Goal: Transaction & Acquisition: Book appointment/travel/reservation

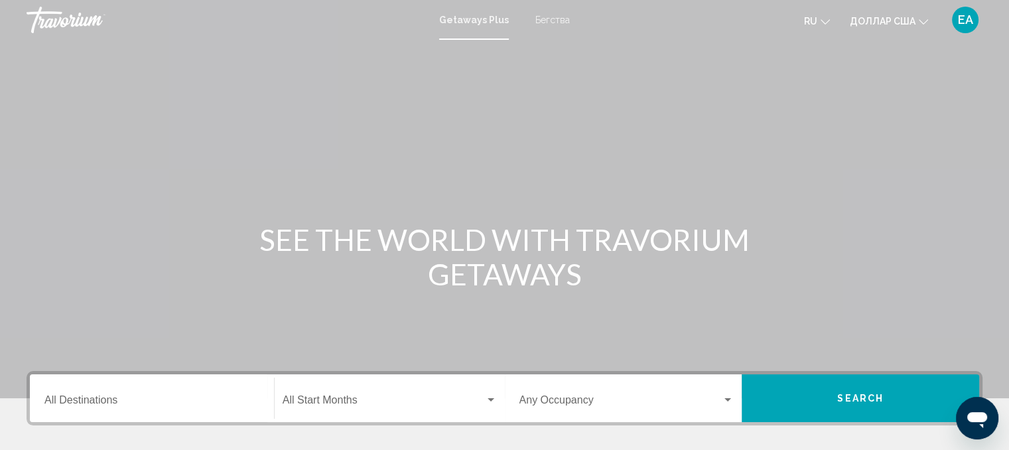
scroll to position [133, 0]
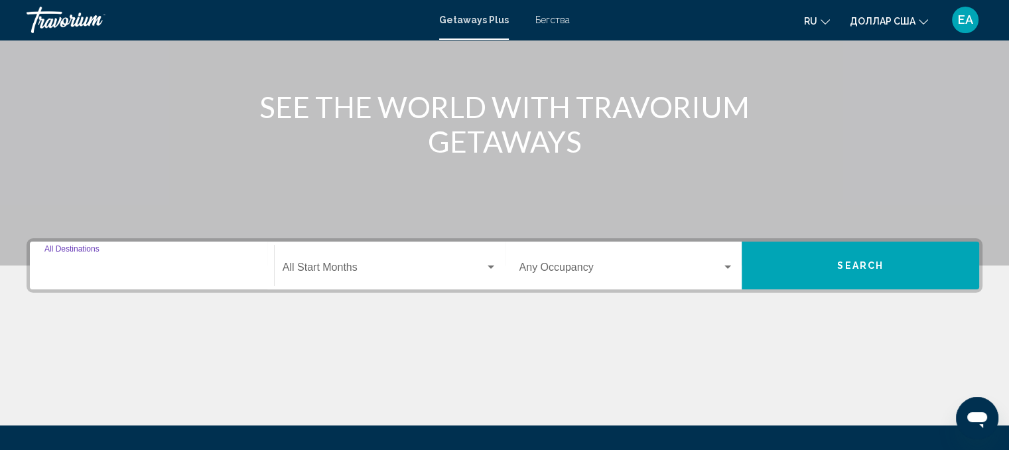
click at [171, 265] on input "Destination All Destinations" at bounding box center [151, 270] width 215 height 12
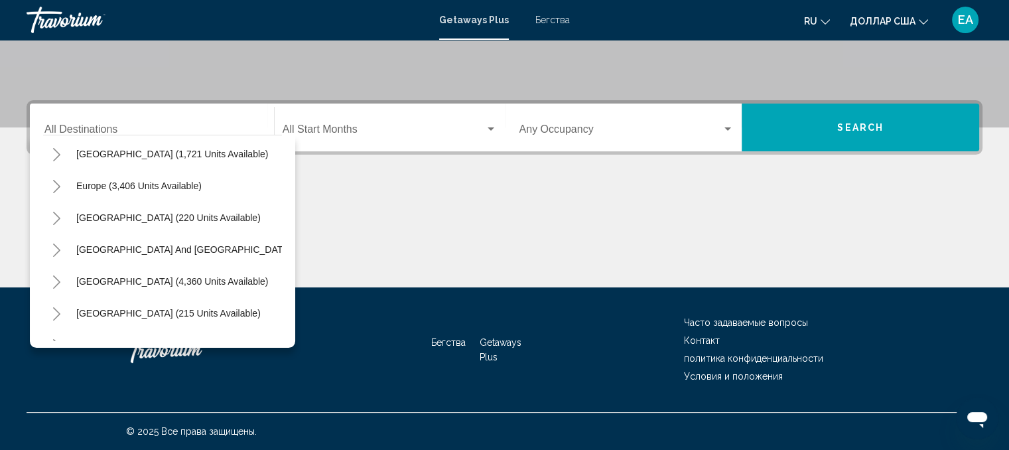
scroll to position [125, 0]
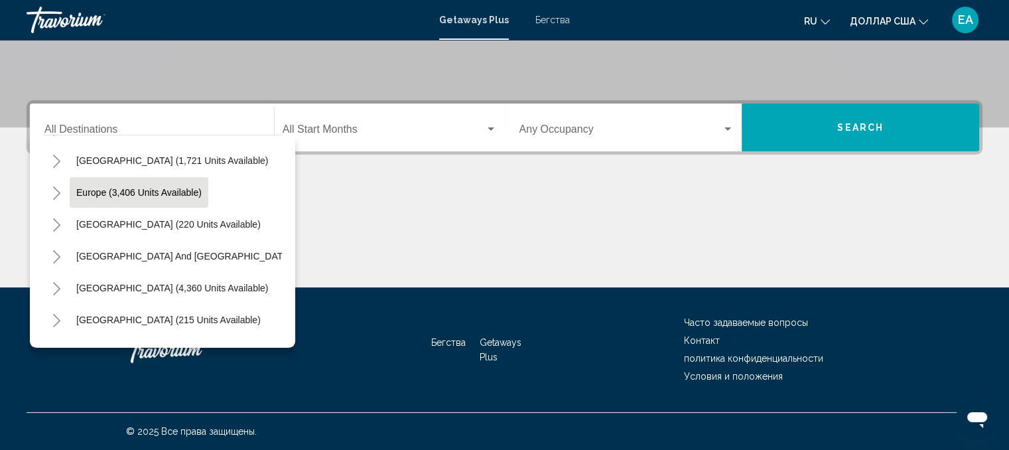
click at [188, 192] on span "Europe (3,406 units available)" at bounding box center [138, 192] width 125 height 11
type input "**********"
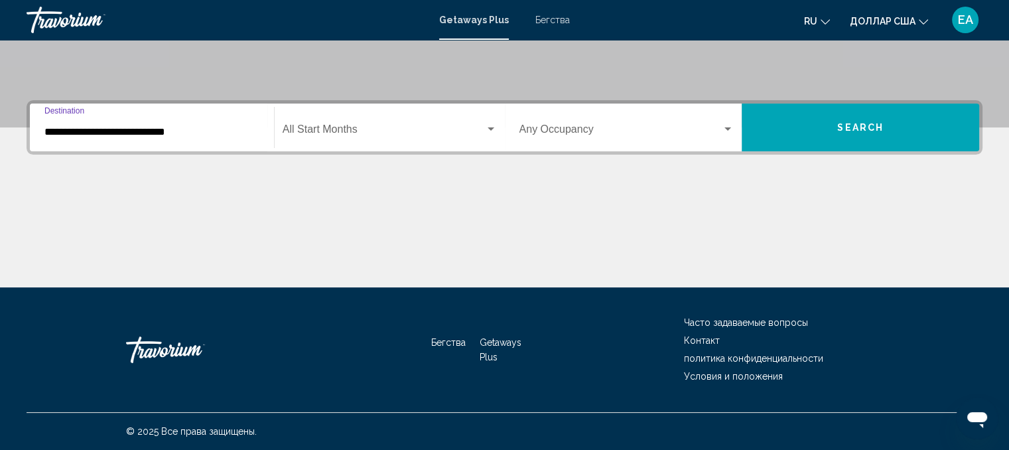
click at [308, 131] on span "Виджет поиска" at bounding box center [383, 132] width 202 height 12
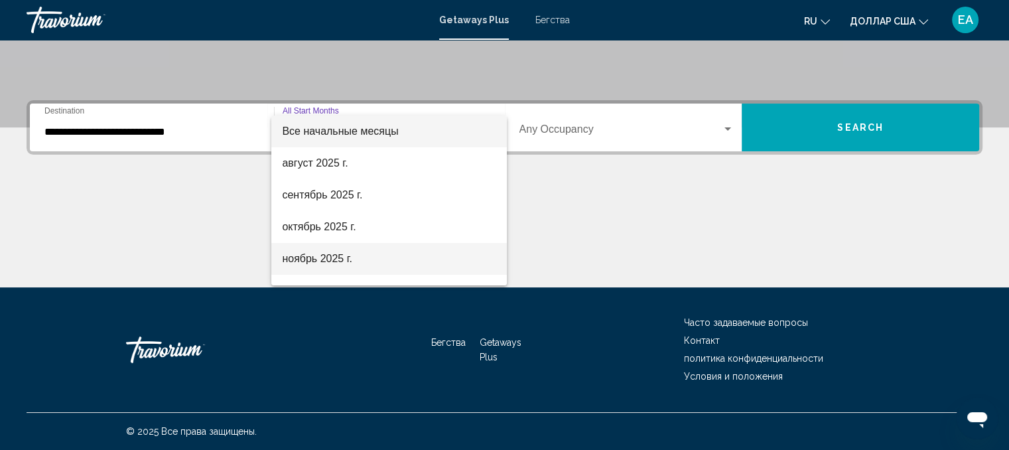
click at [316, 259] on font "ноябрь 2025 г." at bounding box center [317, 258] width 70 height 11
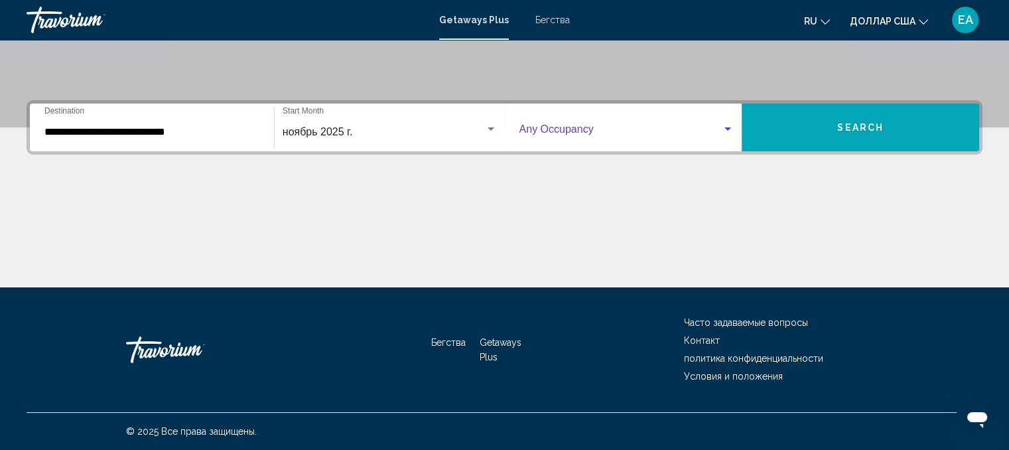
click at [579, 126] on span "Виджет поиска" at bounding box center [620, 132] width 203 height 12
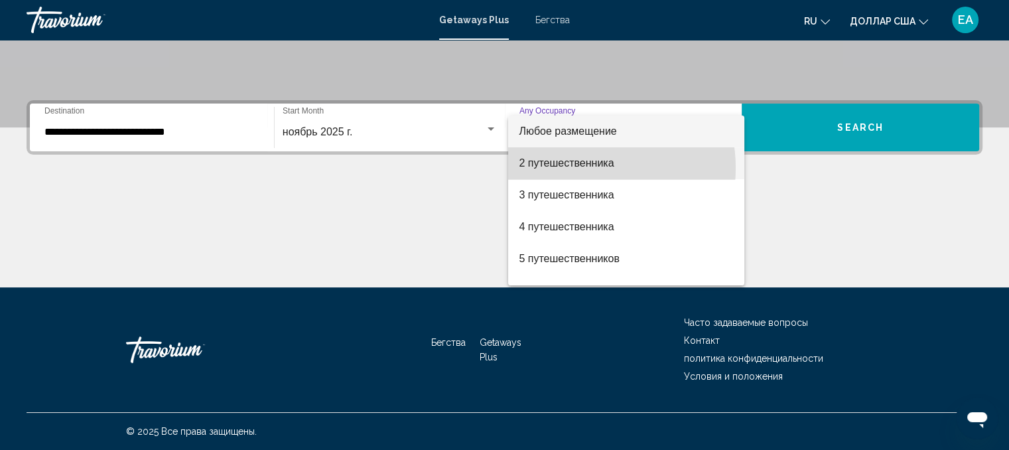
click at [575, 168] on font "2 путешественника" at bounding box center [566, 162] width 95 height 11
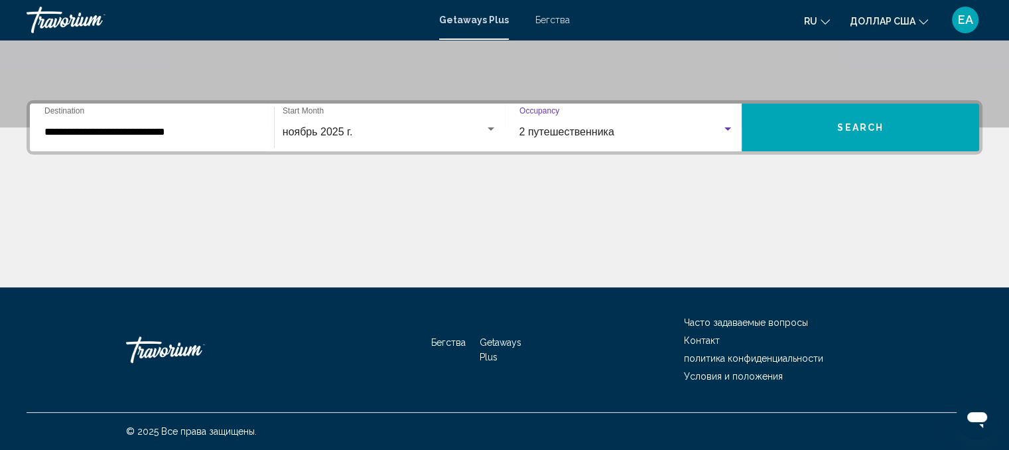
click at [838, 123] on button "Search" at bounding box center [859, 127] width 237 height 48
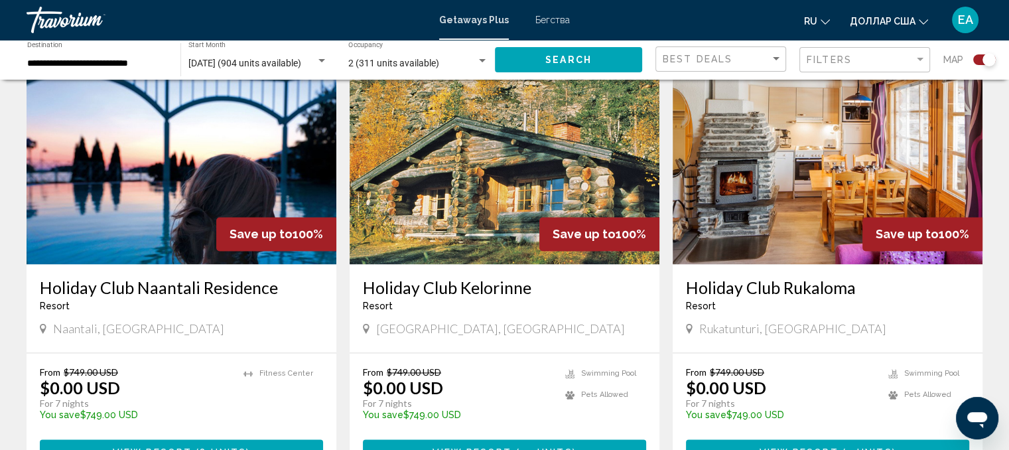
scroll to position [2056, 0]
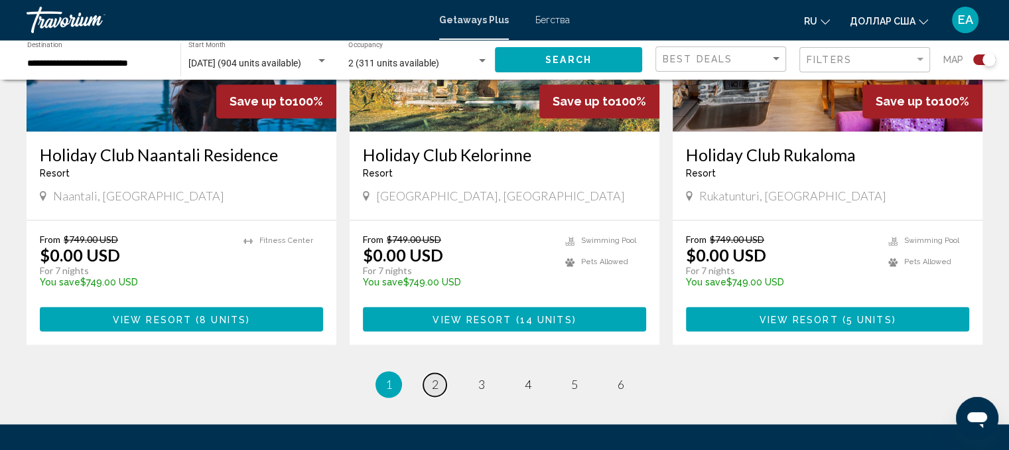
click at [432, 377] on span "2" at bounding box center [435, 384] width 7 height 15
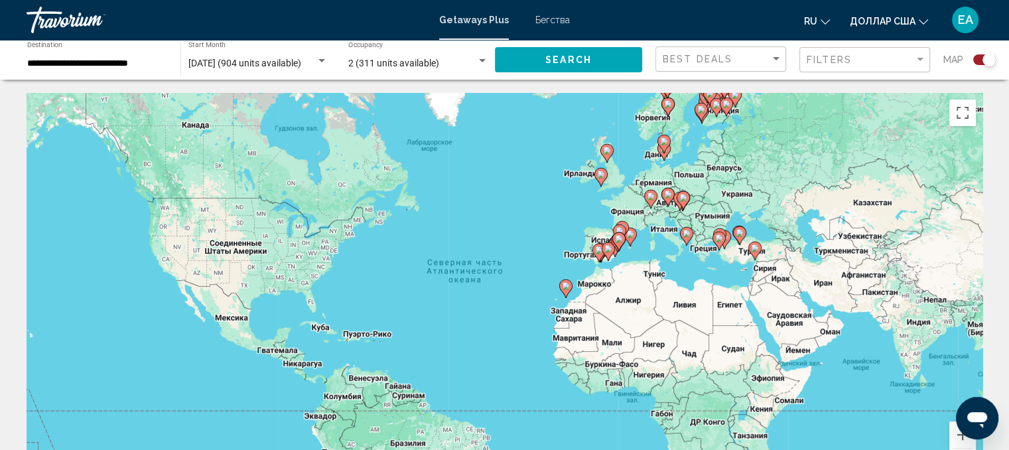
click at [719, 107] on gmp-advanced-marker "Основное содержание" at bounding box center [725, 107] width 13 height 20
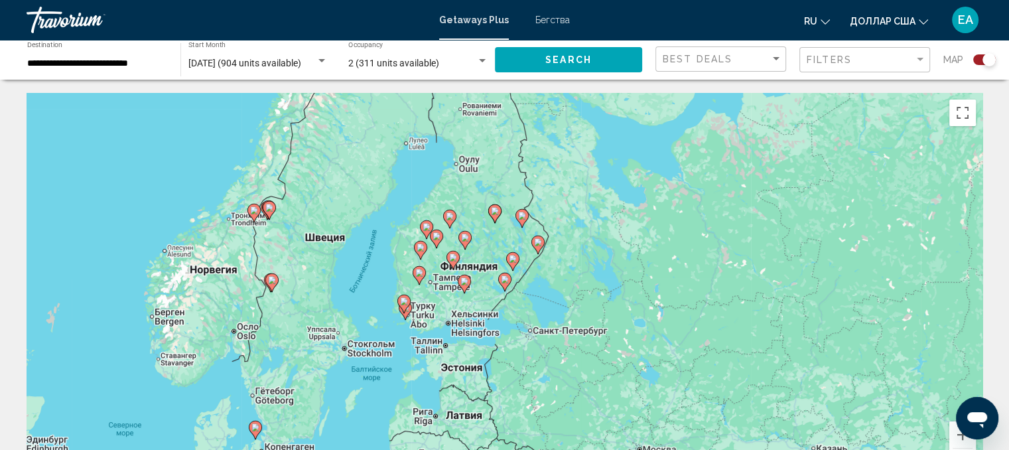
click at [464, 235] on image "Основное содержание" at bounding box center [465, 237] width 8 height 8
type input "**********"
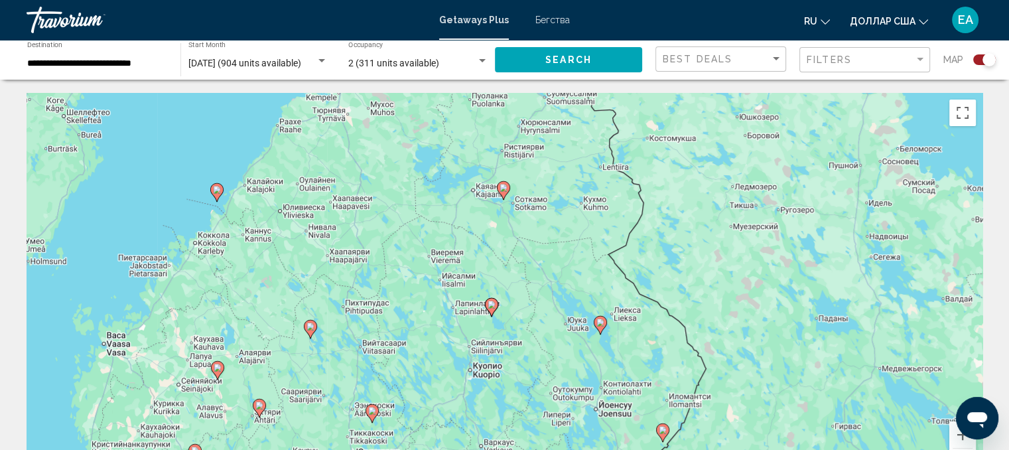
drag, startPoint x: 399, startPoint y: 295, endPoint x: 322, endPoint y: 376, distance: 111.6
click at [322, 376] on div "Чтобы активировать перетаскивание с помощью клавиатуры, нажмите Alt + Ввод. Пос…" at bounding box center [505, 292] width 956 height 398
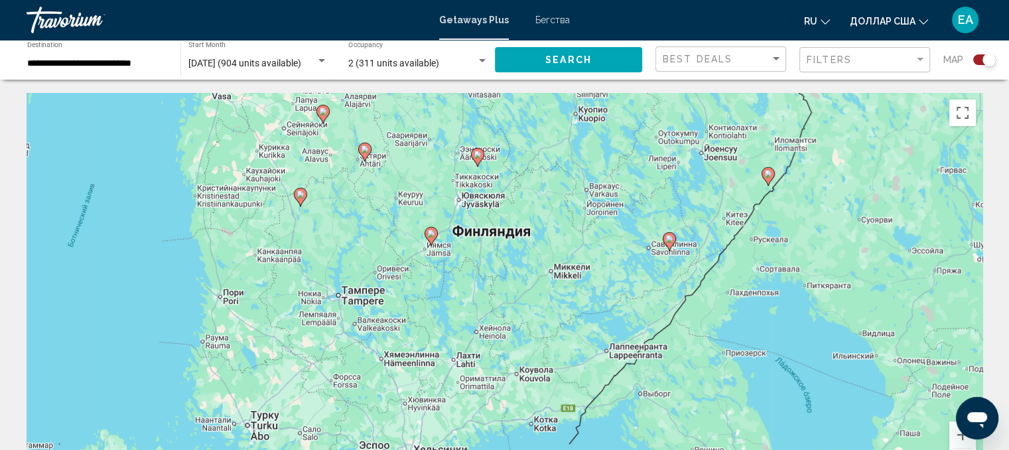
drag, startPoint x: 361, startPoint y: 298, endPoint x: 493, endPoint y: -87, distance: 406.6
click at [493, 0] on html "**********" at bounding box center [504, 225] width 1009 height 450
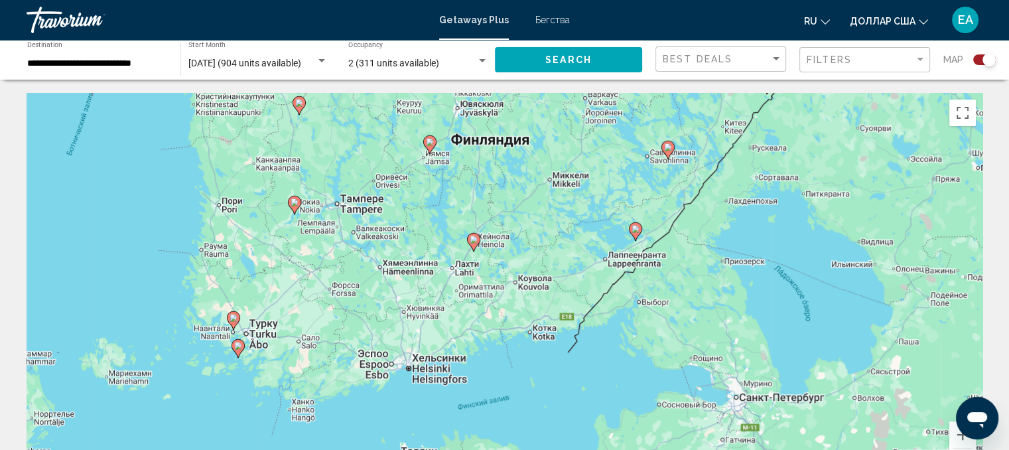
drag, startPoint x: 549, startPoint y: 251, endPoint x: 550, endPoint y: 142, distance: 109.4
click at [550, 142] on div "Чтобы активировать перетаскивание с помощью клавиатуры, нажмите Alt + Ввод. Пос…" at bounding box center [505, 292] width 956 height 398
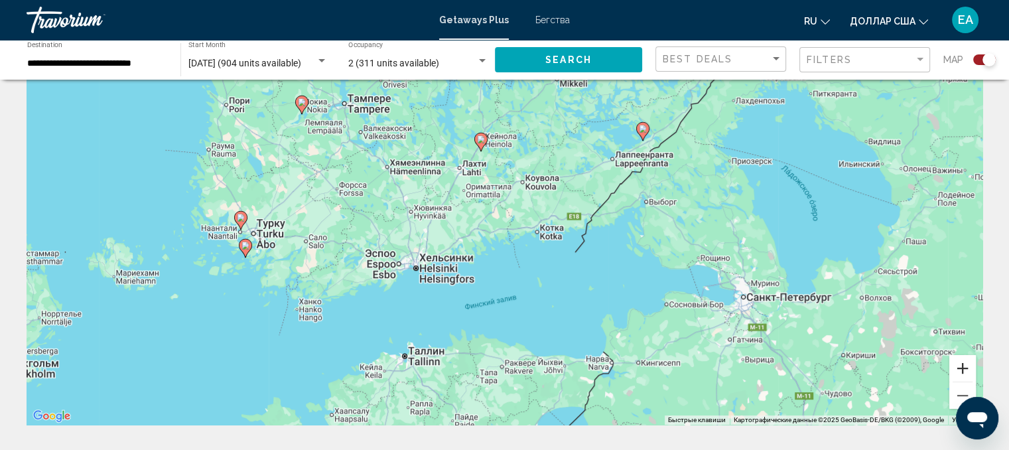
scroll to position [133, 0]
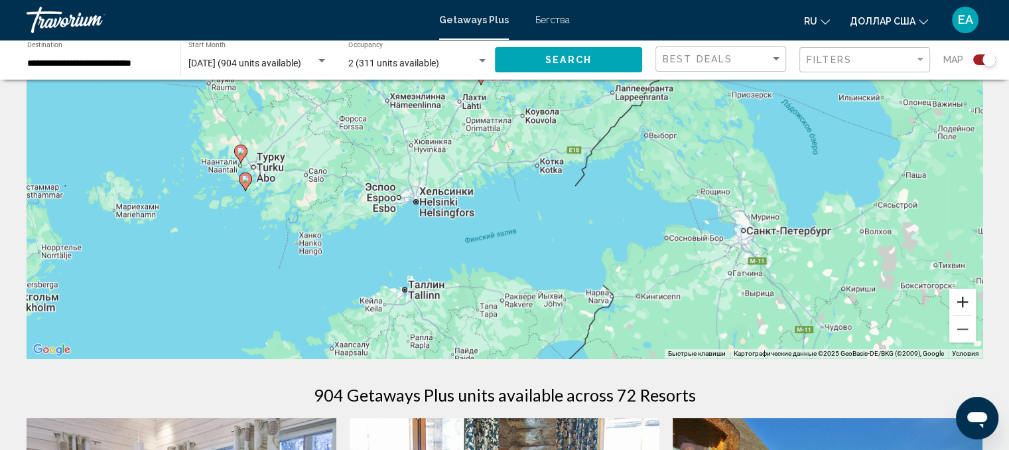
click at [963, 300] on button "Увеличить" at bounding box center [962, 301] width 27 height 27
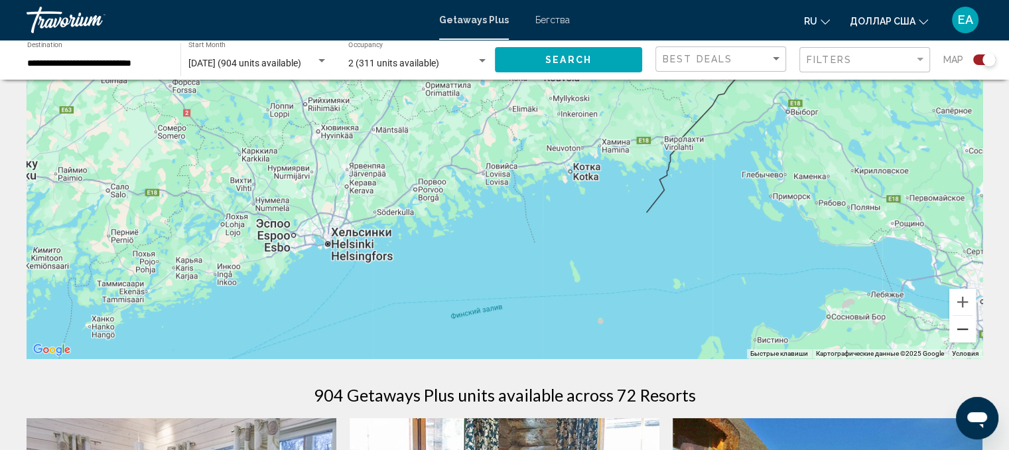
click at [965, 331] on button "Уменьшить" at bounding box center [962, 329] width 27 height 27
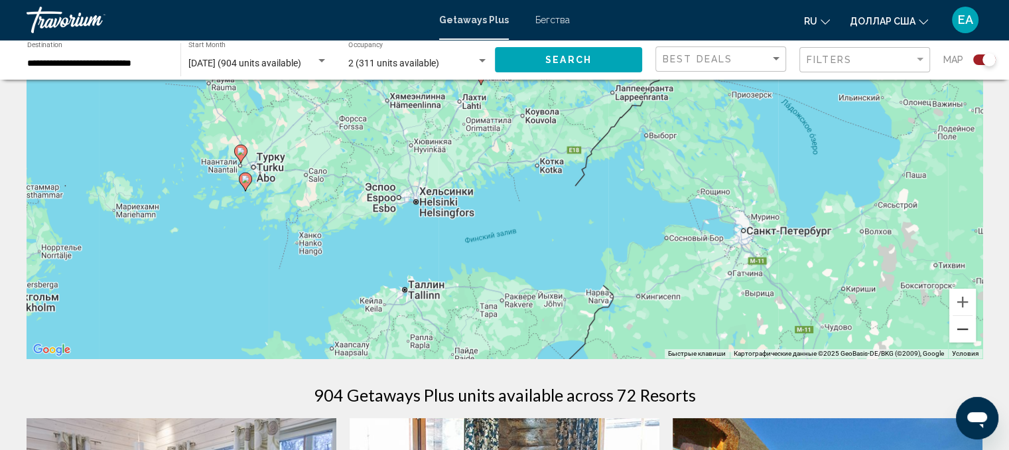
click at [965, 331] on button "Уменьшить" at bounding box center [962, 329] width 27 height 27
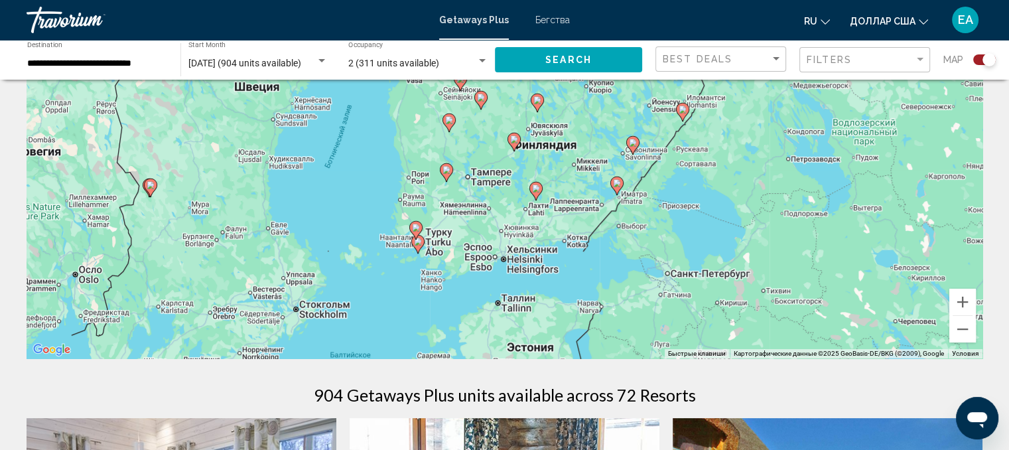
drag, startPoint x: 580, startPoint y: 229, endPoint x: 589, endPoint y: 245, distance: 18.1
click at [589, 245] on div "Чтобы активировать перетаскивание с помощью клавиатуры, нажмите Alt + Ввод. Пос…" at bounding box center [505, 159] width 956 height 398
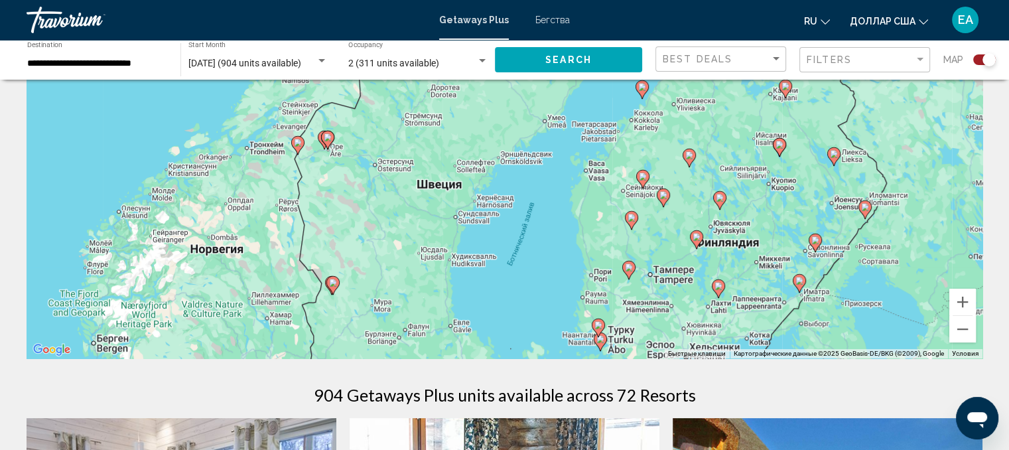
drag, startPoint x: 507, startPoint y: 221, endPoint x: 607, endPoint y: 241, distance: 102.7
click at [659, 302] on div "Чтобы активировать перетаскивание с помощью клавиатуры, нажмите Alt + Ввод. Пос…" at bounding box center [505, 159] width 956 height 398
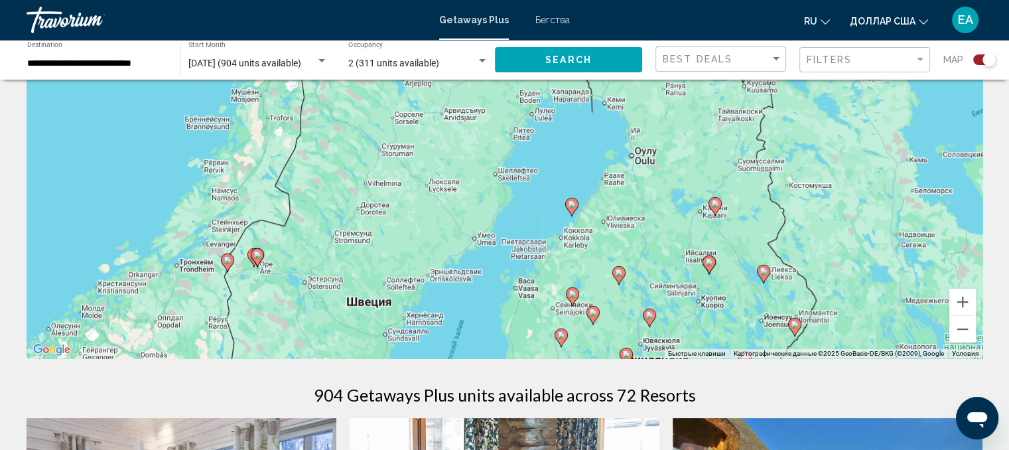
drag, startPoint x: 483, startPoint y: 267, endPoint x: 438, endPoint y: 247, distance: 48.4
click at [439, 308] on div "Чтобы активировать перетаскивание с помощью клавиатуры, нажмите Alt + Ввод. Пос…" at bounding box center [505, 159] width 956 height 398
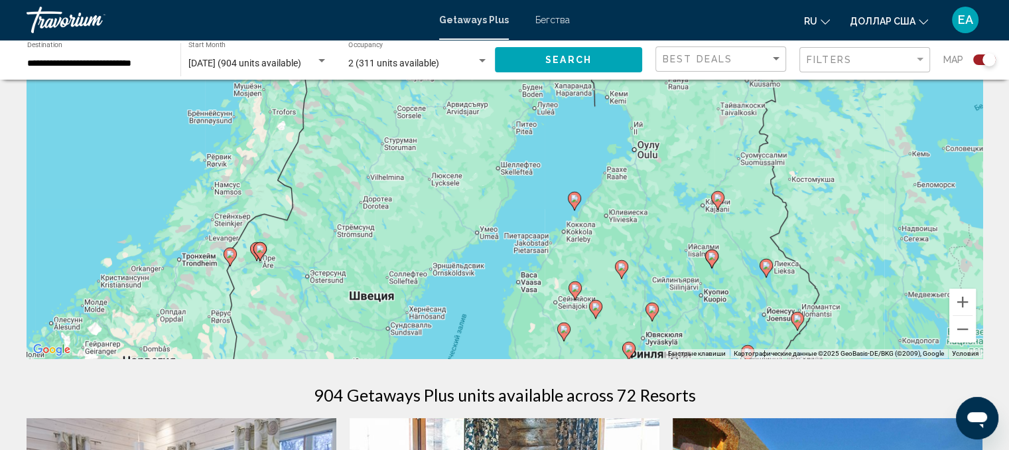
scroll to position [332, 0]
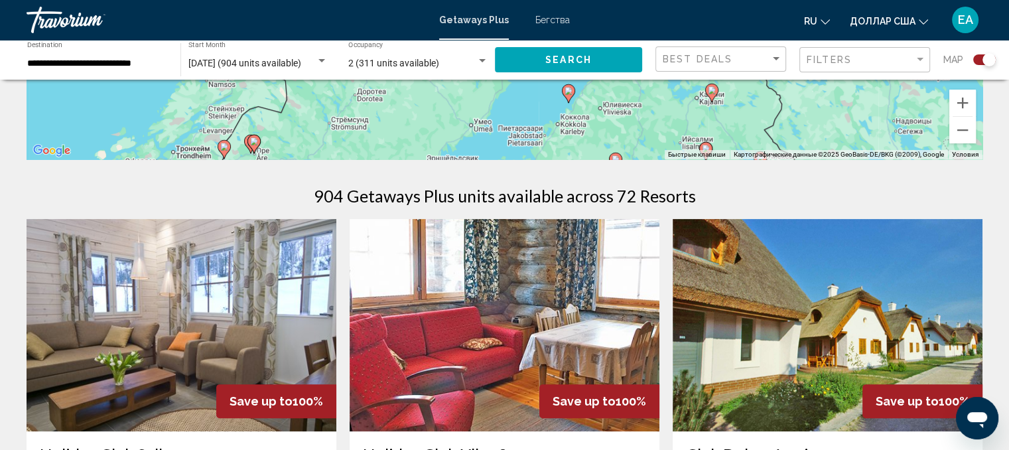
drag, startPoint x: 544, startPoint y: 125, endPoint x: 519, endPoint y: 269, distance: 145.4
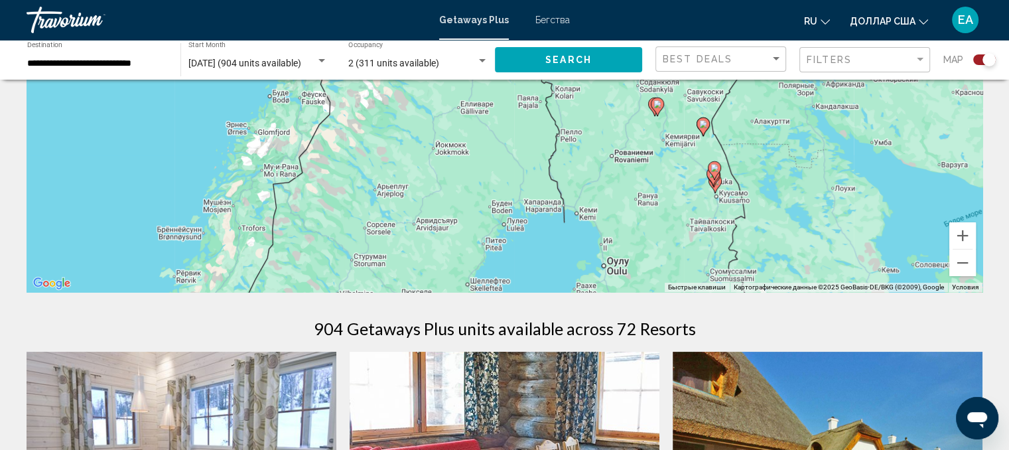
scroll to position [0, 0]
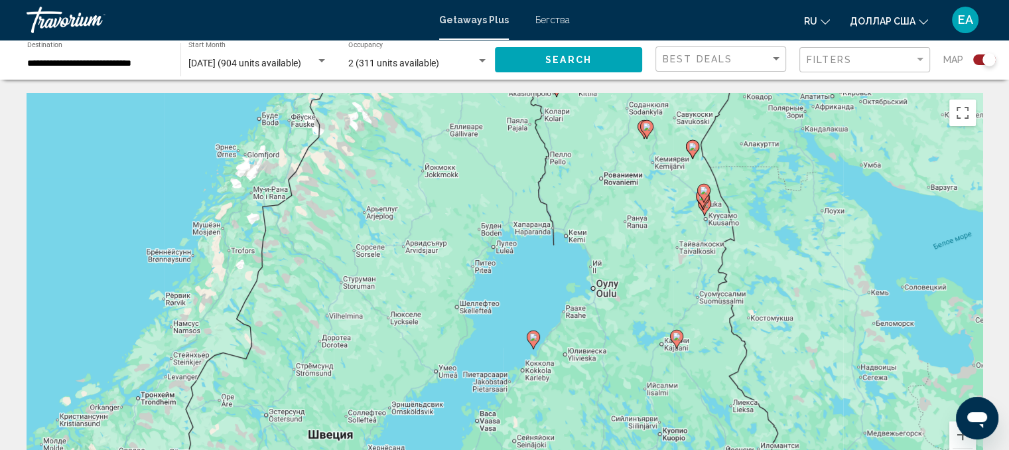
drag, startPoint x: 546, startPoint y: 231, endPoint x: 536, endPoint y: 54, distance: 178.0
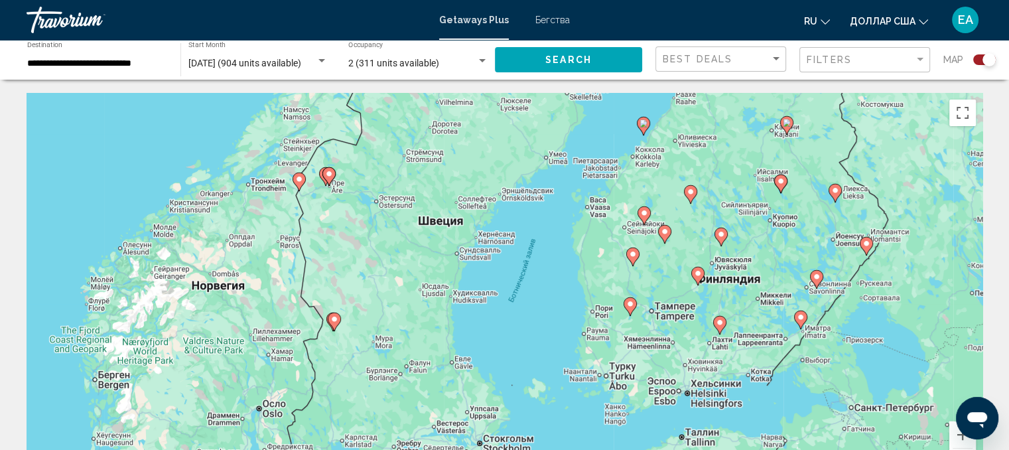
drag, startPoint x: 462, startPoint y: 192, endPoint x: 572, endPoint y: -21, distance: 240.2
click at [572, 0] on html "**********" at bounding box center [504, 225] width 1009 height 450
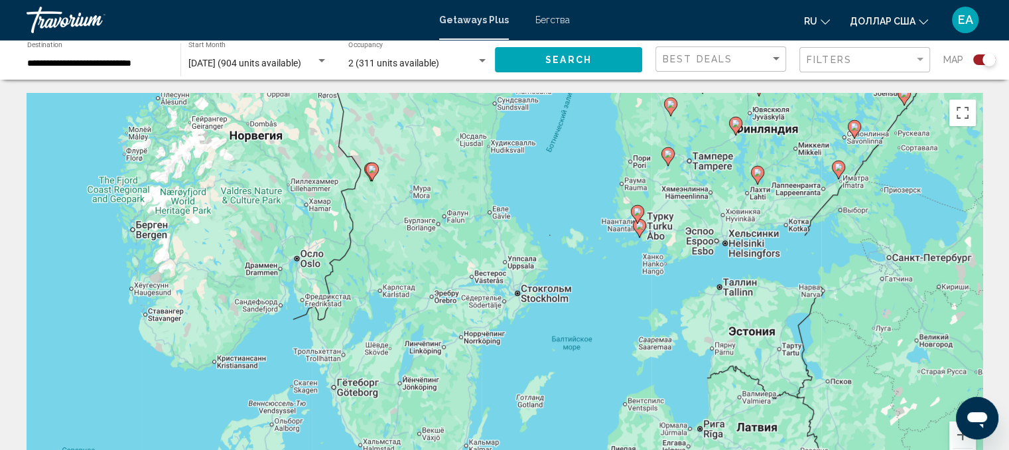
drag, startPoint x: 480, startPoint y: 183, endPoint x: 507, endPoint y: 89, distance: 97.8
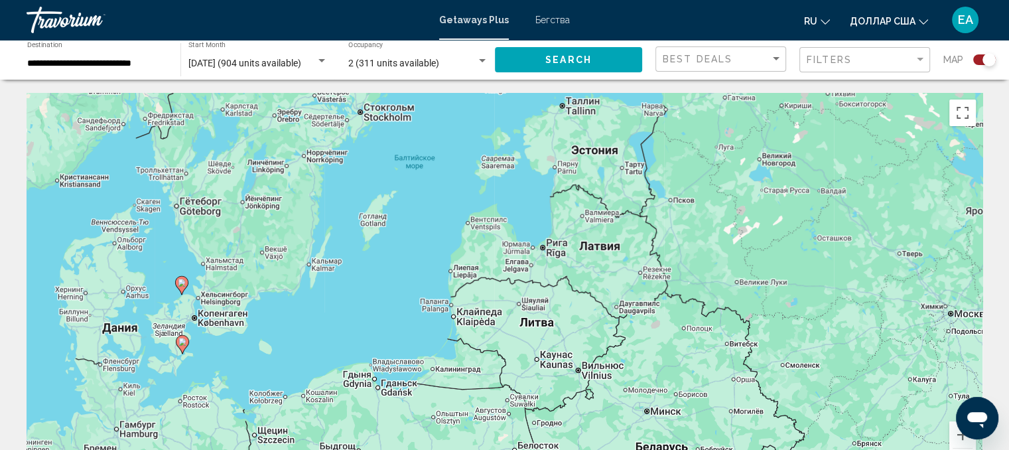
drag, startPoint x: 599, startPoint y: 243, endPoint x: 438, endPoint y: 58, distance: 245.3
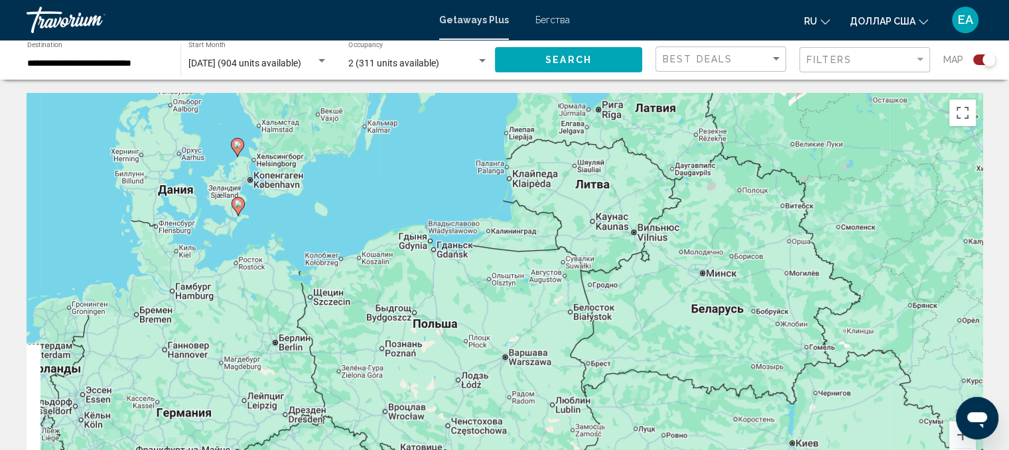
drag, startPoint x: 367, startPoint y: 194, endPoint x: 404, endPoint y: 92, distance: 109.1
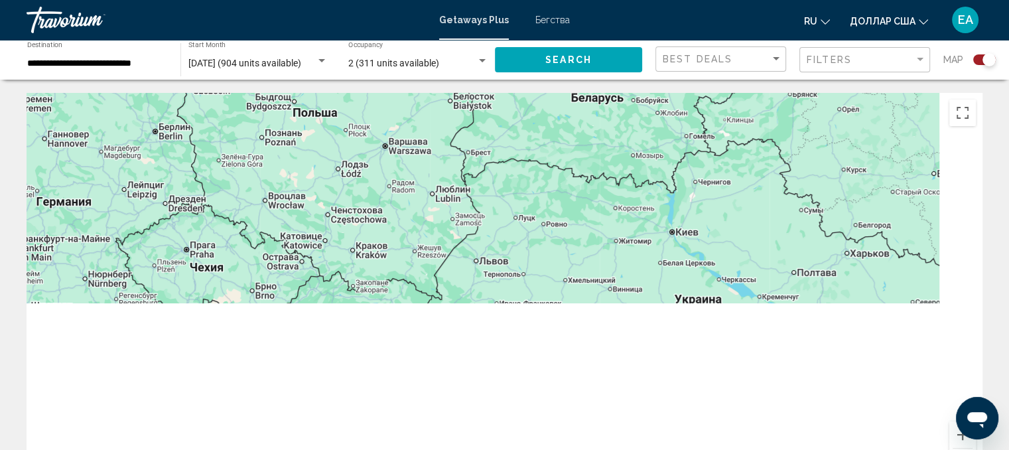
drag, startPoint x: 518, startPoint y: 39, endPoint x: 499, endPoint y: -29, distance: 70.1
click at [499, 0] on html "**********" at bounding box center [504, 225] width 1009 height 450
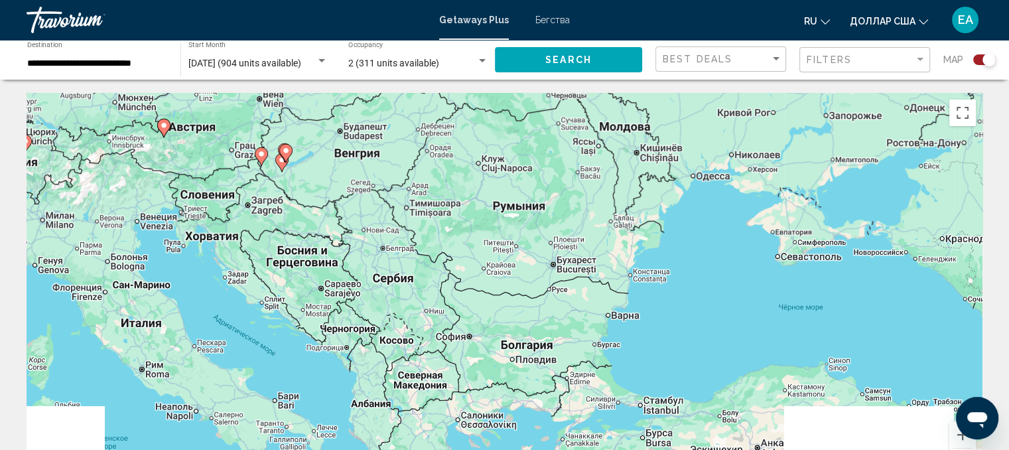
drag, startPoint x: 554, startPoint y: 154, endPoint x: 580, endPoint y: 51, distance: 106.0
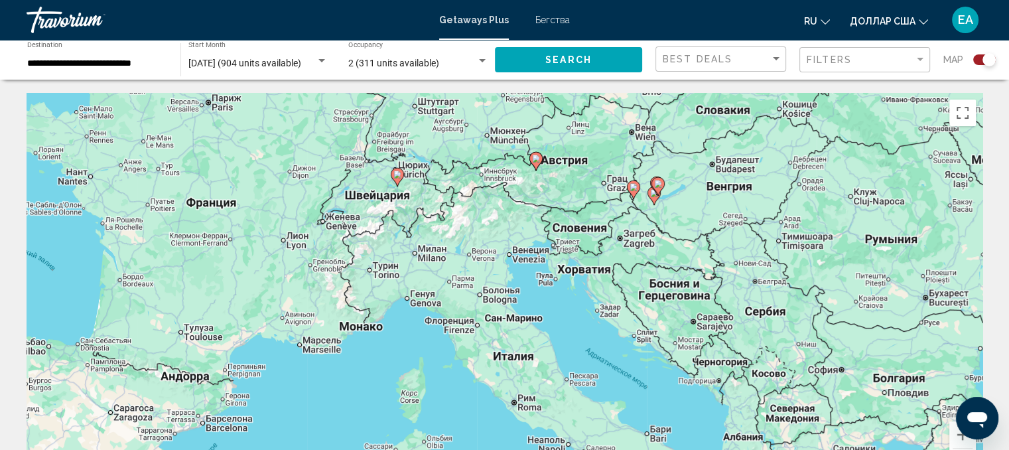
drag, startPoint x: 383, startPoint y: 139, endPoint x: 745, endPoint y: 169, distance: 363.3
click at [745, 169] on div "Чтобы активировать перетаскивание с помощью клавиатуры, нажмите Alt + Ввод. Пос…" at bounding box center [505, 292] width 956 height 398
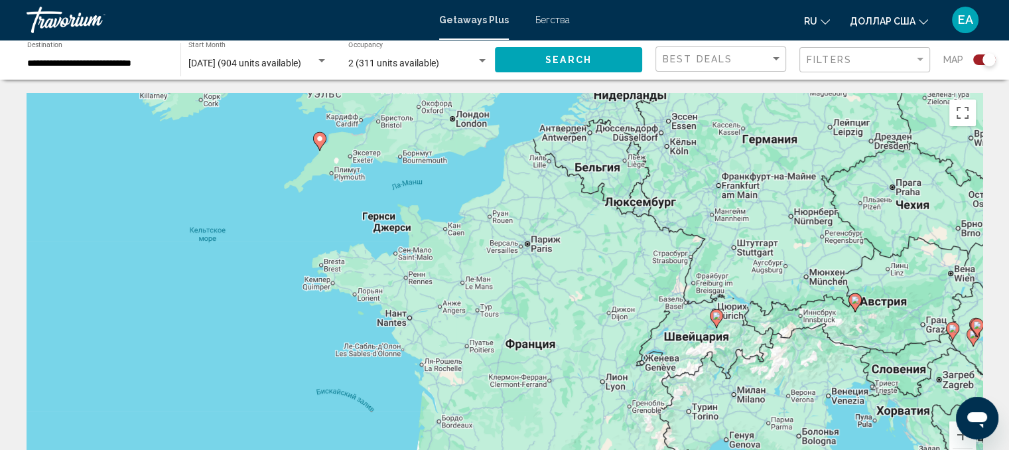
drag, startPoint x: 432, startPoint y: 186, endPoint x: 719, endPoint y: 300, distance: 308.9
click at [719, 300] on div "Чтобы активировать перетаскивание с помощью клавиатуры, нажмите Alt + Ввод. Пос…" at bounding box center [505, 292] width 956 height 398
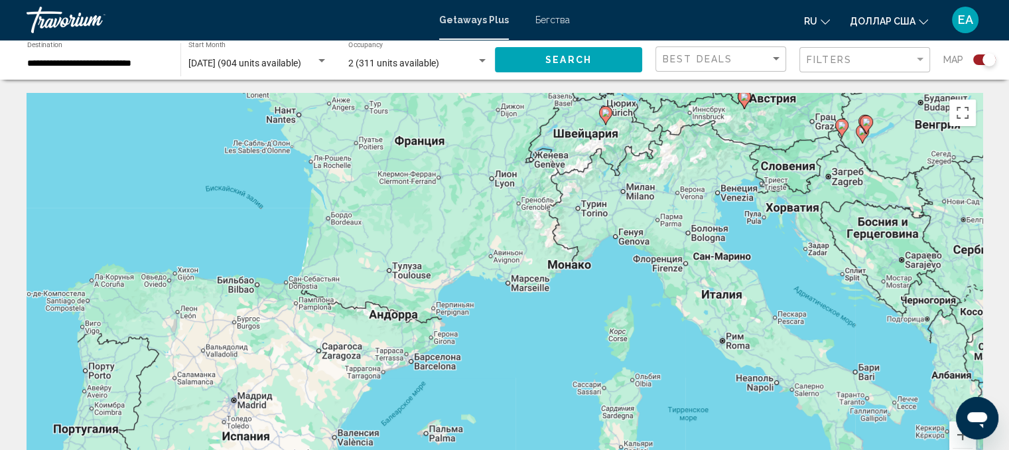
drag, startPoint x: 438, startPoint y: 242, endPoint x: 296, endPoint y: -29, distance: 305.5
click at [296, 0] on html "**********" at bounding box center [504, 225] width 1009 height 450
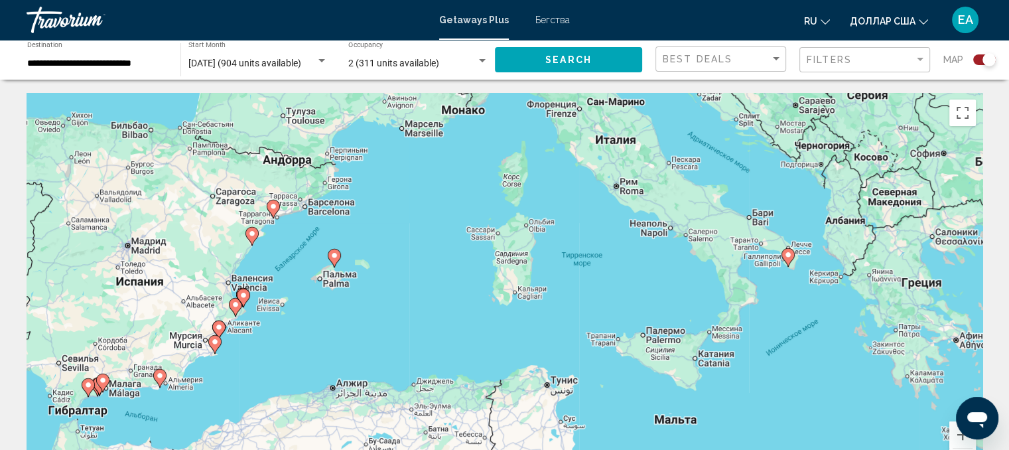
drag, startPoint x: 540, startPoint y: 240, endPoint x: 438, endPoint y: 88, distance: 183.9
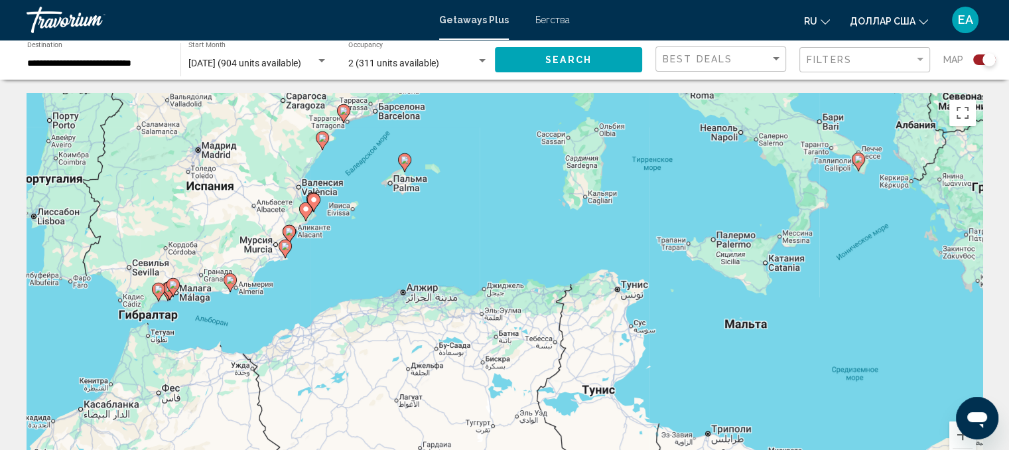
drag, startPoint x: 388, startPoint y: 230, endPoint x: 458, endPoint y: 131, distance: 121.8
click at [458, 131] on div "Чтобы активировать перетаскивание с помощью клавиатуры, нажмите Alt + Ввод. Пос…" at bounding box center [505, 292] width 956 height 398
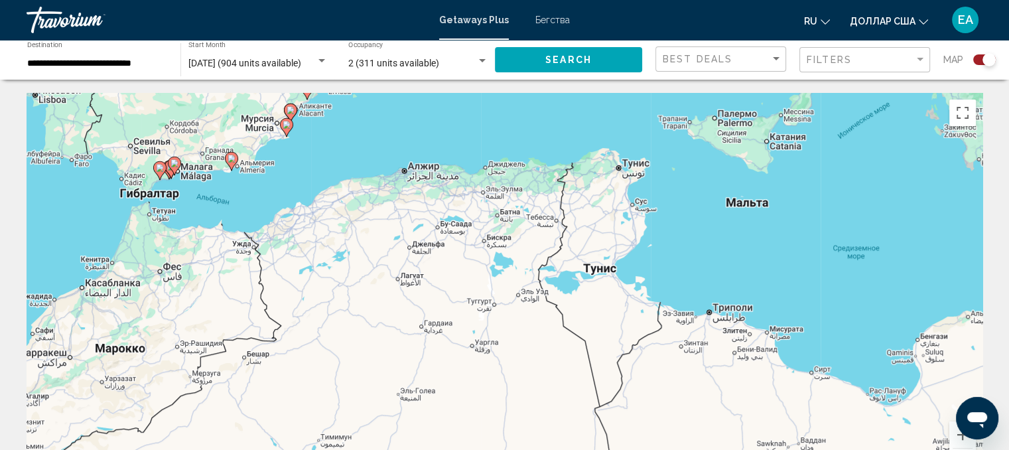
drag, startPoint x: 456, startPoint y: 137, endPoint x: 457, endPoint y: 17, distance: 119.4
click at [457, 17] on div "**********" at bounding box center [504, 225] width 1009 height 450
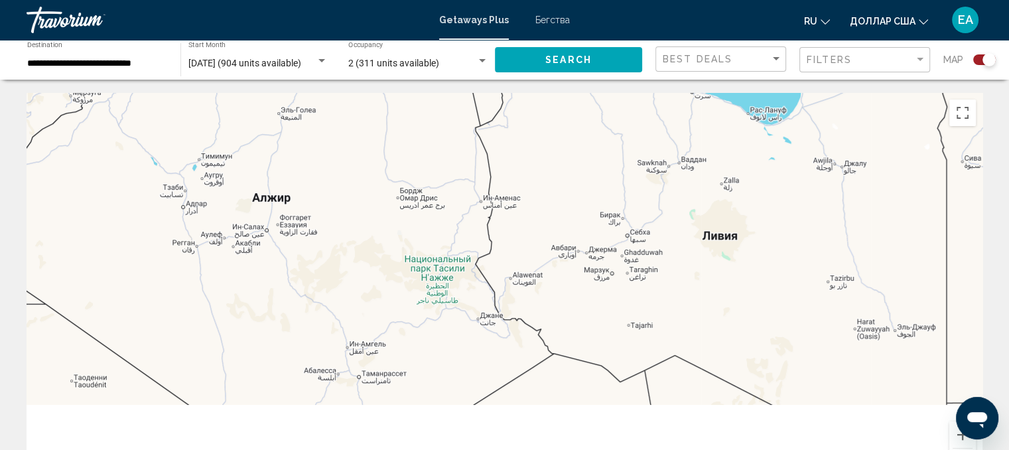
drag, startPoint x: 532, startPoint y: 160, endPoint x: 492, endPoint y: 25, distance: 140.4
click at [492, 25] on div "**********" at bounding box center [504, 225] width 1009 height 450
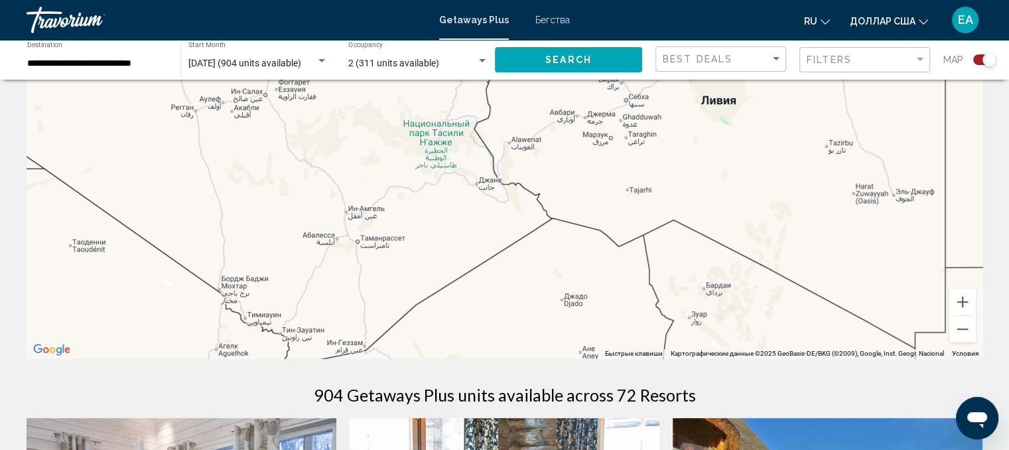
scroll to position [332, 0]
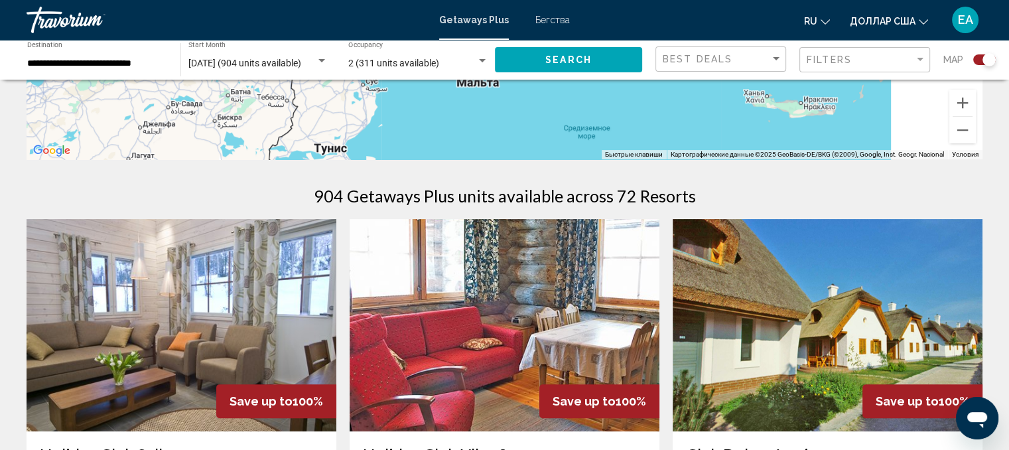
drag, startPoint x: 613, startPoint y: 128, endPoint x: 483, endPoint y: 375, distance: 279.4
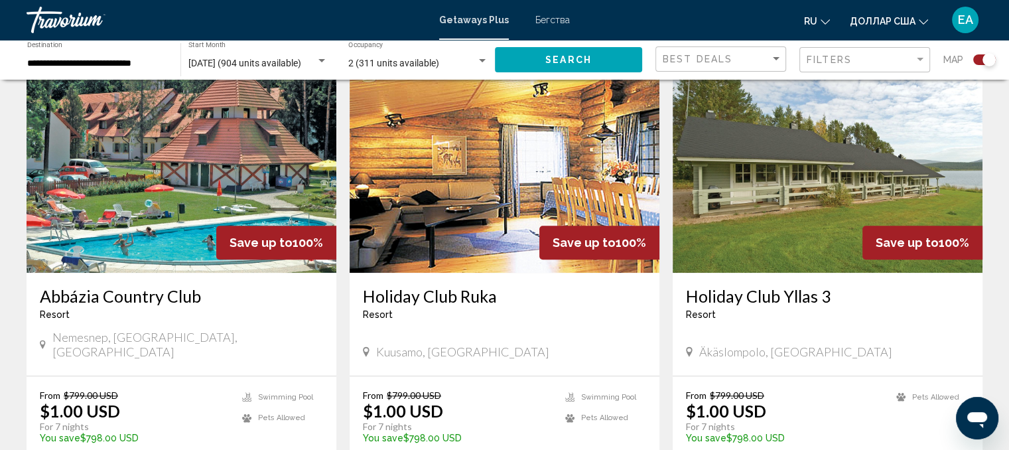
scroll to position [824, 0]
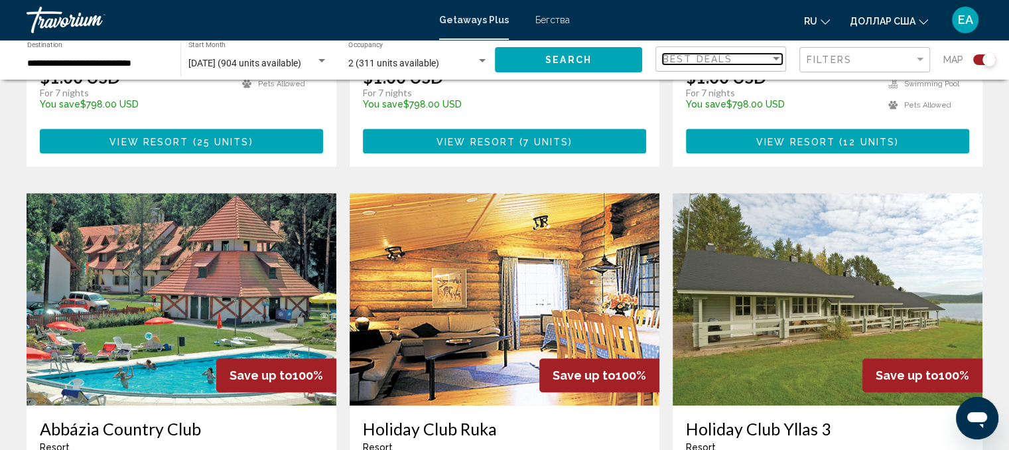
click at [777, 58] on div "Sort by" at bounding box center [776, 58] width 7 height 3
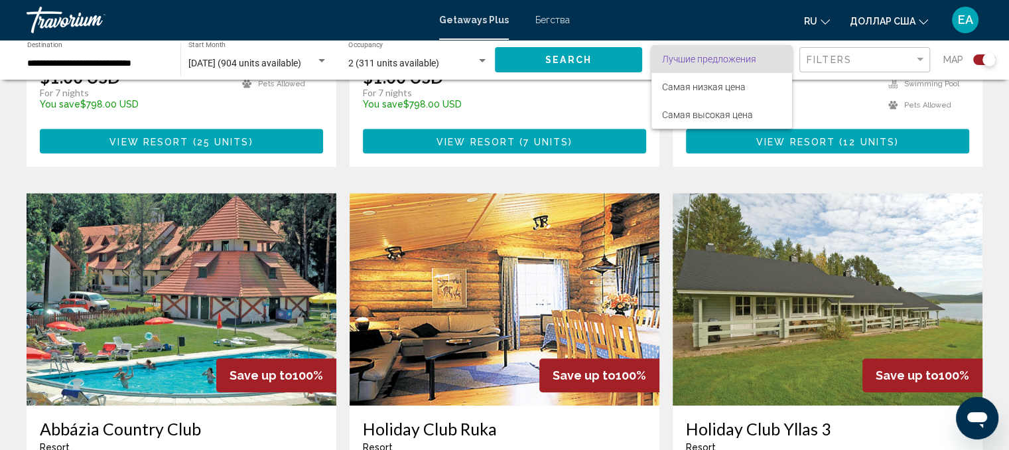
click at [883, 62] on div at bounding box center [504, 225] width 1009 height 450
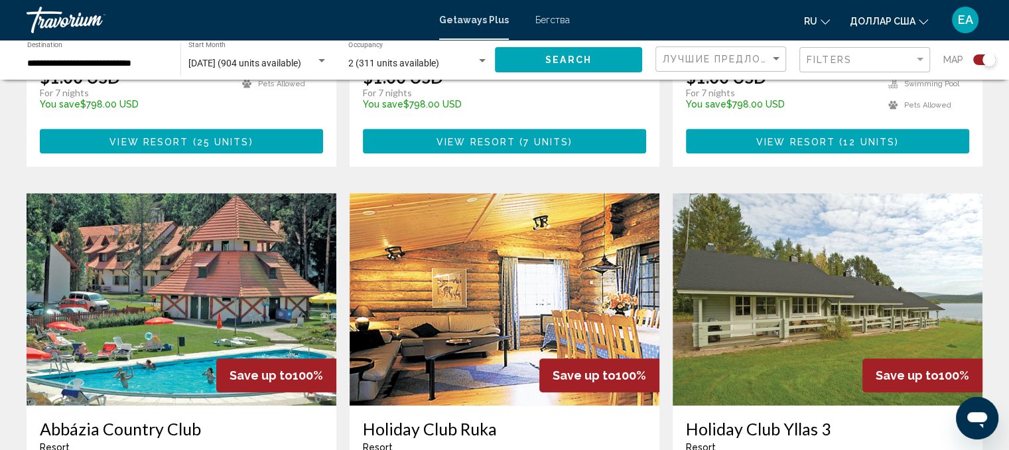
click at [926, 64] on mat-form-field "Filters" at bounding box center [864, 60] width 131 height 26
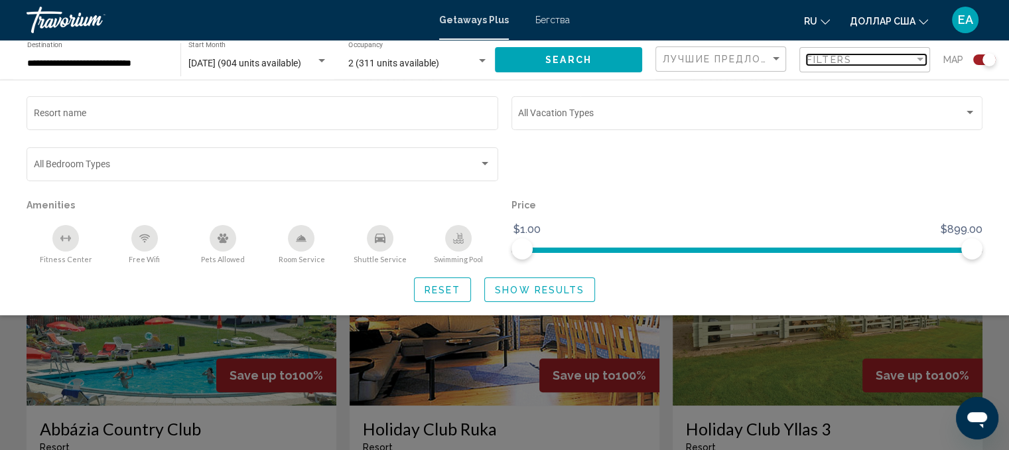
click at [917, 62] on div "Filter" at bounding box center [920, 59] width 12 height 11
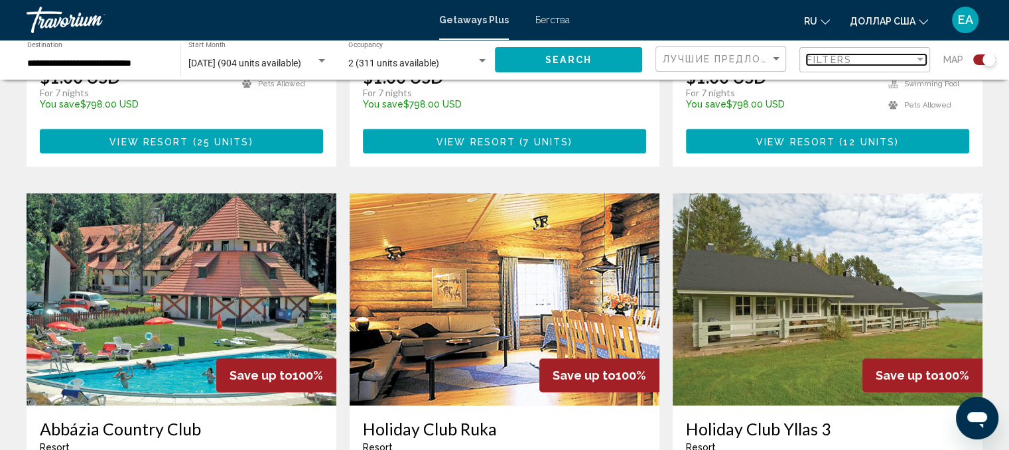
click at [917, 61] on div "Filter" at bounding box center [919, 59] width 7 height 3
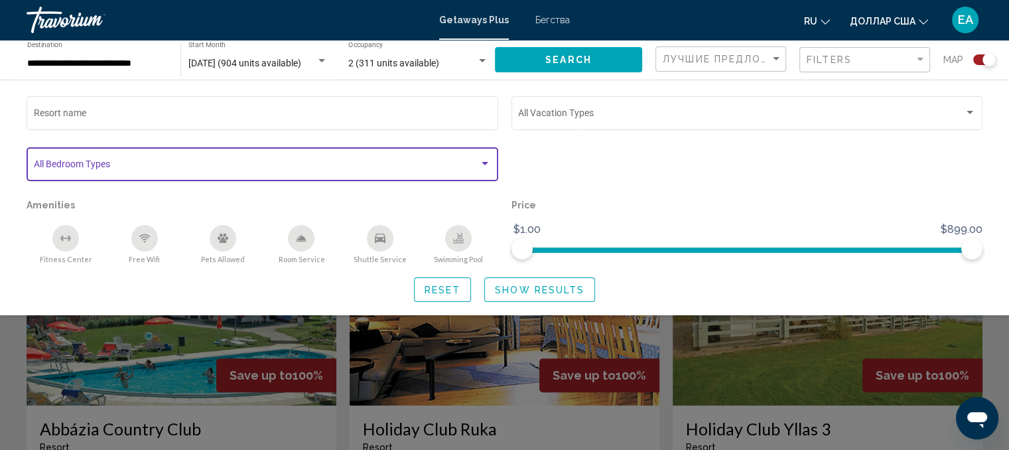
click at [484, 166] on div "Search widget" at bounding box center [485, 163] width 12 height 11
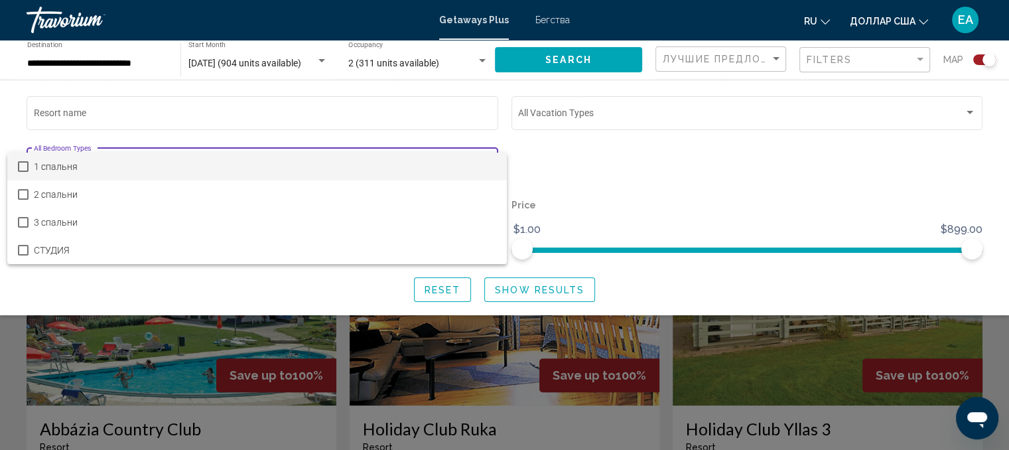
click at [484, 166] on span "1 спальня" at bounding box center [265, 167] width 462 height 28
click at [602, 180] on div at bounding box center [504, 225] width 1009 height 450
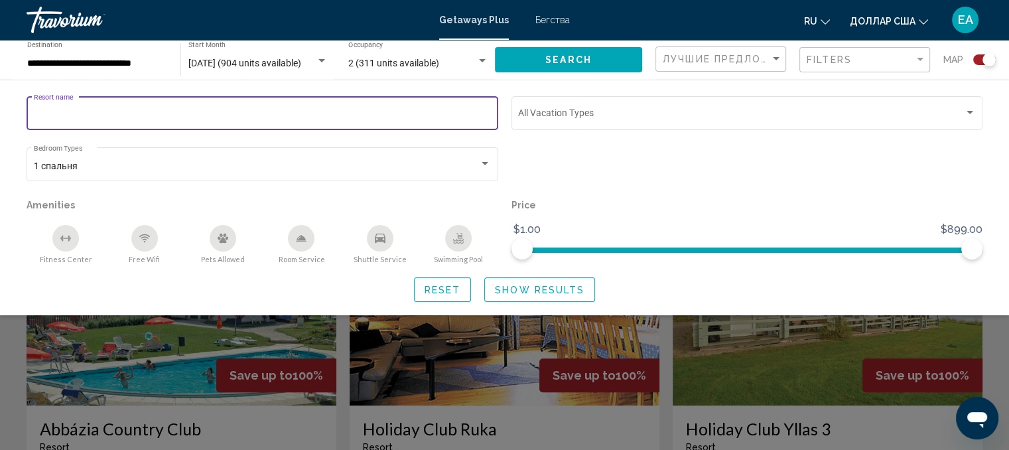
click at [141, 112] on input "Resort name" at bounding box center [263, 115] width 458 height 11
type input "*"
click at [601, 170] on div "Search widget" at bounding box center [747, 170] width 485 height 51
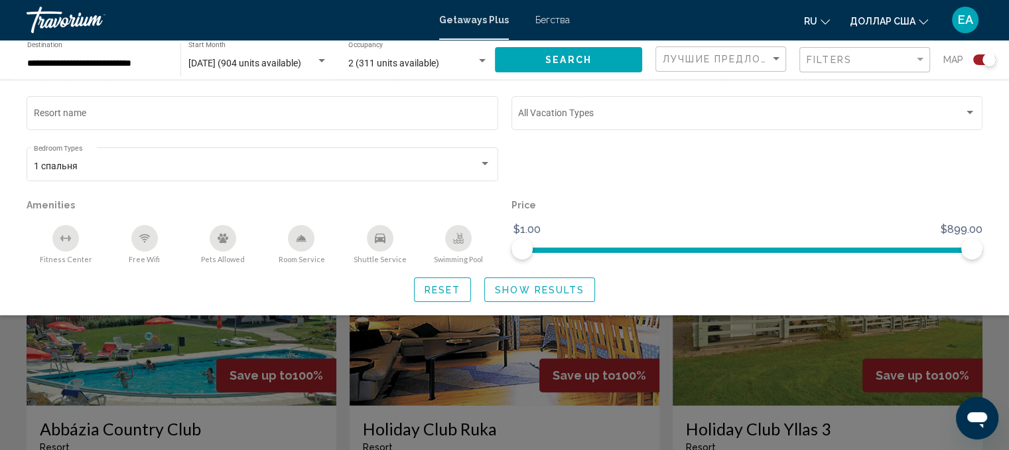
click at [706, 338] on div "Search widget" at bounding box center [504, 324] width 1009 height 251
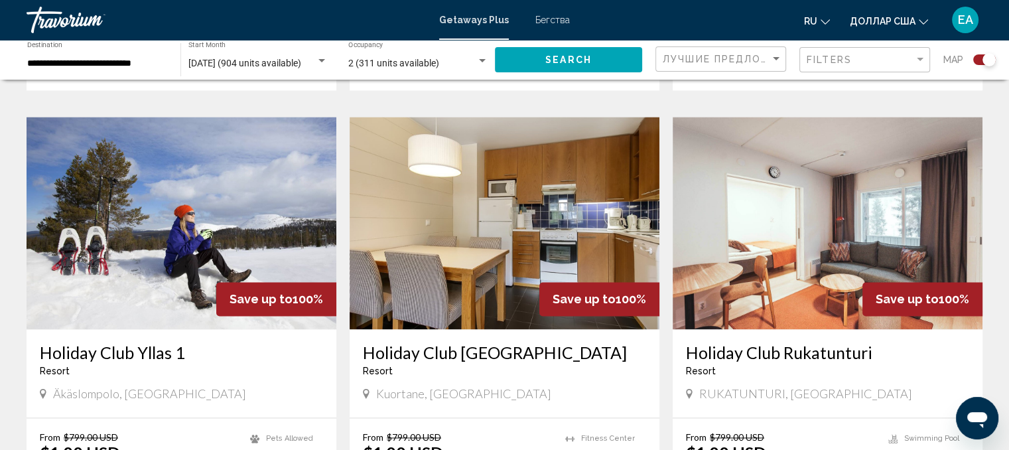
scroll to position [2017, 0]
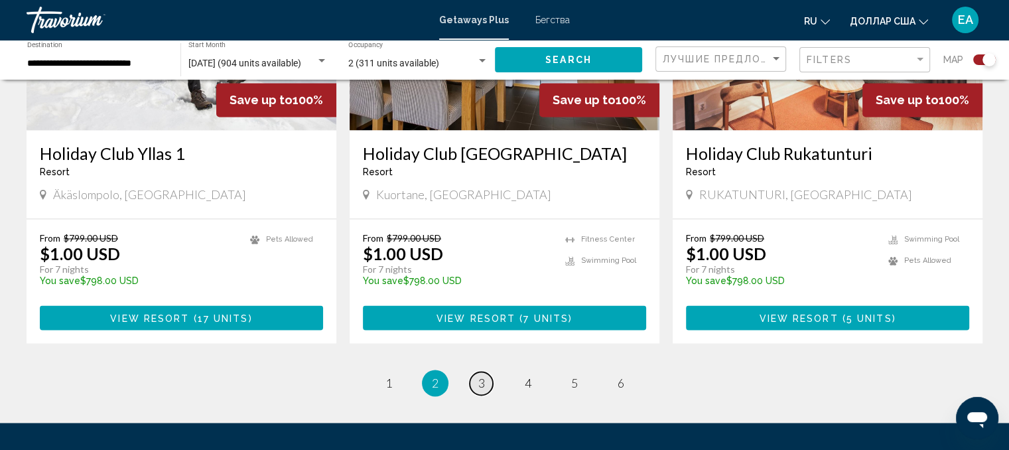
click at [480, 375] on span "3" at bounding box center [481, 382] width 7 height 15
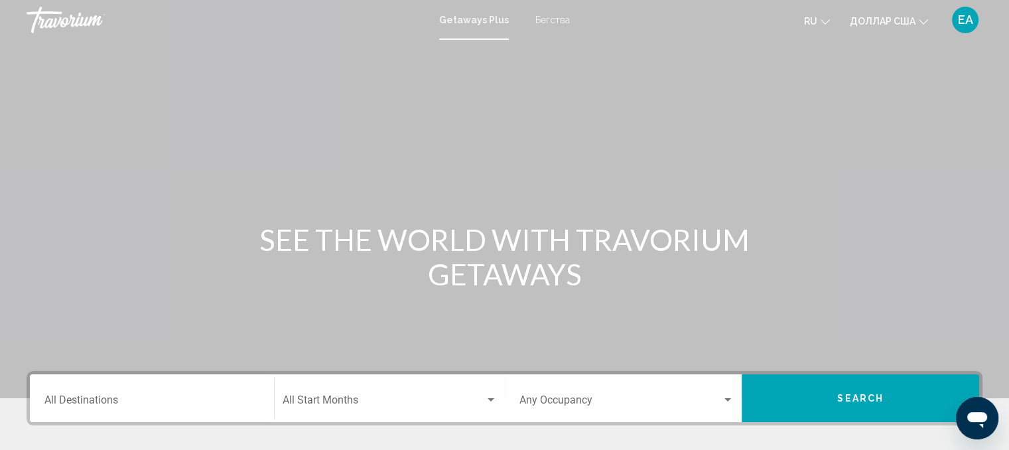
click at [110, 399] on input "Destination All Destinations" at bounding box center [151, 403] width 215 height 12
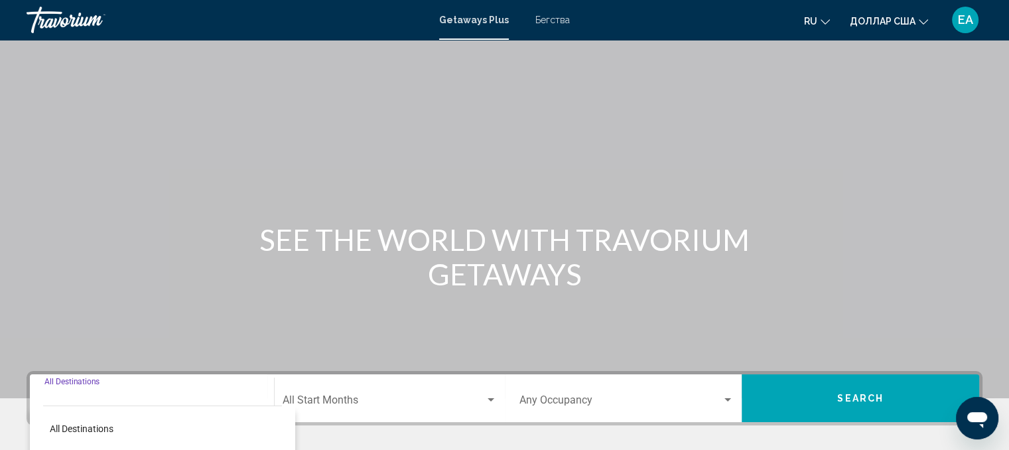
scroll to position [271, 0]
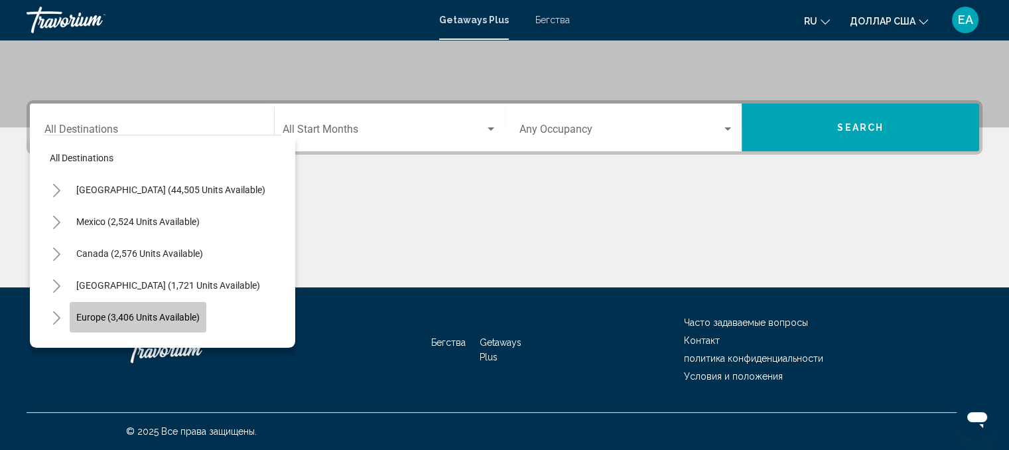
click at [141, 317] on span "Europe (3,406 units available)" at bounding box center [137, 317] width 123 height 11
type input "**********"
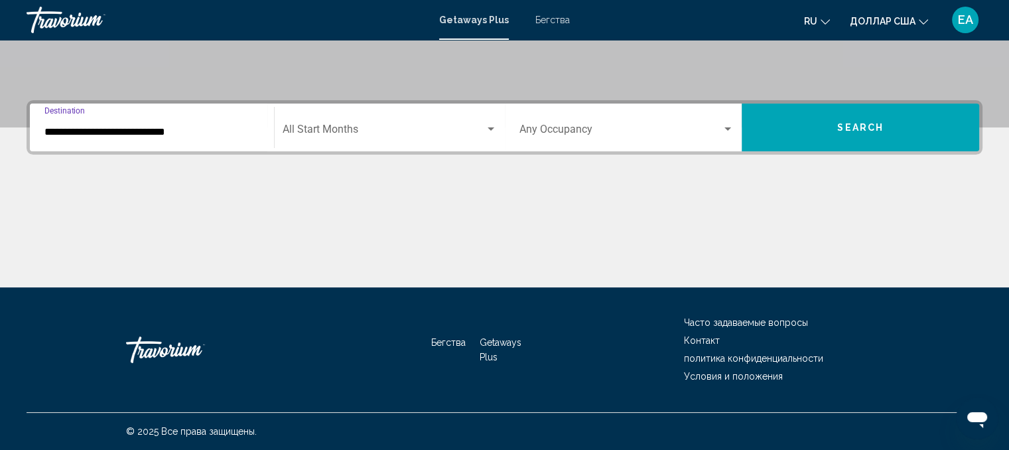
click at [475, 128] on span "Search widget" at bounding box center [383, 132] width 202 height 12
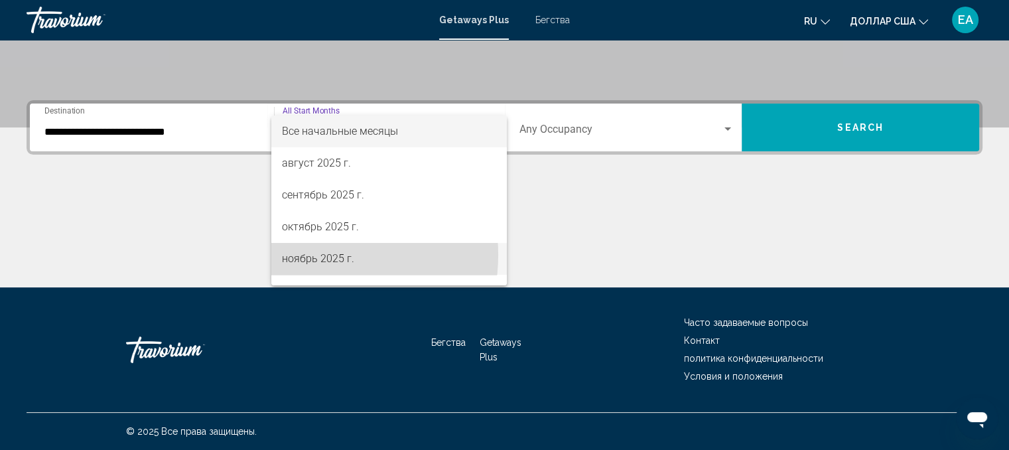
click at [313, 255] on font "ноябрь 2025 г." at bounding box center [318, 258] width 72 height 13
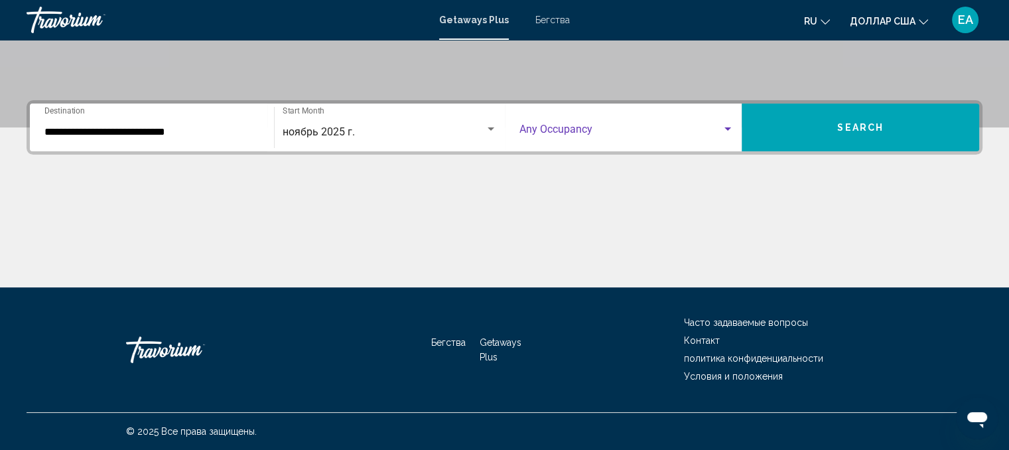
click at [719, 133] on span "Search widget" at bounding box center [620, 132] width 203 height 12
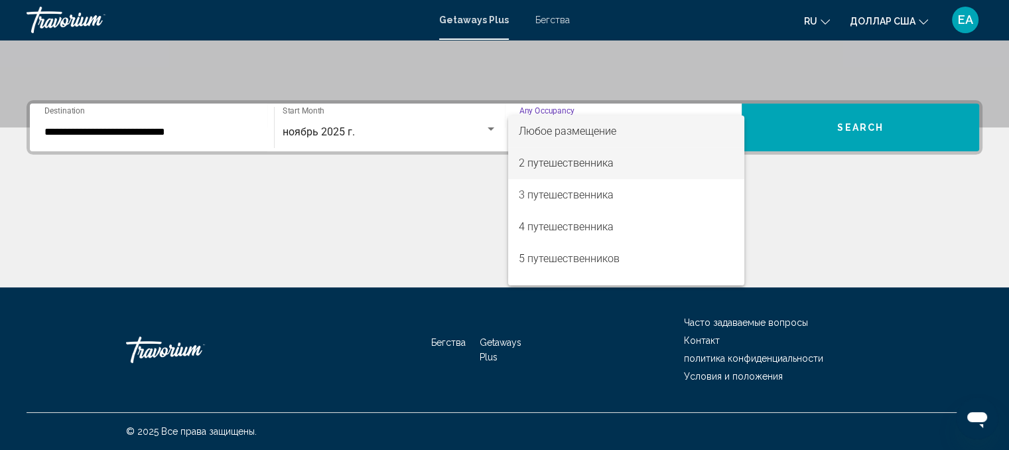
click at [613, 171] on span "2 путешественника" at bounding box center [626, 163] width 215 height 32
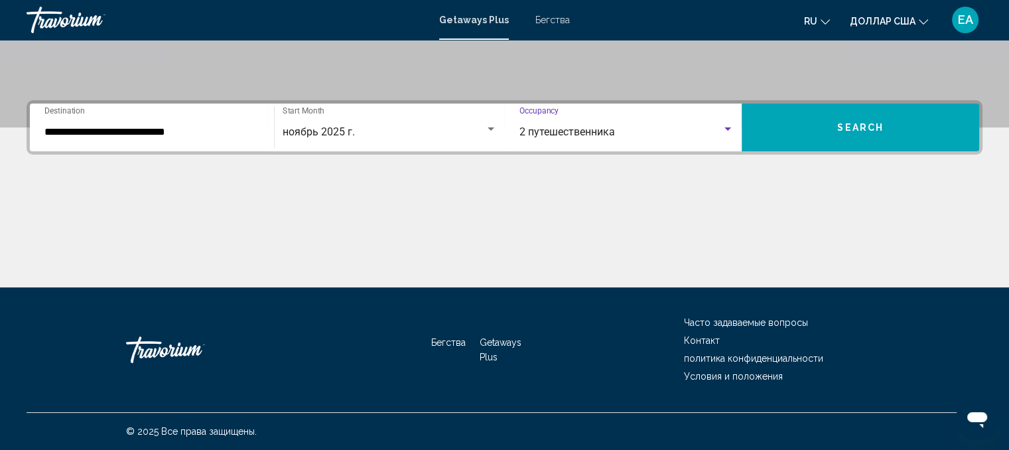
click at [851, 127] on span "Search" at bounding box center [860, 128] width 46 height 11
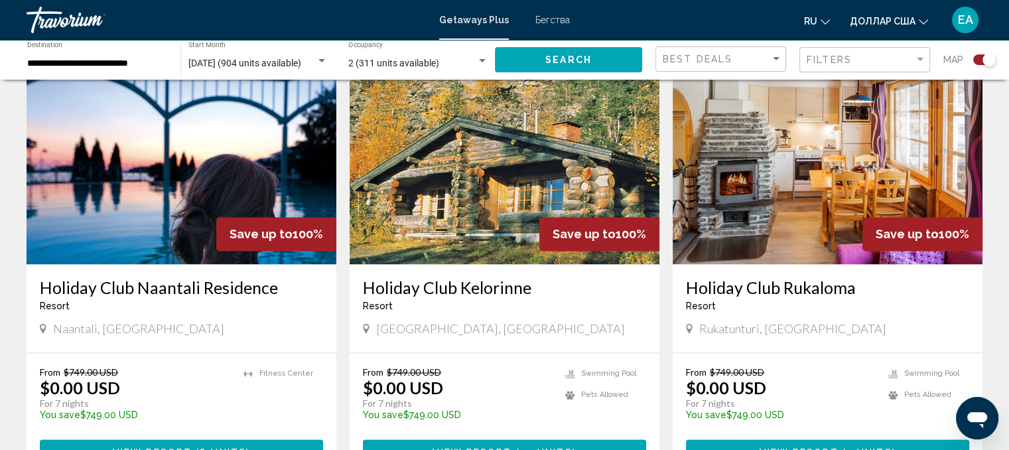
scroll to position [2056, 0]
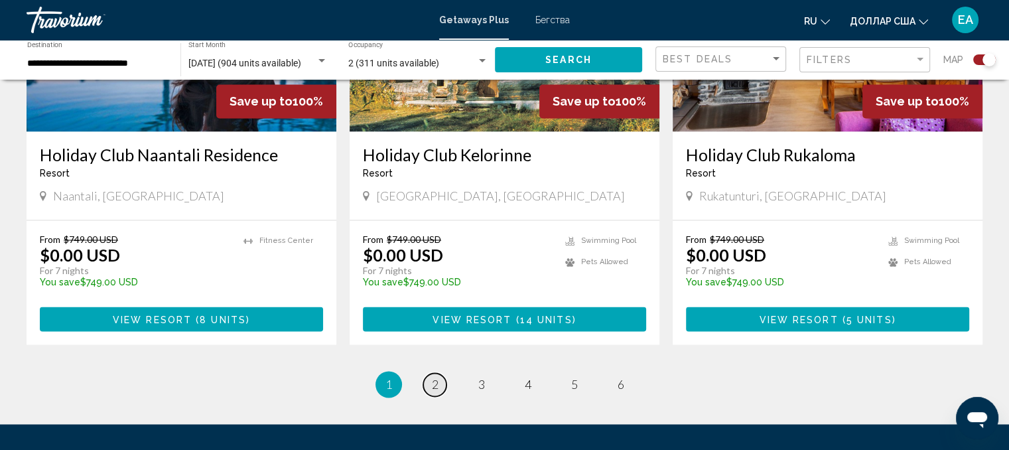
click at [428, 373] on link "page 2" at bounding box center [434, 384] width 23 height 23
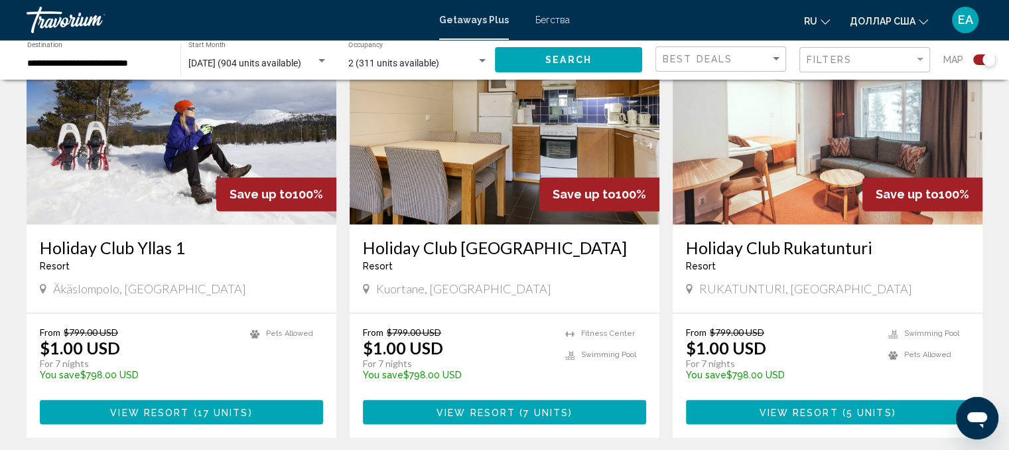
scroll to position [2056, 0]
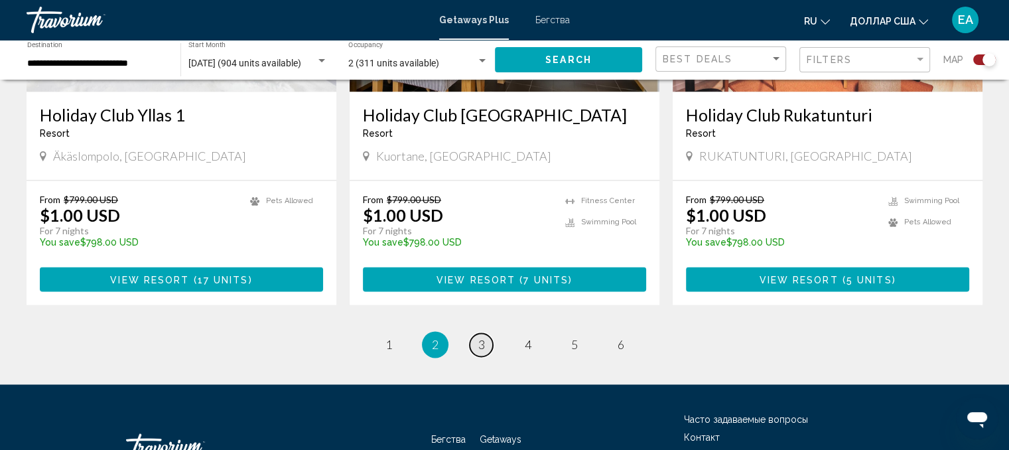
click at [482, 337] on span "3" at bounding box center [481, 344] width 7 height 15
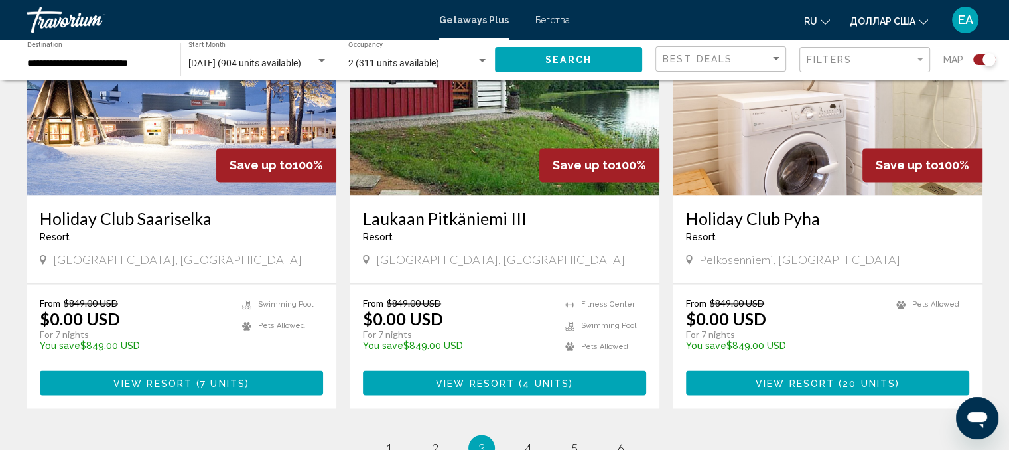
scroll to position [2122, 0]
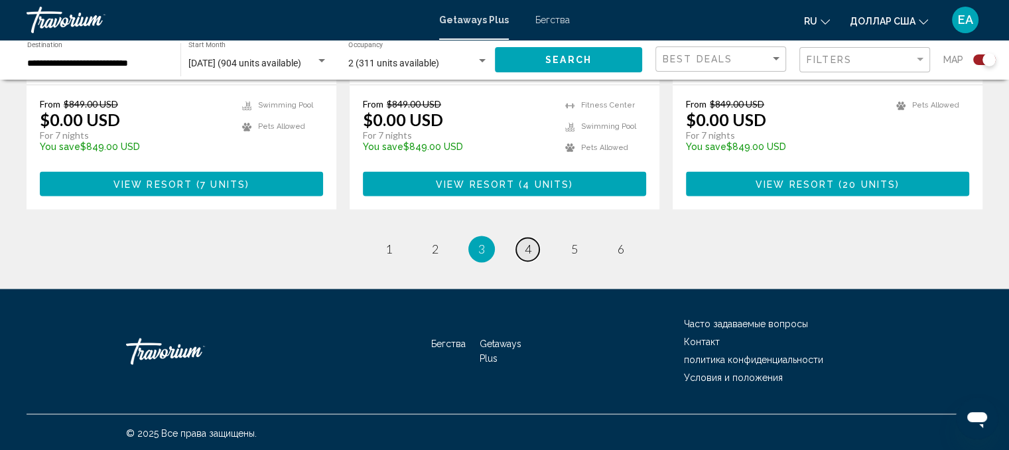
click at [525, 251] on span "4" at bounding box center [528, 248] width 7 height 15
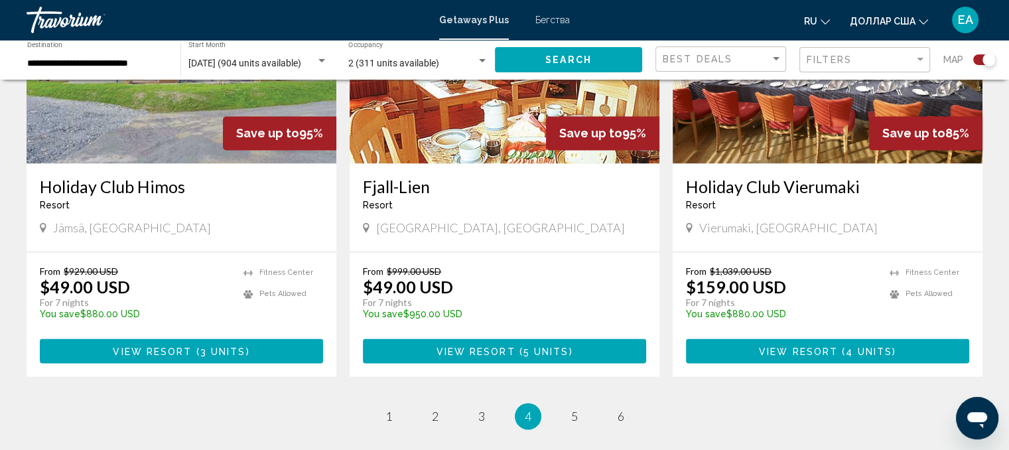
scroll to position [2122, 0]
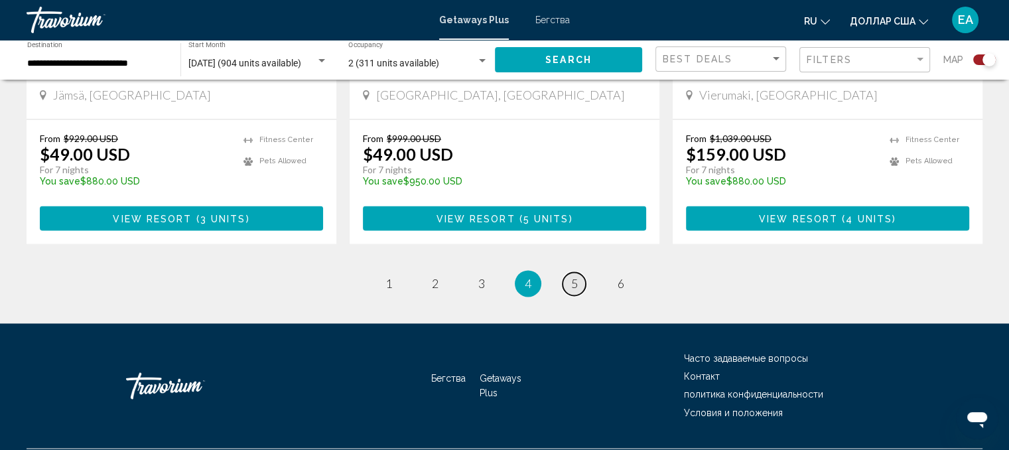
click at [576, 276] on span "5" at bounding box center [574, 283] width 7 height 15
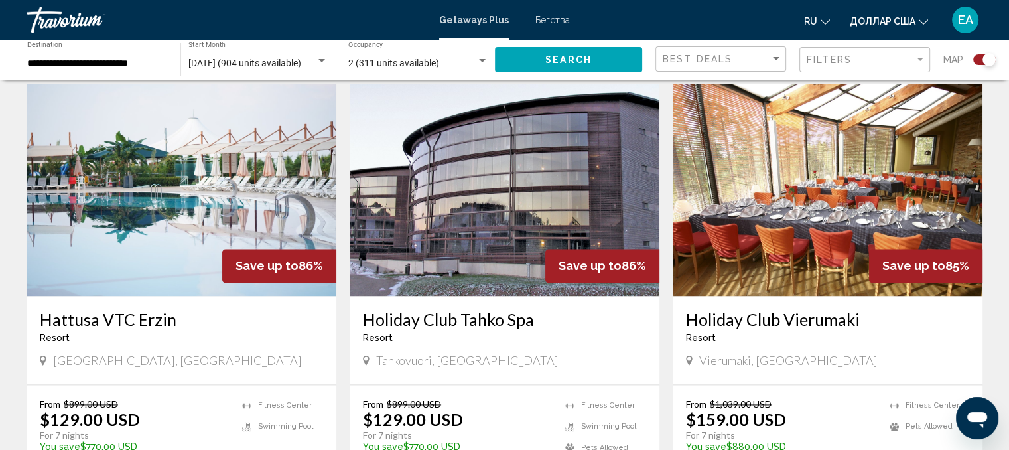
scroll to position [2056, 0]
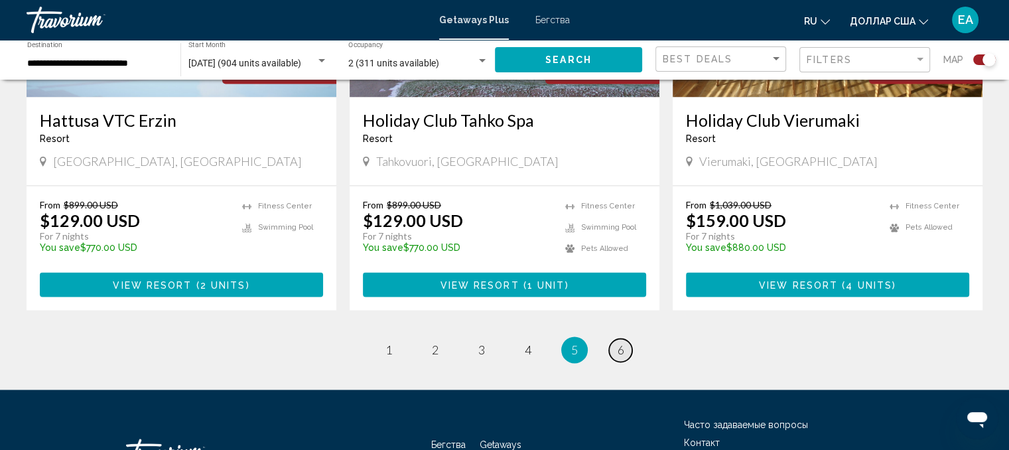
click at [617, 342] on span "6" at bounding box center [620, 349] width 7 height 15
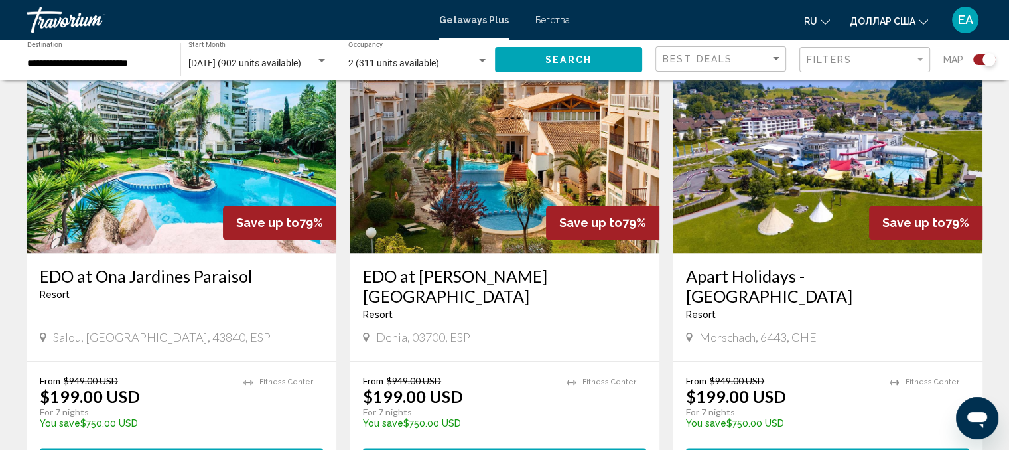
scroll to position [1888, 0]
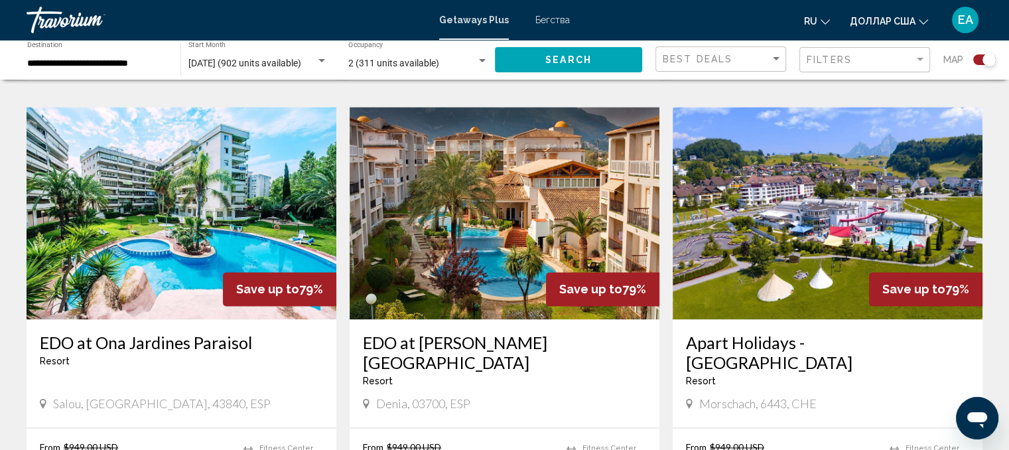
click at [862, 191] on img "Основное содержание" at bounding box center [827, 213] width 310 height 212
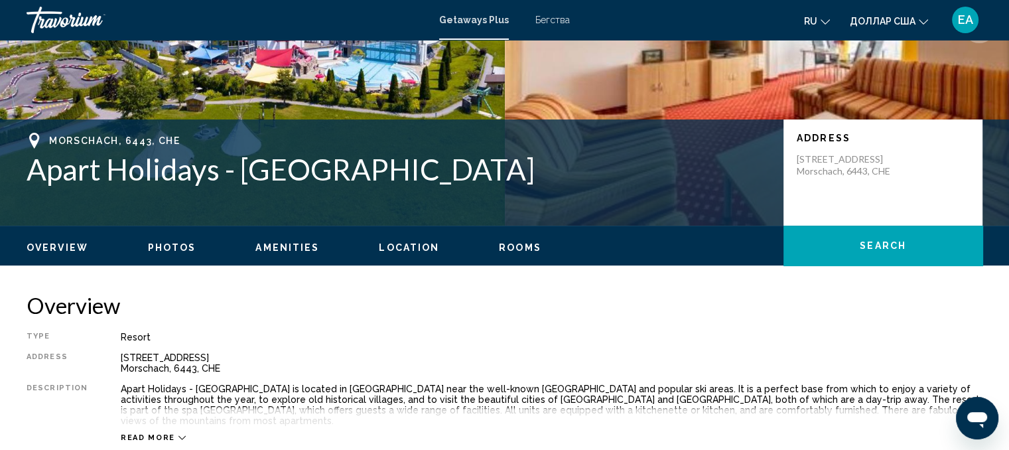
scroll to position [80, 0]
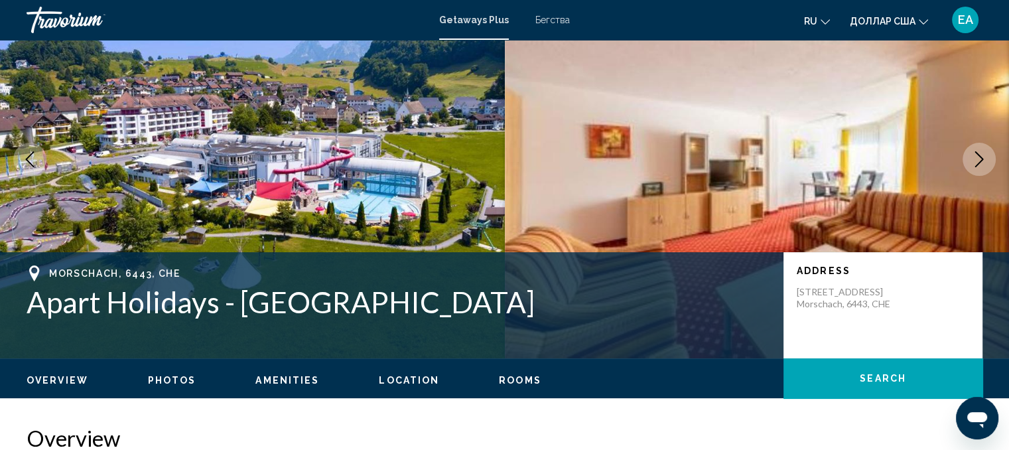
click at [979, 153] on icon "Next image" at bounding box center [979, 159] width 16 height 16
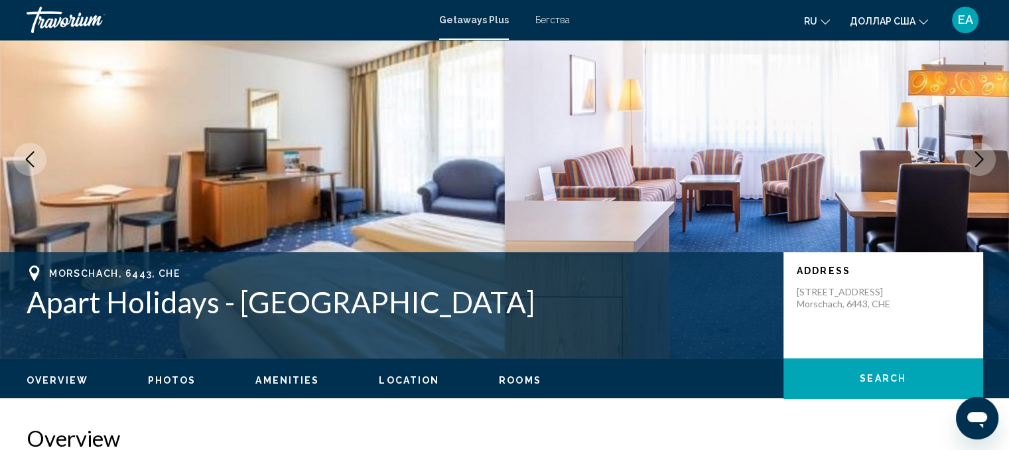
click at [979, 153] on icon "Next image" at bounding box center [979, 159] width 16 height 16
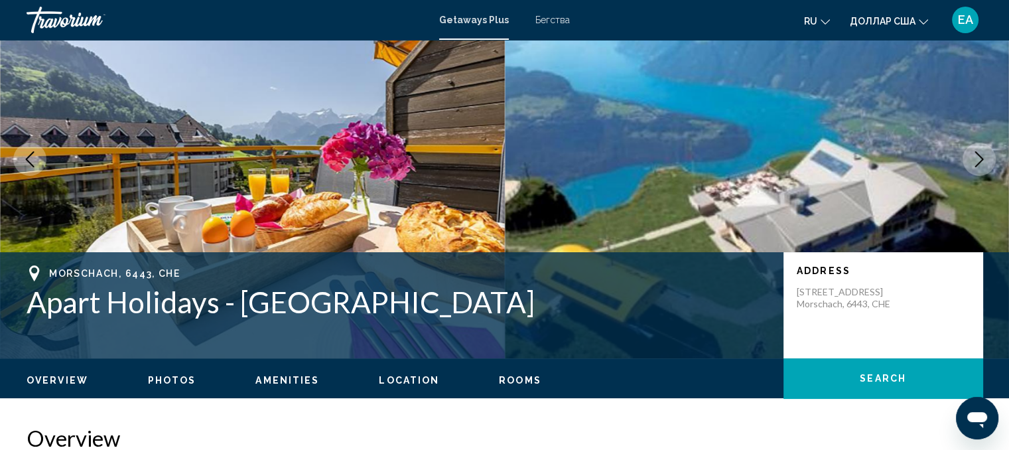
click at [979, 153] on icon "Next image" at bounding box center [979, 159] width 16 height 16
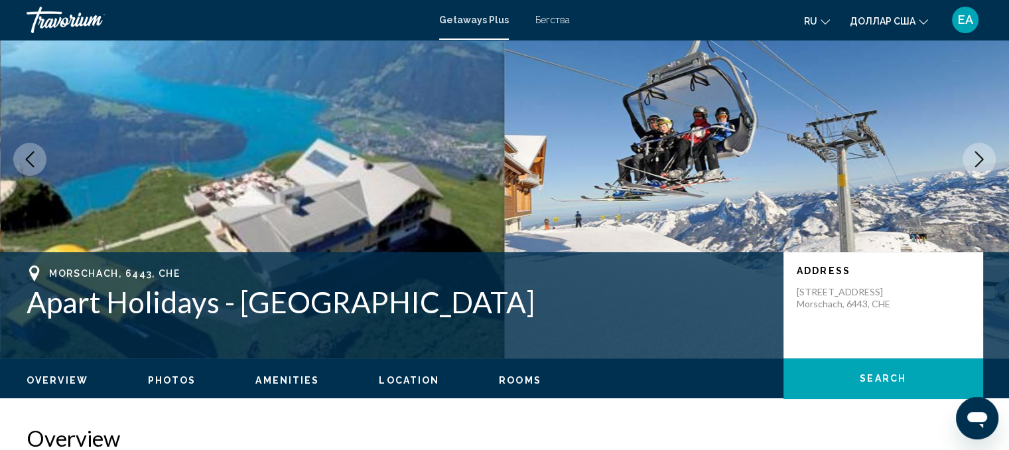
click at [979, 153] on icon "Next image" at bounding box center [979, 159] width 16 height 16
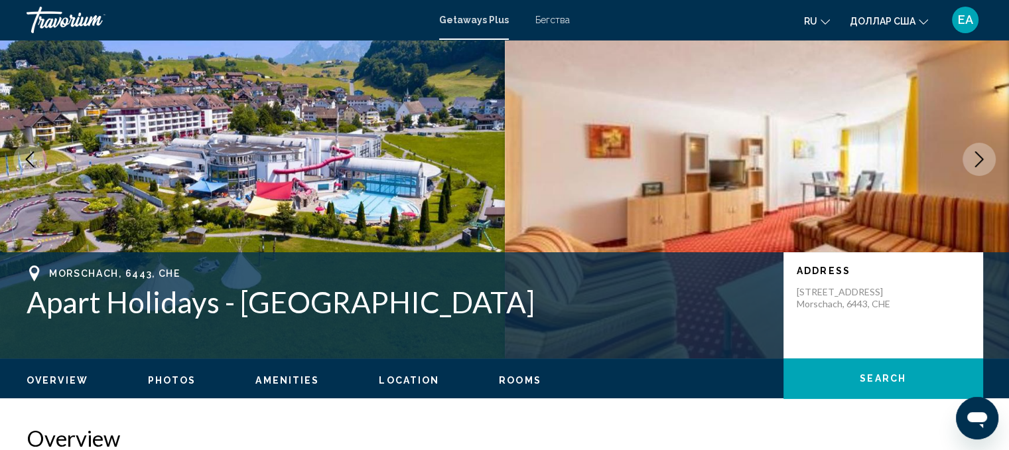
click at [979, 155] on icon "Next image" at bounding box center [979, 159] width 16 height 16
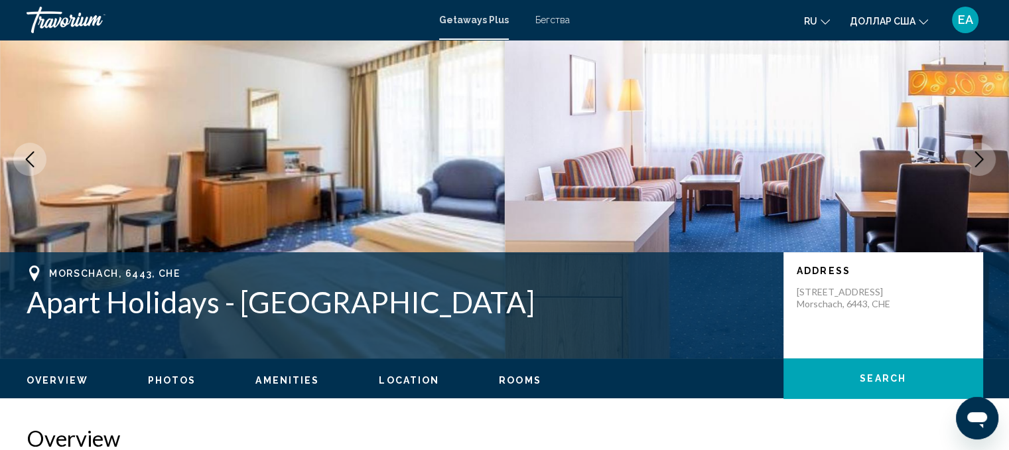
click at [979, 155] on icon "Next image" at bounding box center [979, 159] width 16 height 16
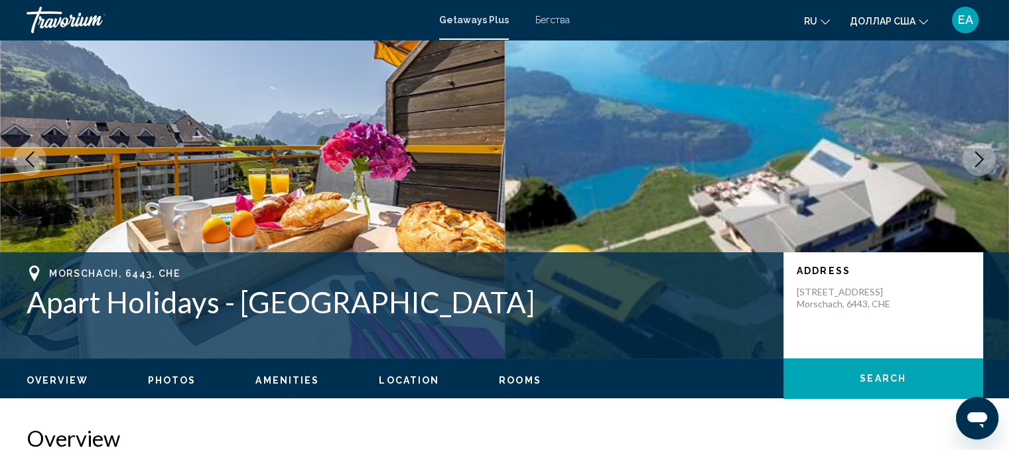
click at [979, 155] on icon "Next image" at bounding box center [979, 159] width 16 height 16
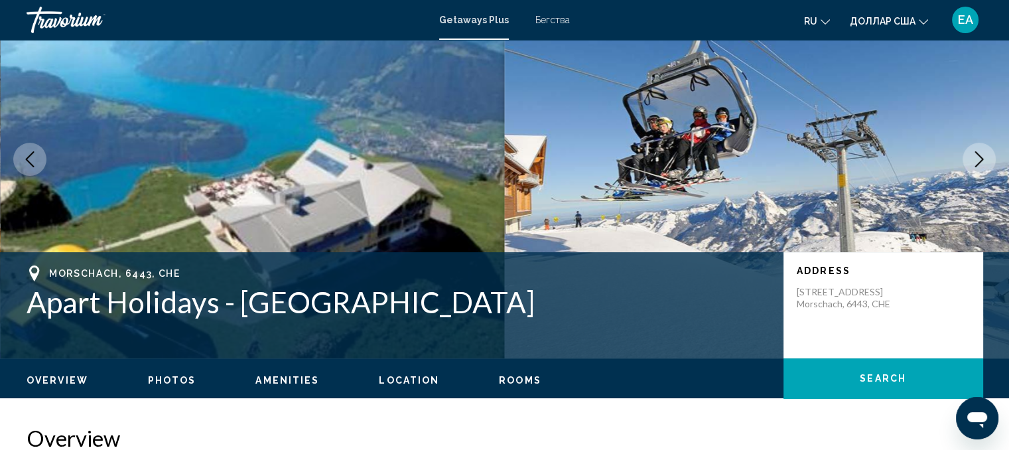
click at [979, 155] on icon "Next image" at bounding box center [979, 159] width 16 height 16
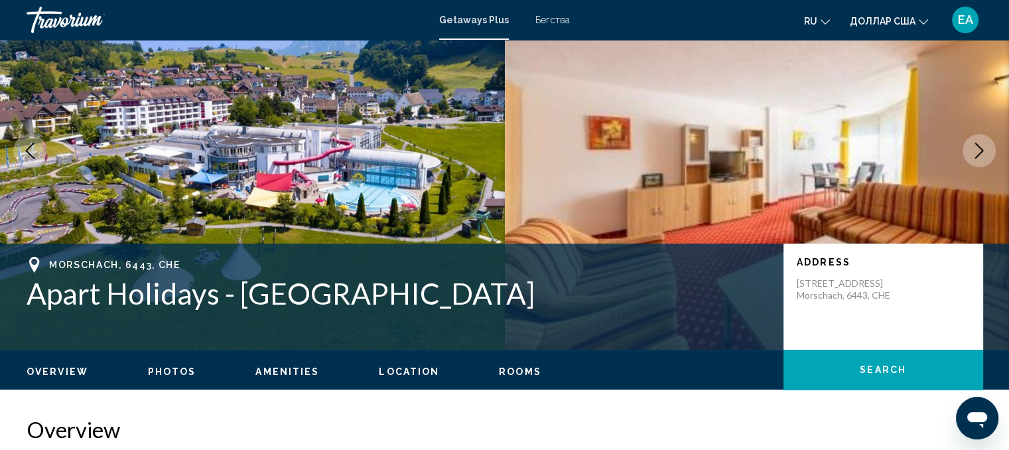
scroll to position [0, 0]
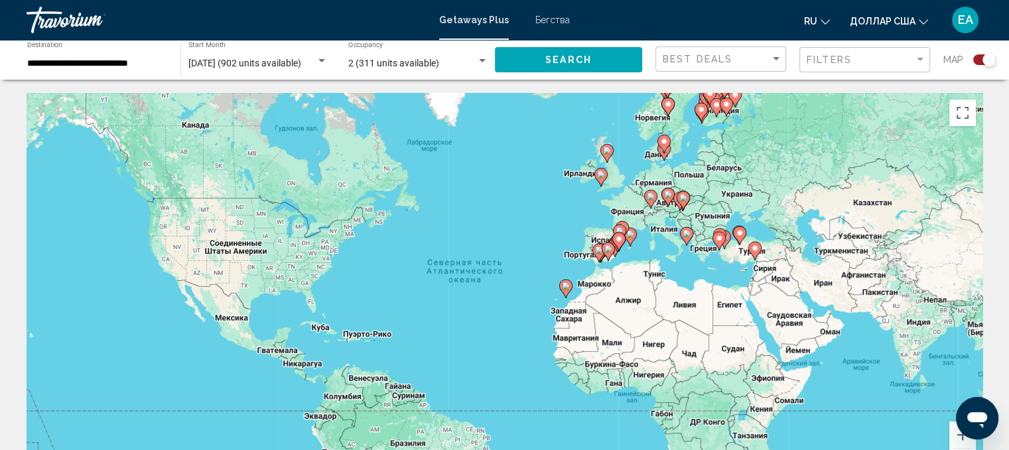
click at [170, 65] on div "**********" at bounding box center [97, 60] width 154 height 36
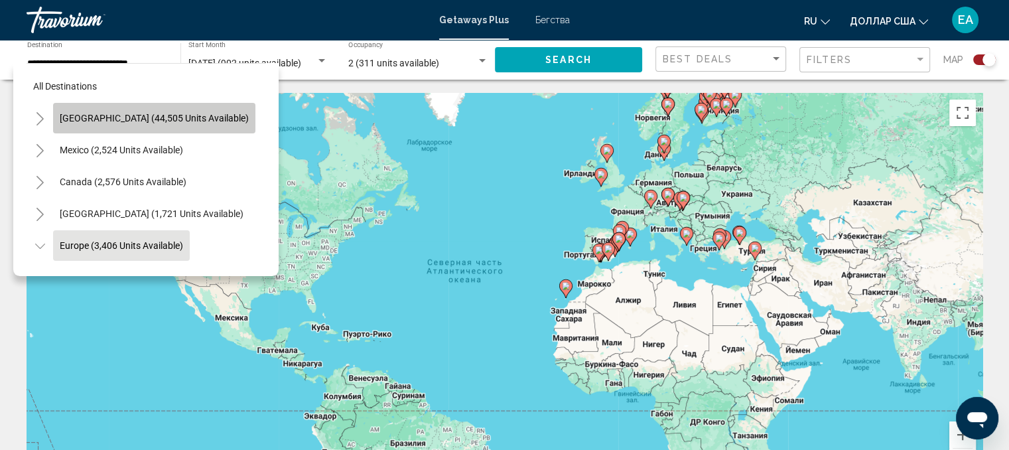
click at [163, 111] on button "[GEOGRAPHIC_DATA] (44,505 units available)" at bounding box center [154, 118] width 202 height 31
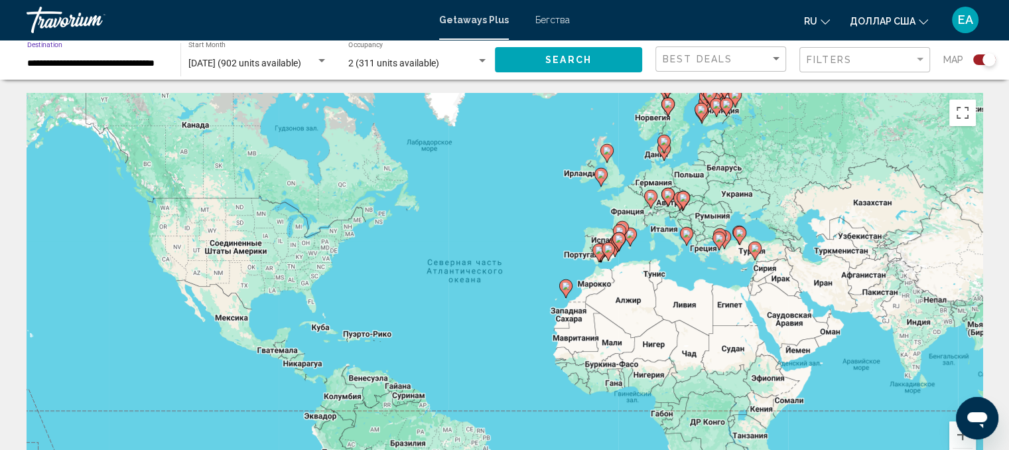
scroll to position [199, 0]
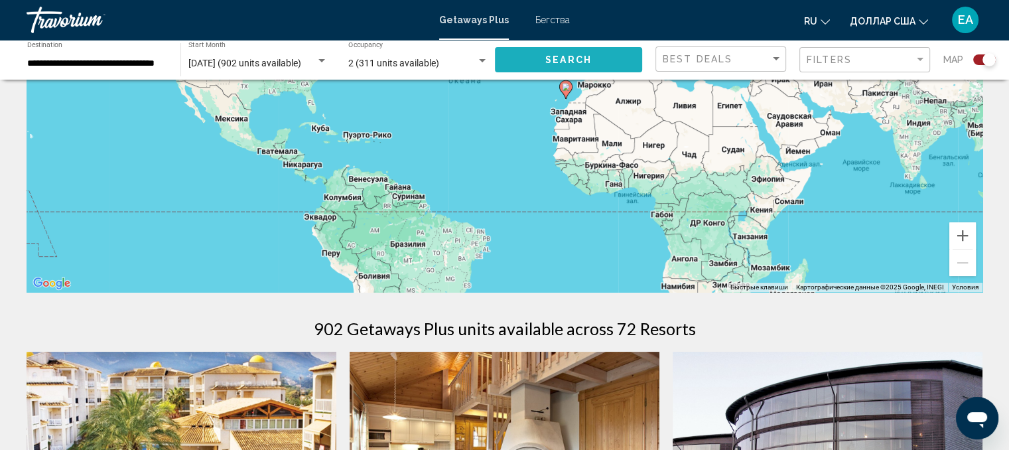
click at [568, 62] on span "Search" at bounding box center [568, 60] width 46 height 11
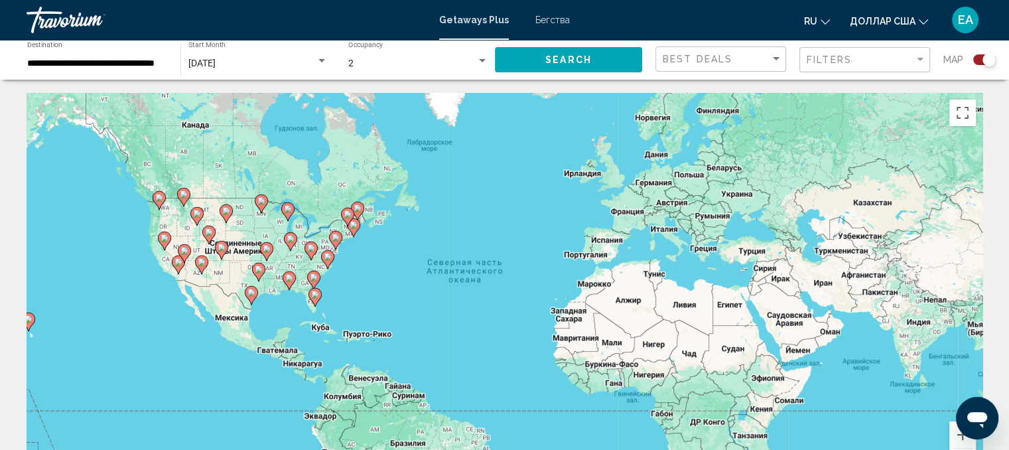
click at [327, 255] on image "Основное содержание" at bounding box center [328, 257] width 8 height 8
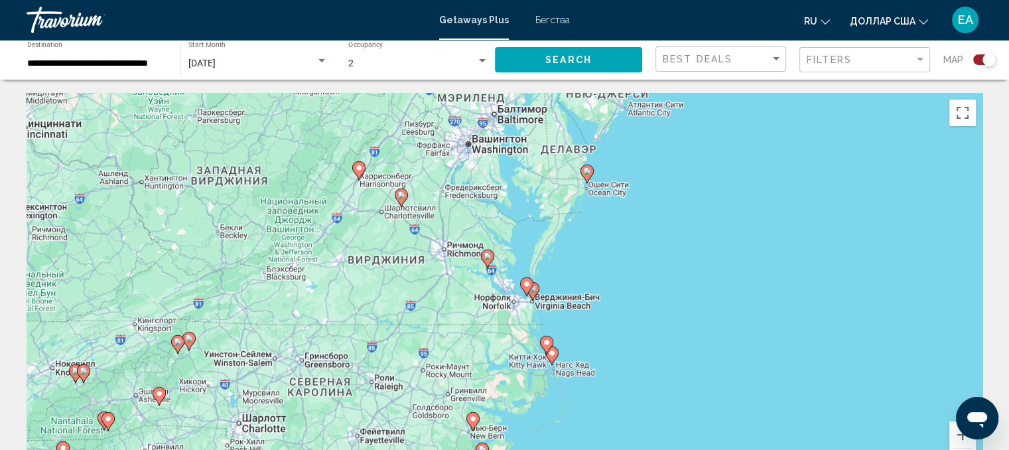
drag, startPoint x: 343, startPoint y: 244, endPoint x: 326, endPoint y: 354, distance: 111.5
click at [326, 354] on div "Чтобы активировать перетаскивание с помощью клавиатуры, нажмите Alt + Ввод. Пос…" at bounding box center [505, 292] width 956 height 398
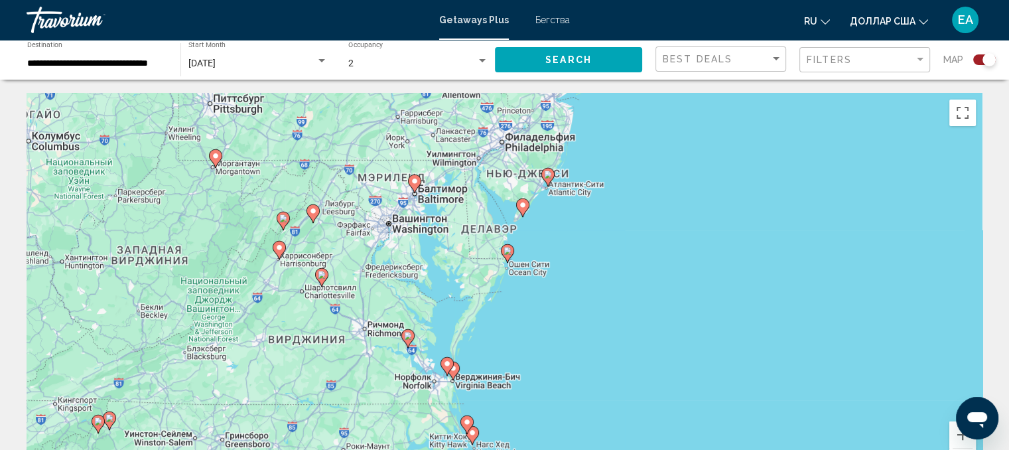
drag, startPoint x: 371, startPoint y: 237, endPoint x: 292, endPoint y: 316, distance: 112.5
click at [292, 316] on div "Чтобы активировать перетаскивание с помощью клавиатуры, нажмите Alt + Ввод. Пос…" at bounding box center [505, 292] width 956 height 398
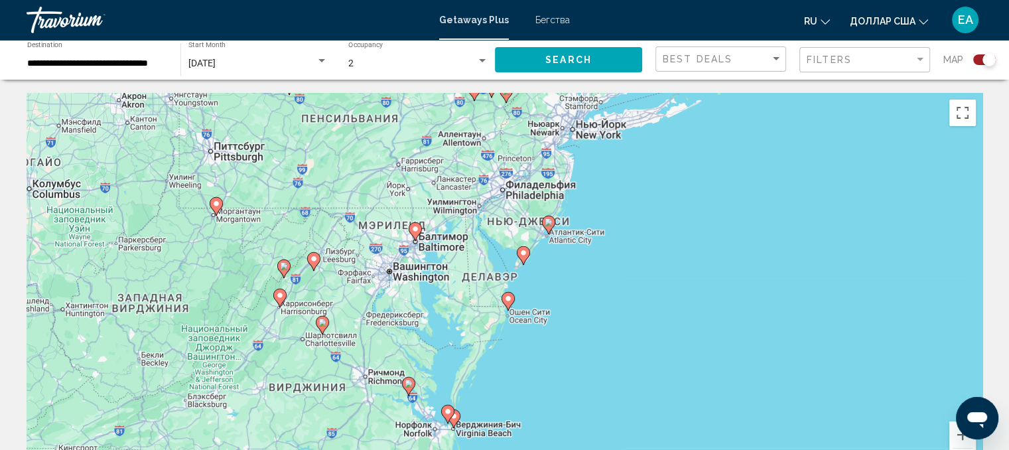
drag, startPoint x: 517, startPoint y: 177, endPoint x: 518, endPoint y: 226, distance: 49.1
click at [518, 226] on div "Чтобы активировать перетаскивание с помощью клавиатуры, нажмите Alt + Ввод. Пос…" at bounding box center [505, 292] width 956 height 398
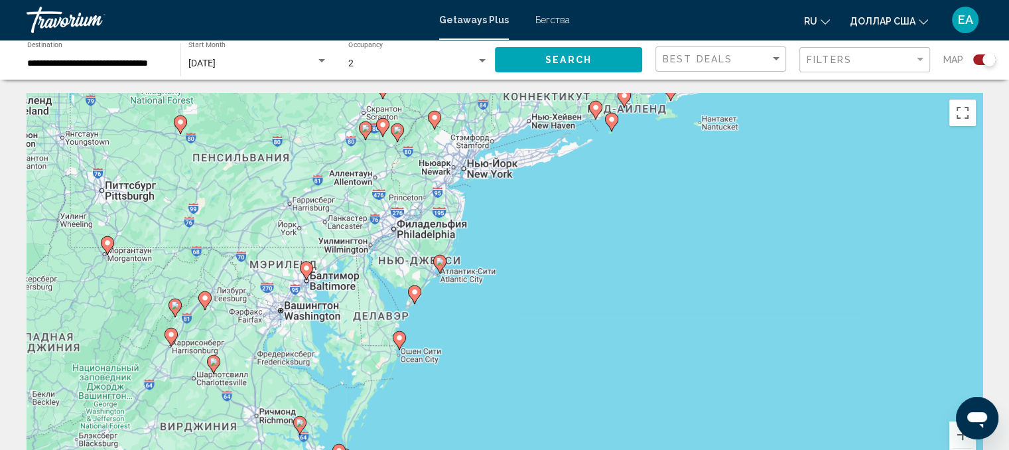
drag, startPoint x: 517, startPoint y: 208, endPoint x: 405, endPoint y: 247, distance: 118.1
click at [405, 247] on div "Чтобы активировать перетаскивание с помощью клавиатуры, нажмите Alt + Ввод. Пос…" at bounding box center [505, 292] width 956 height 398
click at [438, 264] on image "Основное содержание" at bounding box center [440, 261] width 8 height 8
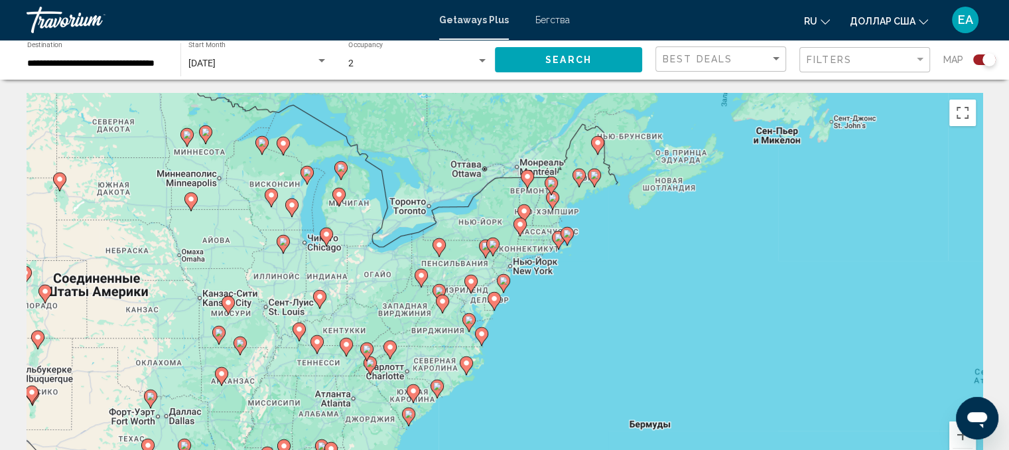
click at [468, 279] on image "Основное содержание" at bounding box center [471, 281] width 8 height 8
type input "**********"
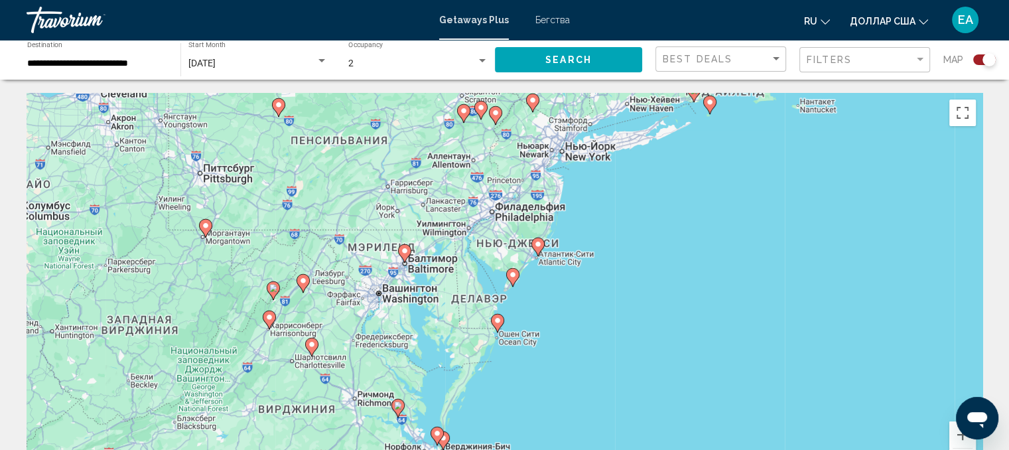
drag, startPoint x: 477, startPoint y: 295, endPoint x: 374, endPoint y: 266, distance: 107.5
click at [374, 266] on div "Для навигации используйте клавиши со стрелками. Чтобы активировать перетаскиван…" at bounding box center [505, 292] width 956 height 398
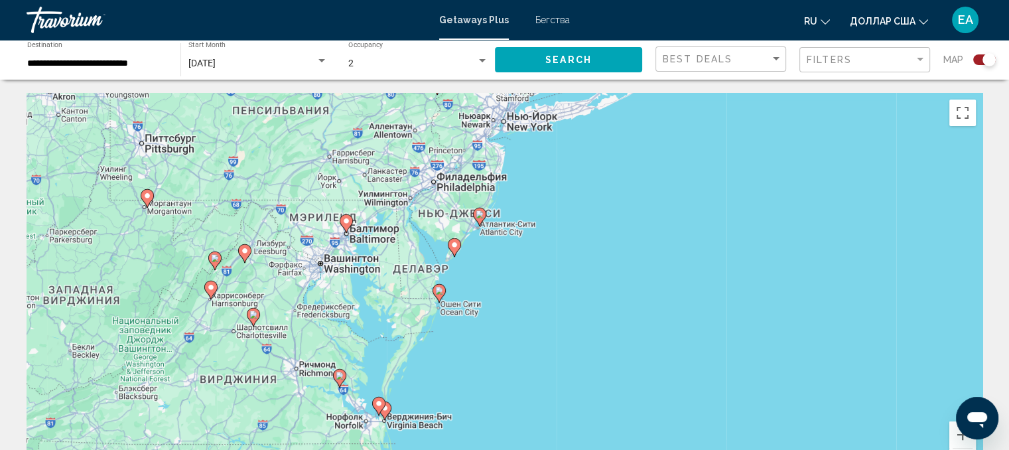
drag, startPoint x: 470, startPoint y: 287, endPoint x: 413, endPoint y: 257, distance: 64.7
click at [413, 257] on div "Для навигации используйте клавиши со стрелками. Чтобы активировать перетаскиван…" at bounding box center [505, 292] width 956 height 398
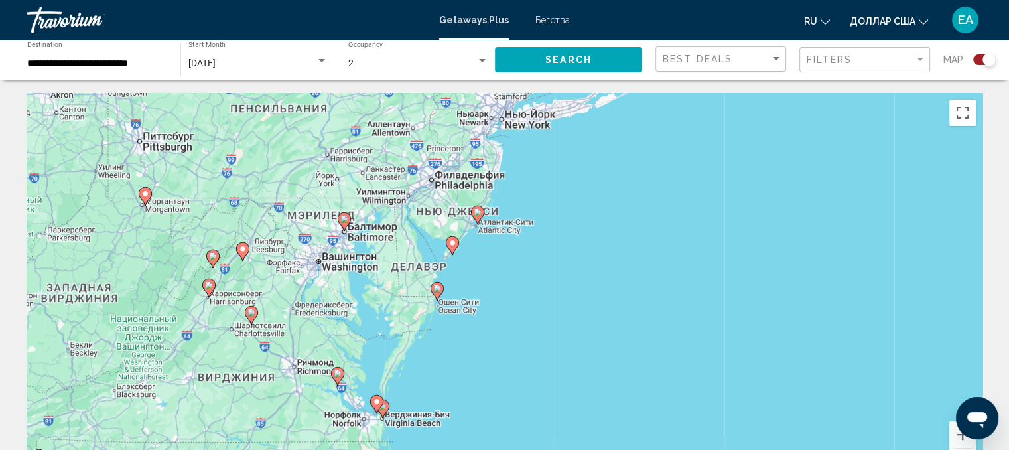
click at [434, 282] on icon "Основное содержание" at bounding box center [436, 291] width 13 height 19
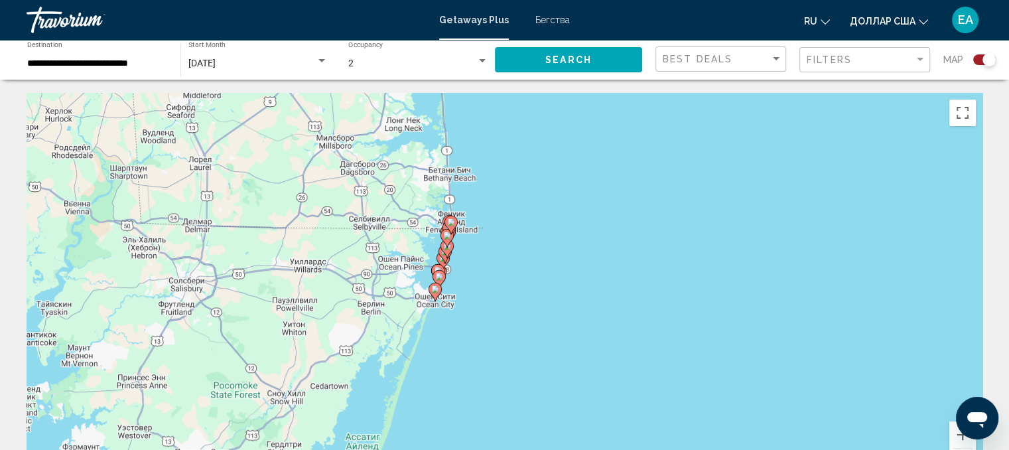
drag, startPoint x: 434, startPoint y: 282, endPoint x: 368, endPoint y: 274, distance: 66.8
click at [368, 274] on div "Для навигации используйте клавиши со стрелками. Чтобы активировать перетаскиван…" at bounding box center [505, 292] width 956 height 398
click at [442, 234] on icon "Основное содержание" at bounding box center [446, 237] width 12 height 17
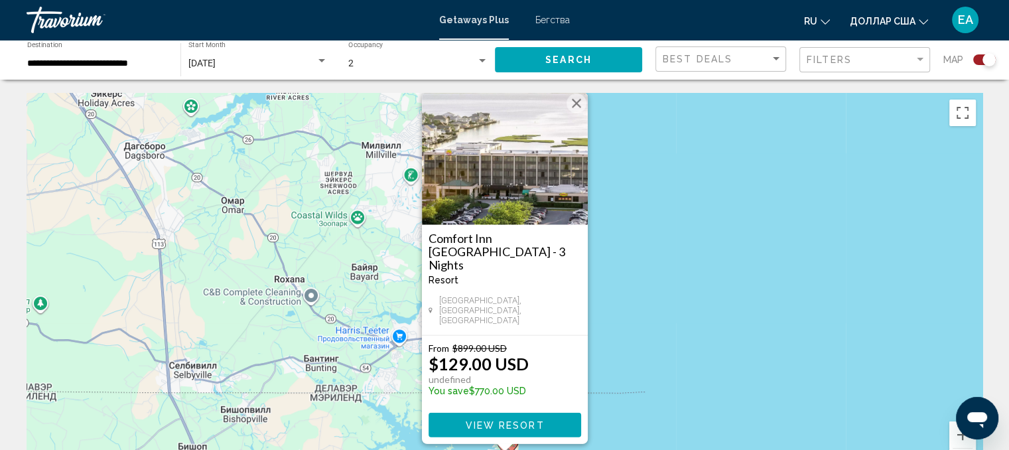
click at [499, 205] on img "Основное содержание" at bounding box center [505, 158] width 166 height 133
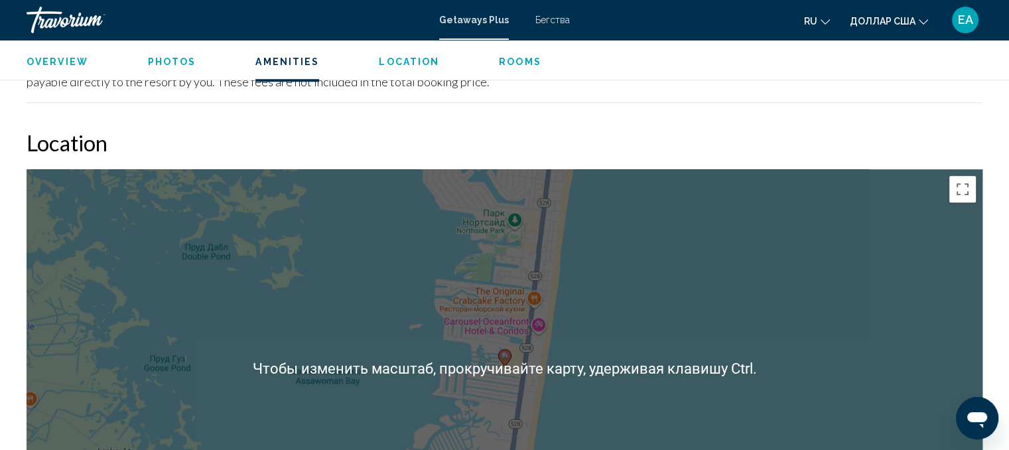
scroll to position [1339, 0]
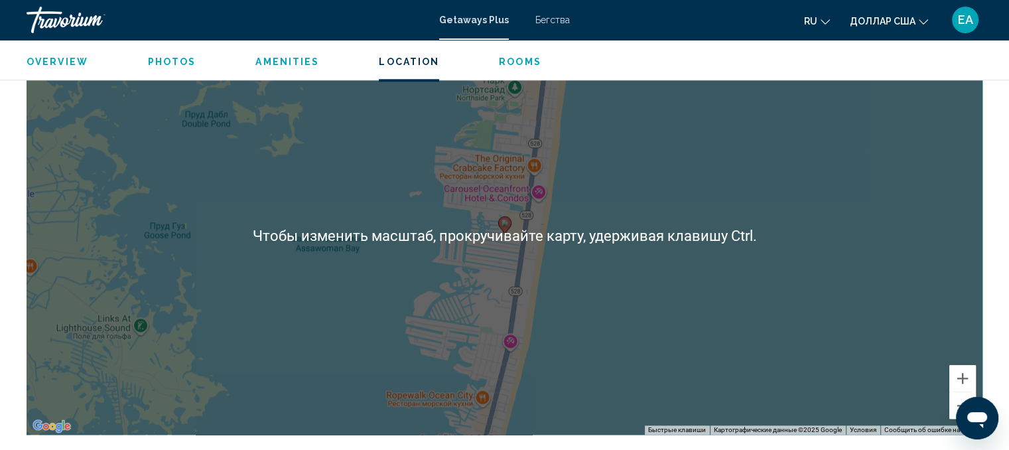
click at [661, 186] on div "Чтобы активировать перетаскивание с помощью клавиатуры, нажмите Alt + Ввод. Пос…" at bounding box center [505, 235] width 956 height 398
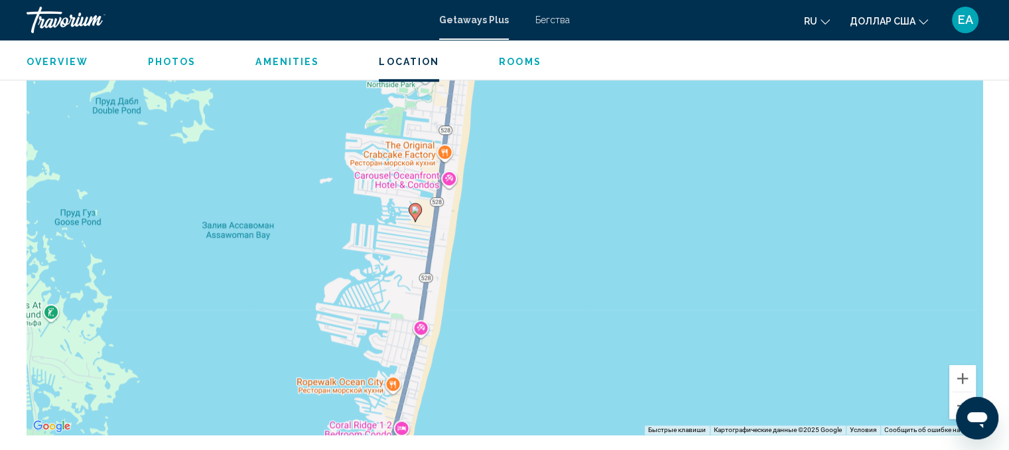
drag, startPoint x: 477, startPoint y: 251, endPoint x: 460, endPoint y: 249, distance: 17.4
click at [460, 249] on div "Чтобы активировать перетаскивание с помощью клавиатуры, нажмите Alt + Ввод. Пос…" at bounding box center [505, 235] width 956 height 398
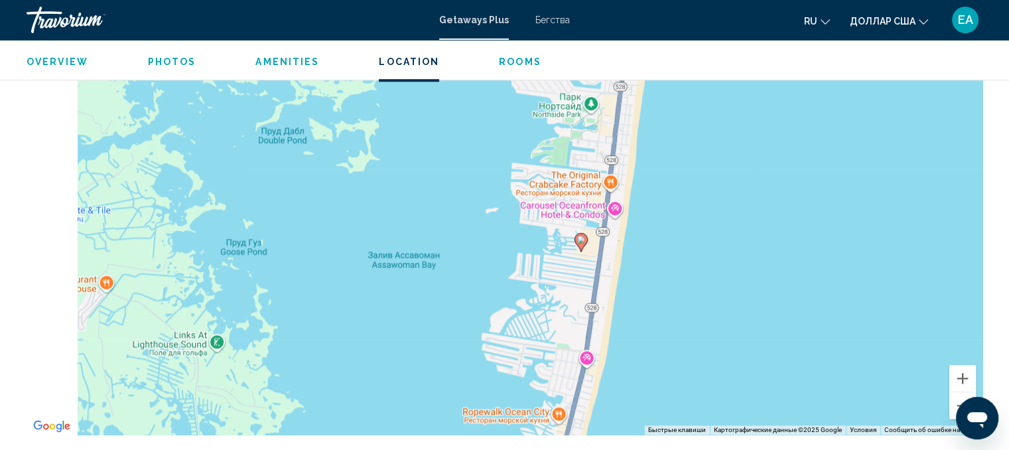
drag, startPoint x: 460, startPoint y: 249, endPoint x: 627, endPoint y: 279, distance: 169.7
click at [627, 279] on div "Чтобы активировать перетаскивание с помощью клавиатуры, нажмите Alt + Ввод. Пос…" at bounding box center [505, 235] width 956 height 398
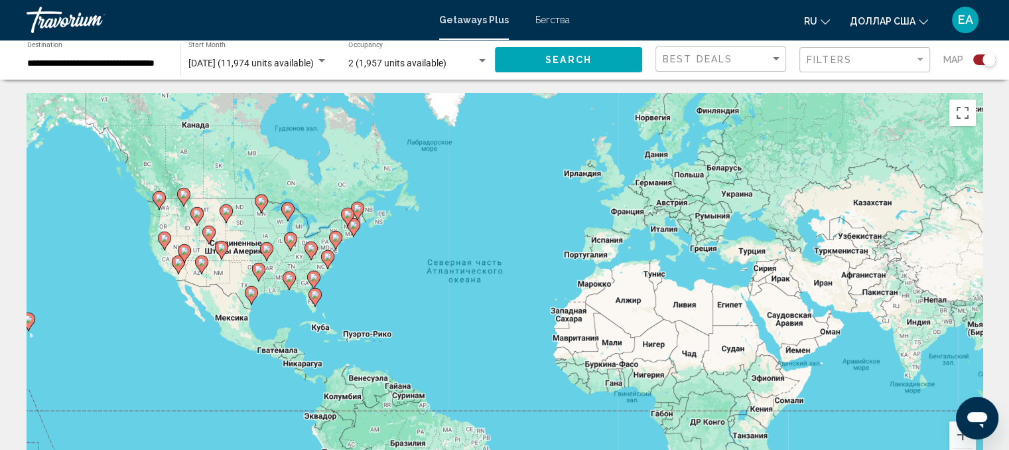
click at [159, 58] on input "**********" at bounding box center [97, 63] width 140 height 11
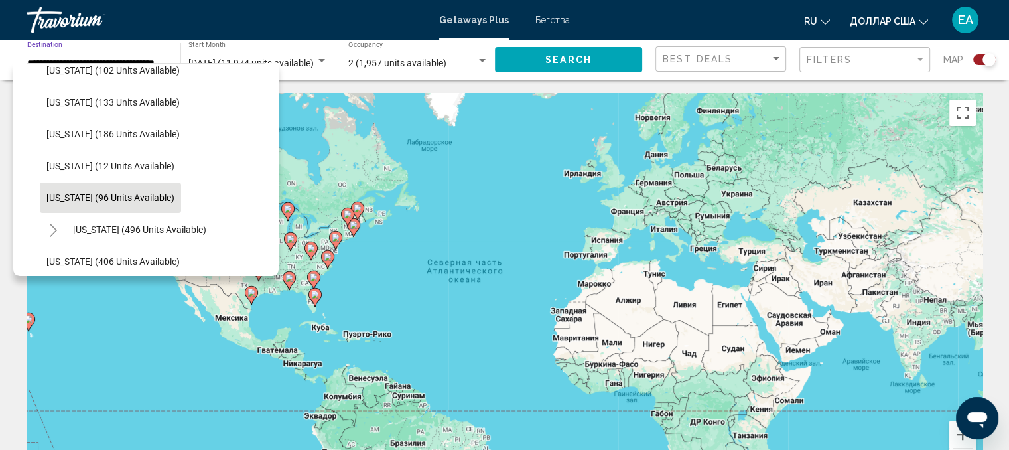
scroll to position [597, 0]
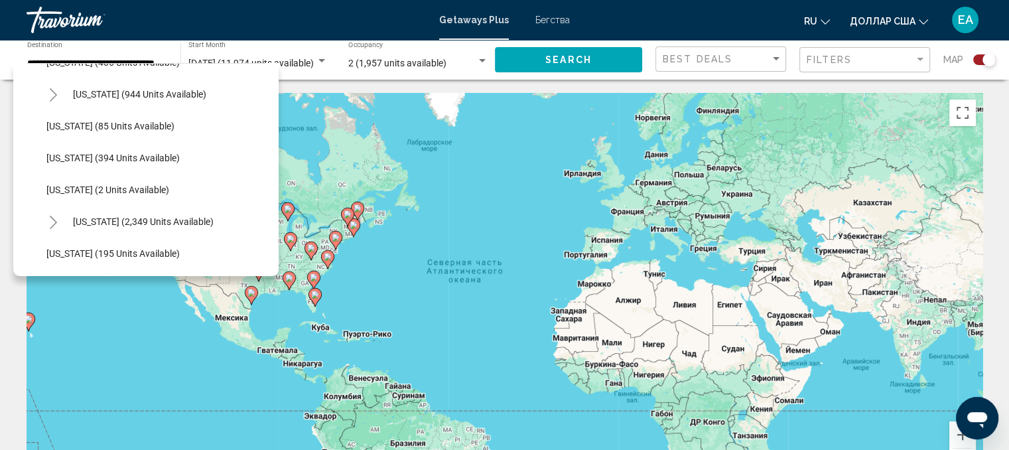
click at [408, 155] on div "Чтобы активировать перетаскивание с помощью клавиатуры, нажмите Alt + Ввод. Пос…" at bounding box center [505, 292] width 956 height 398
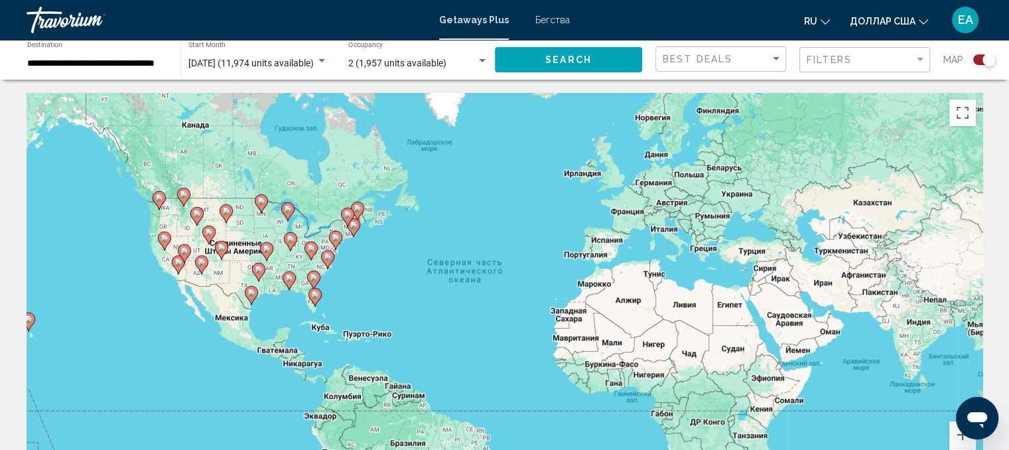
click at [93, 58] on input "**********" at bounding box center [97, 63] width 140 height 11
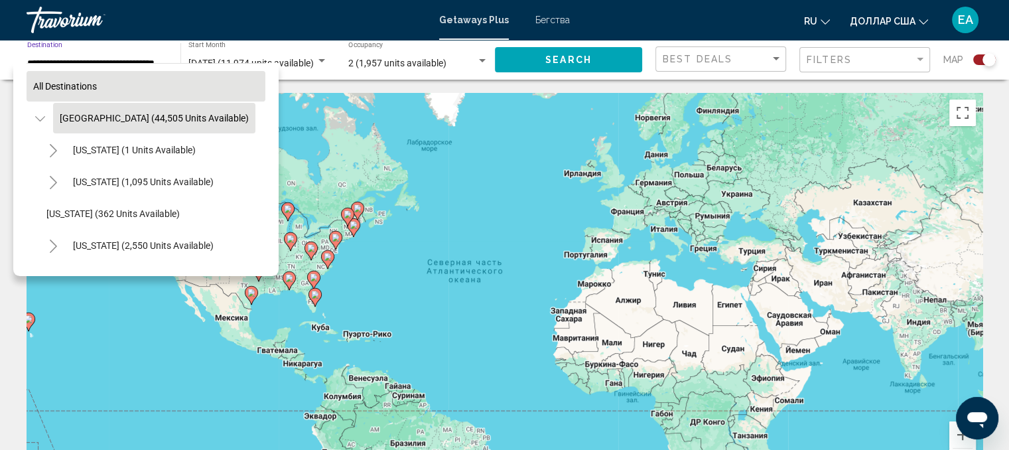
click at [69, 85] on span "All destinations" at bounding box center [65, 86] width 64 height 11
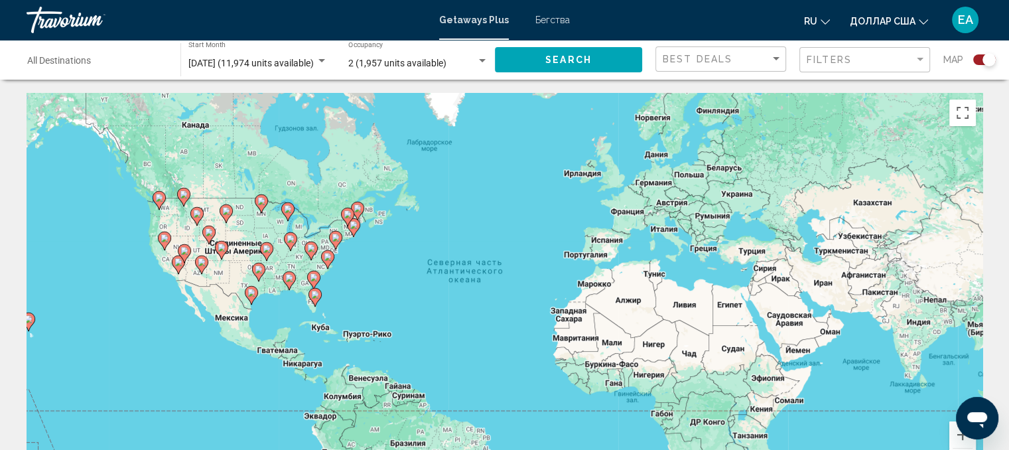
click at [133, 57] on div "Destination All Destinations" at bounding box center [97, 60] width 140 height 36
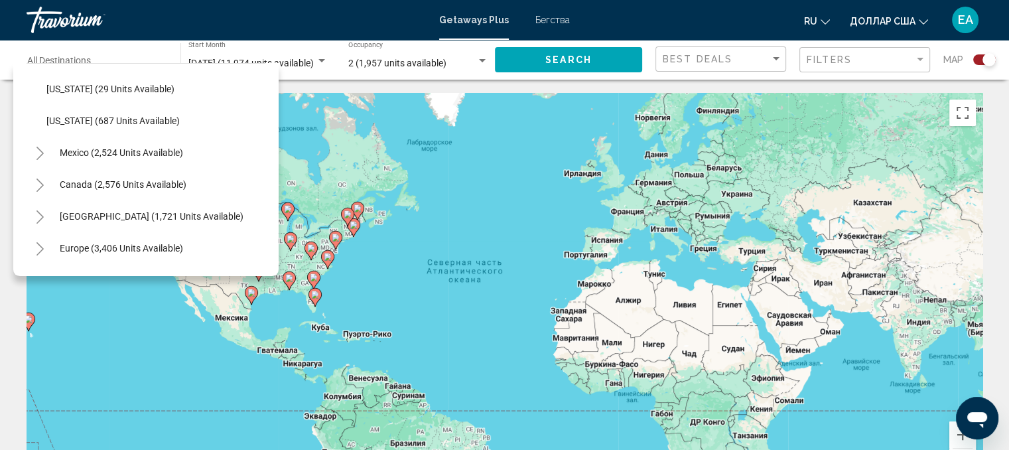
scroll to position [1530, 0]
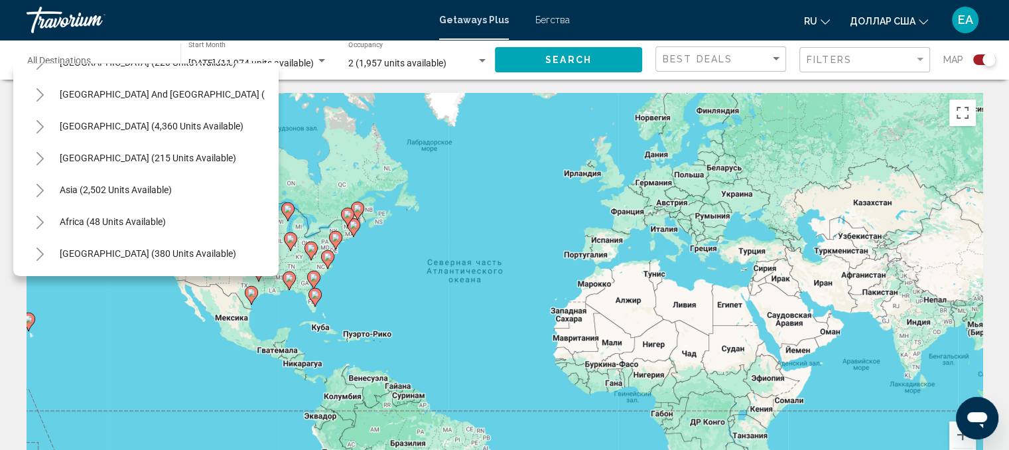
click at [444, 185] on div "Чтобы активировать перетаскивание с помощью клавиатуры, нажмите Alt + Ввод. Пос…" at bounding box center [505, 292] width 956 height 398
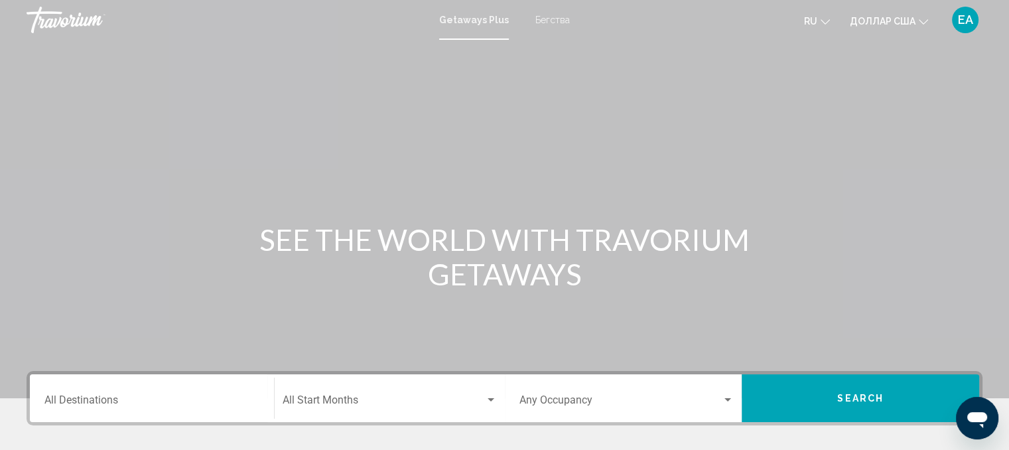
click at [116, 393] on div "Destination All Destinations" at bounding box center [151, 398] width 215 height 42
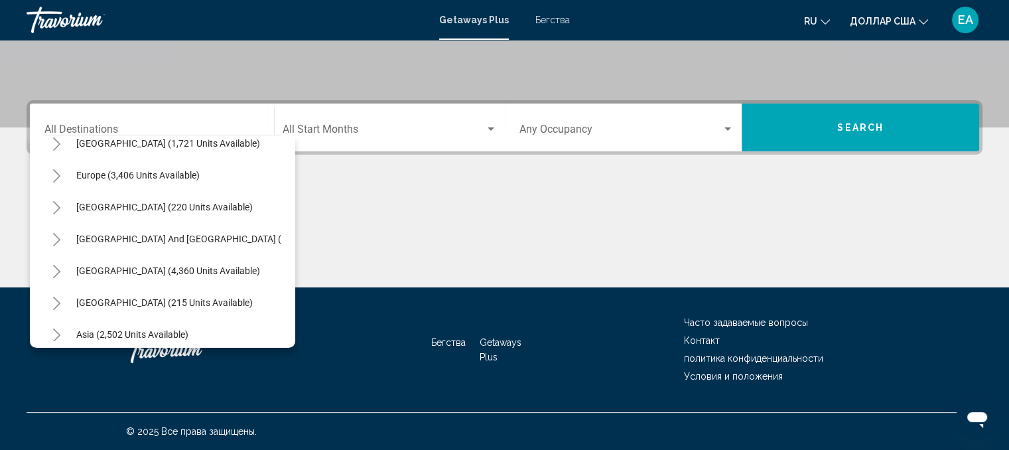
scroll to position [225, 0]
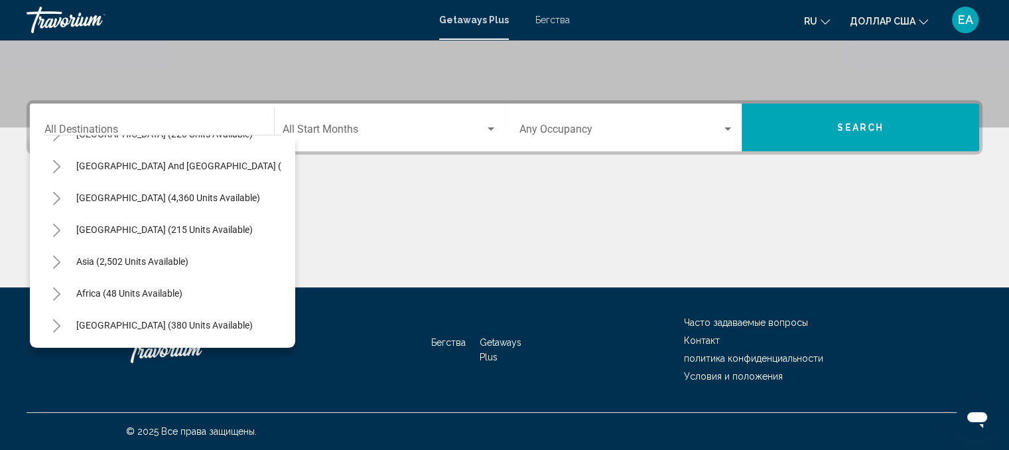
click at [162, 256] on span "Asia (2,502 units available)" at bounding box center [132, 261] width 112 height 11
type input "**********"
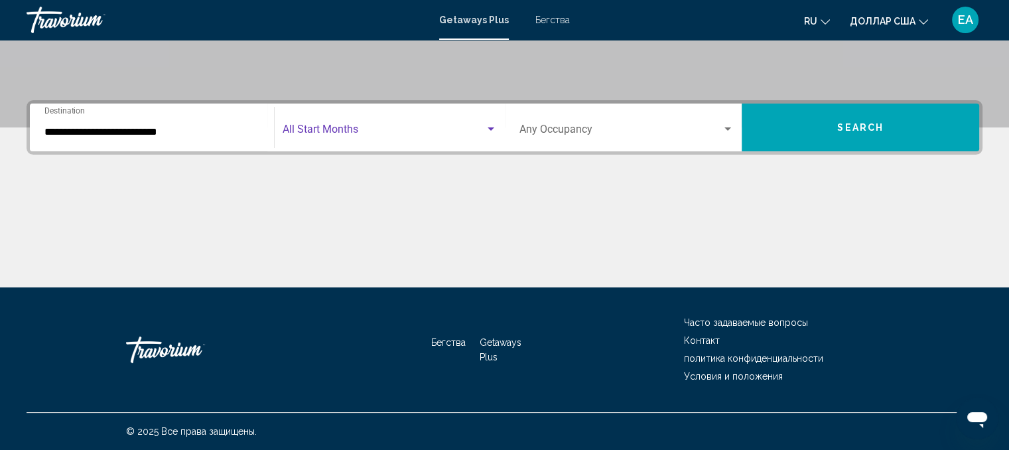
click at [377, 133] on span "Search widget" at bounding box center [383, 132] width 202 height 12
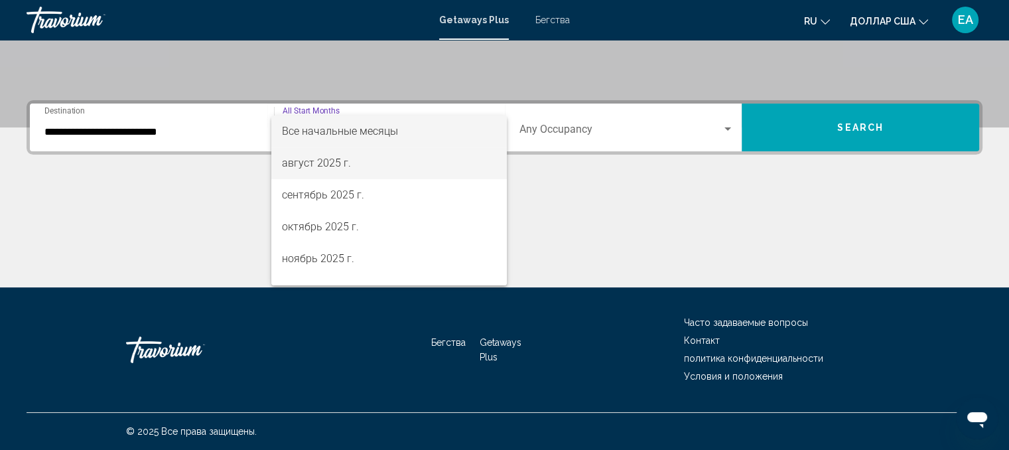
click at [349, 170] on span "август 2025 г." at bounding box center [389, 163] width 214 height 32
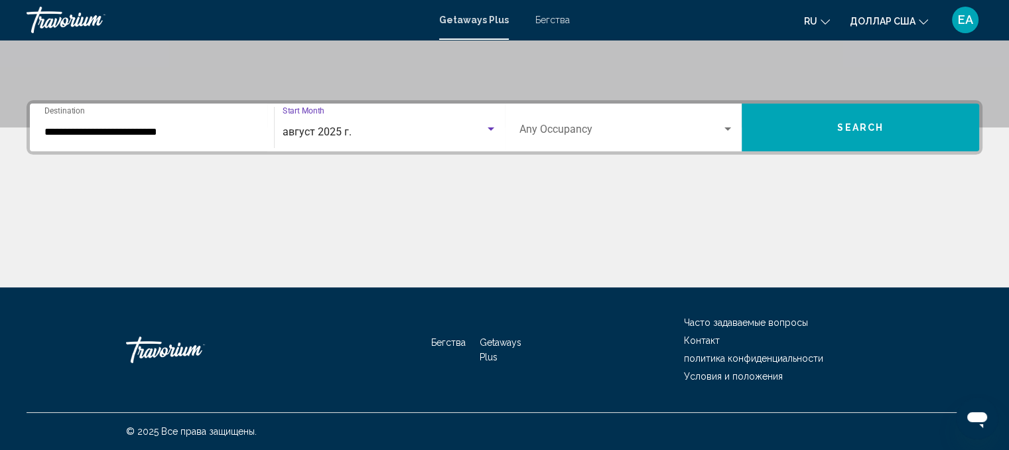
click at [576, 126] on span "Search widget" at bounding box center [620, 132] width 203 height 12
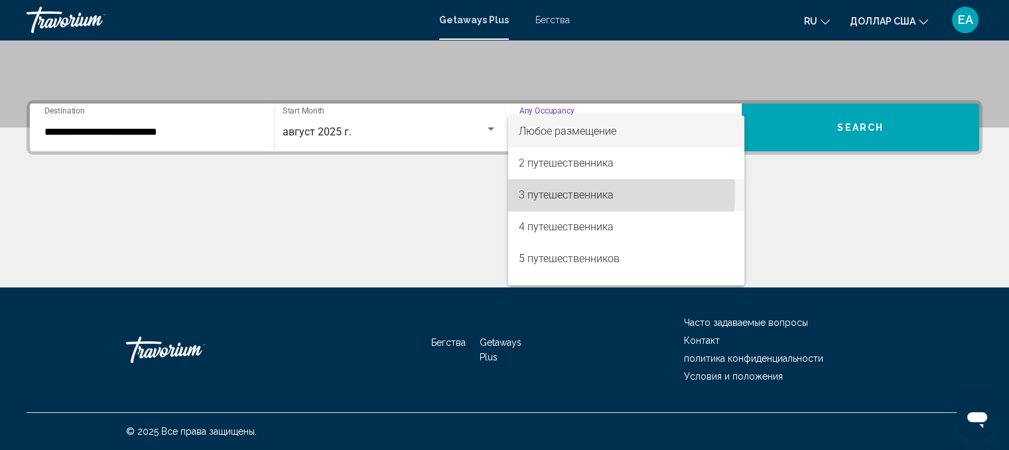
click at [554, 192] on font "3 путешественника" at bounding box center [566, 194] width 95 height 13
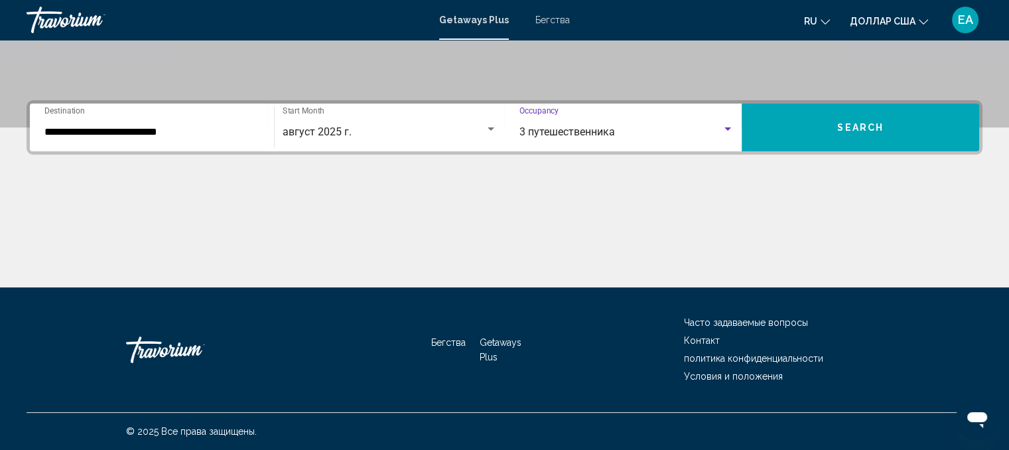
click at [721, 133] on div "3 путешественника" at bounding box center [620, 132] width 203 height 12
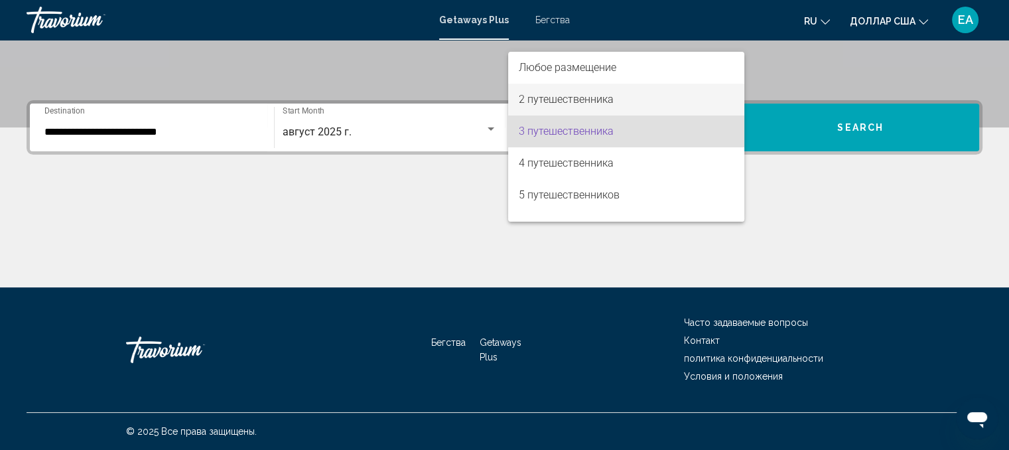
click at [589, 100] on font "2 путешественника" at bounding box center [566, 99] width 95 height 13
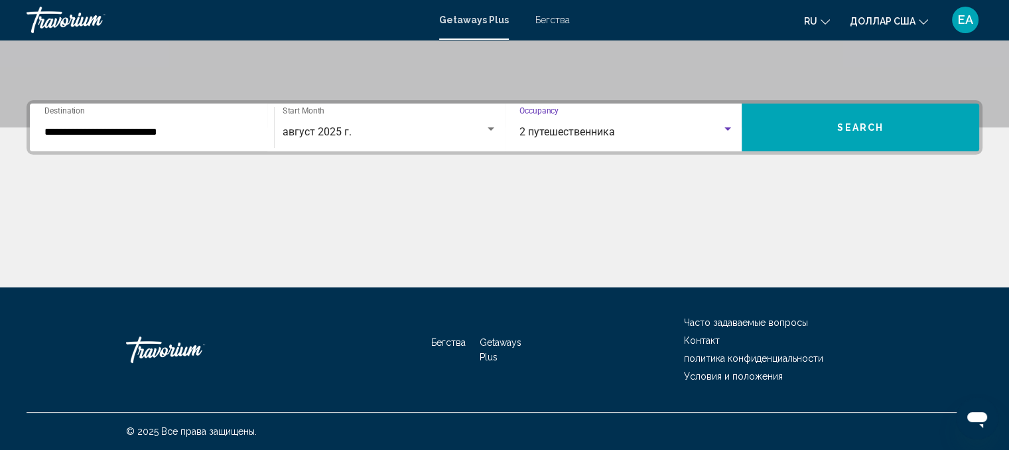
click at [849, 125] on span "Search" at bounding box center [860, 128] width 46 height 11
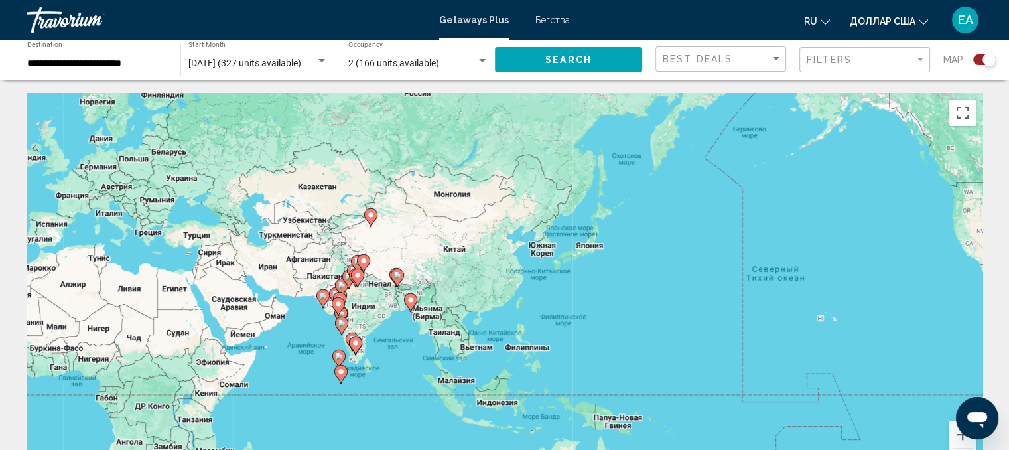
drag, startPoint x: 716, startPoint y: 253, endPoint x: 159, endPoint y: 237, distance: 557.3
click at [159, 237] on div "Чтобы активировать перетаскивание с помощью клавиатуры, нажмите Alt + Ввод. Пос…" at bounding box center [505, 292] width 956 height 398
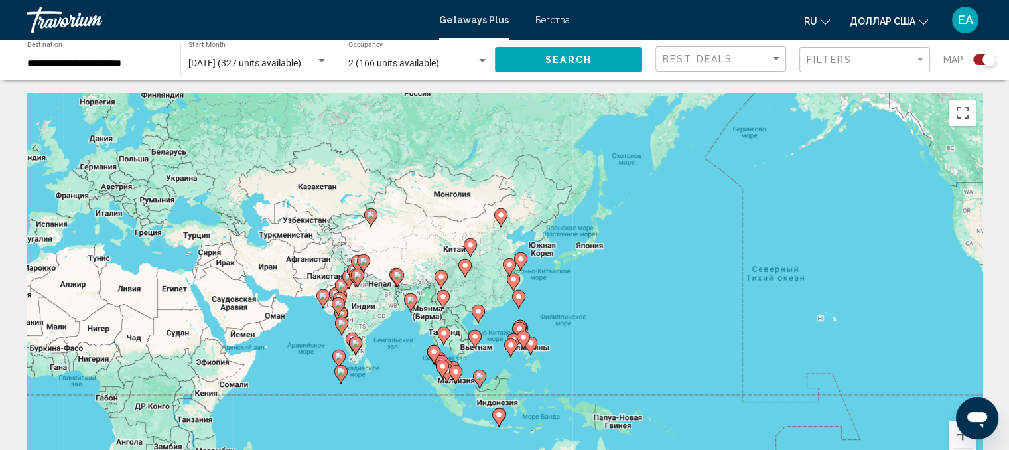
scroll to position [199, 0]
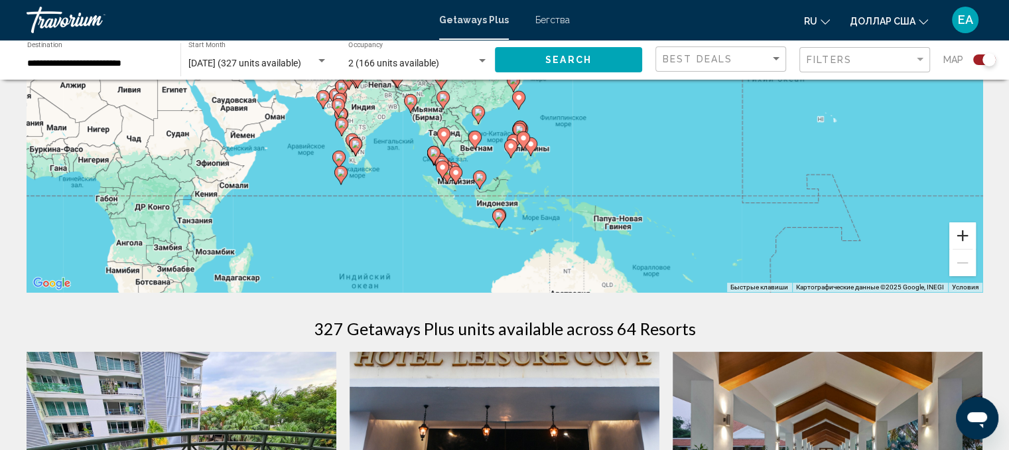
click at [960, 242] on button "Увеличить" at bounding box center [962, 235] width 27 height 27
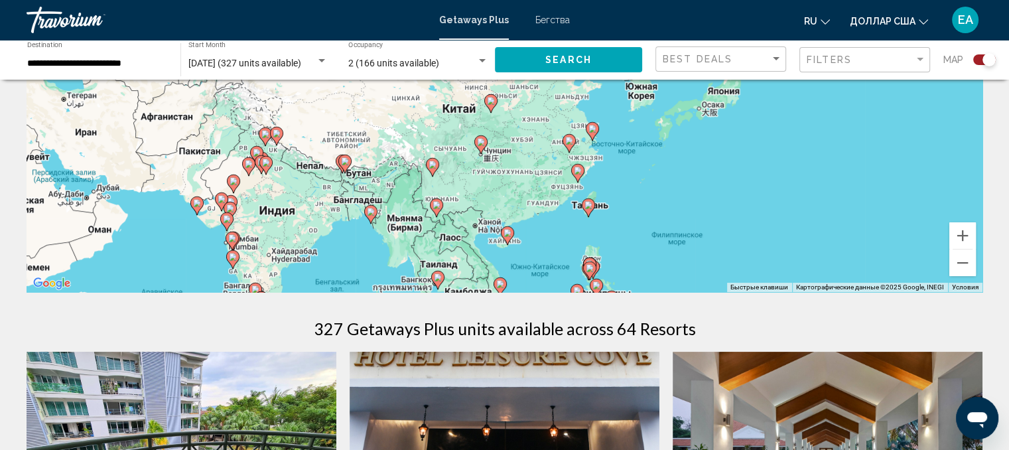
drag, startPoint x: 514, startPoint y: 115, endPoint x: 593, endPoint y: 242, distance: 149.8
click at [593, 242] on div "Чтобы активировать перетаскивание с помощью клавиатуры, нажмите Alt + Ввод. Пос…" at bounding box center [505, 93] width 956 height 398
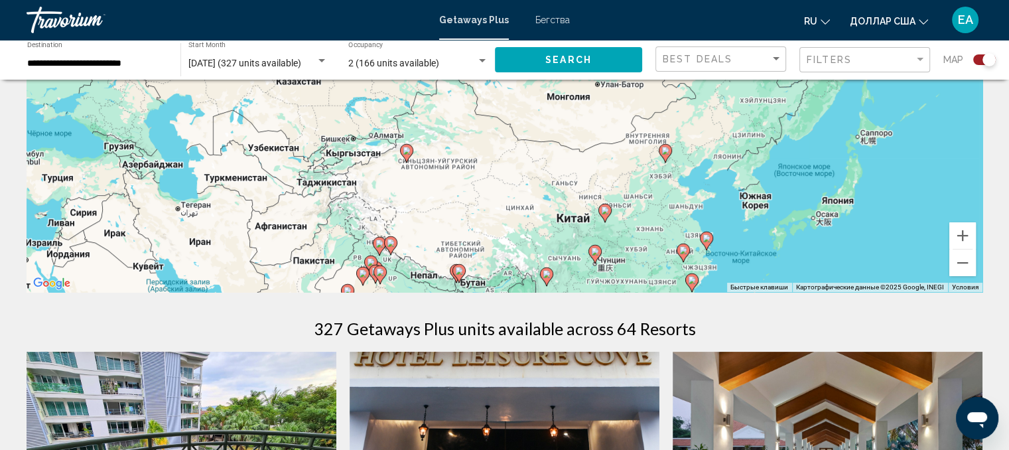
drag, startPoint x: 390, startPoint y: 137, endPoint x: 483, endPoint y: 213, distance: 119.7
click at [483, 213] on div "Чтобы активировать перетаскивание с помощью клавиатуры, нажмите Alt + Ввод. Пос…" at bounding box center [505, 93] width 956 height 398
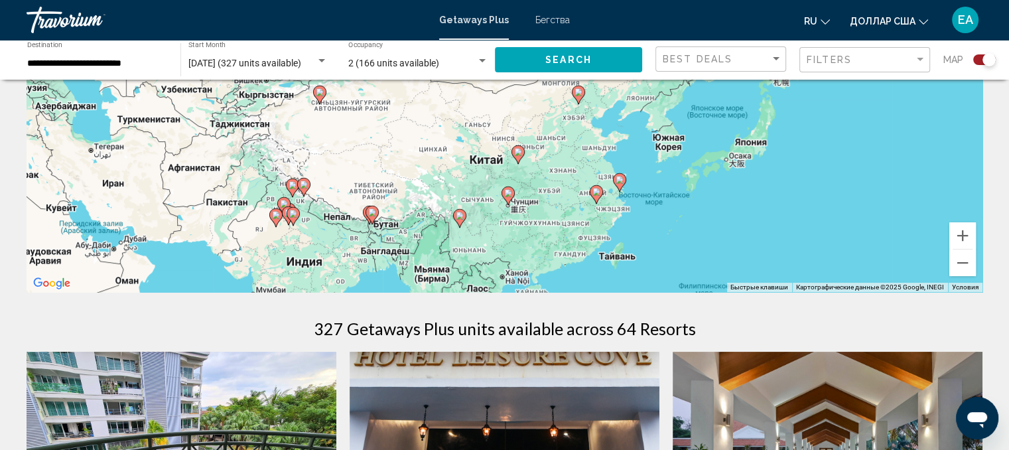
drag, startPoint x: 484, startPoint y: 140, endPoint x: 398, endPoint y: 83, distance: 103.4
click at [398, 83] on div "Чтобы активировать перетаскивание с помощью клавиатуры, нажмите Alt + Ввод. Пос…" at bounding box center [505, 93] width 956 height 398
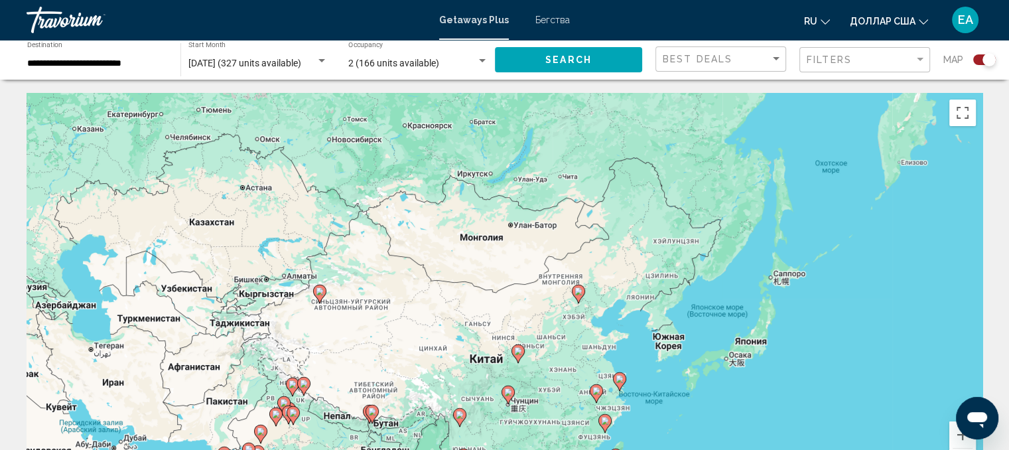
click at [385, 244] on div "Чтобы активировать перетаскивание с помощью клавиатуры, нажмите Alt + Ввод. Пос…" at bounding box center [505, 292] width 956 height 398
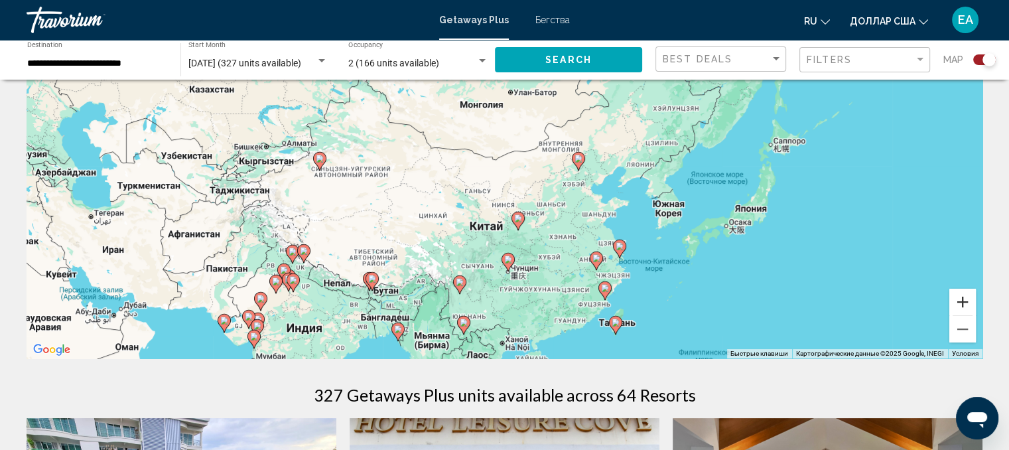
click at [966, 303] on button "Увеличить" at bounding box center [962, 301] width 27 height 27
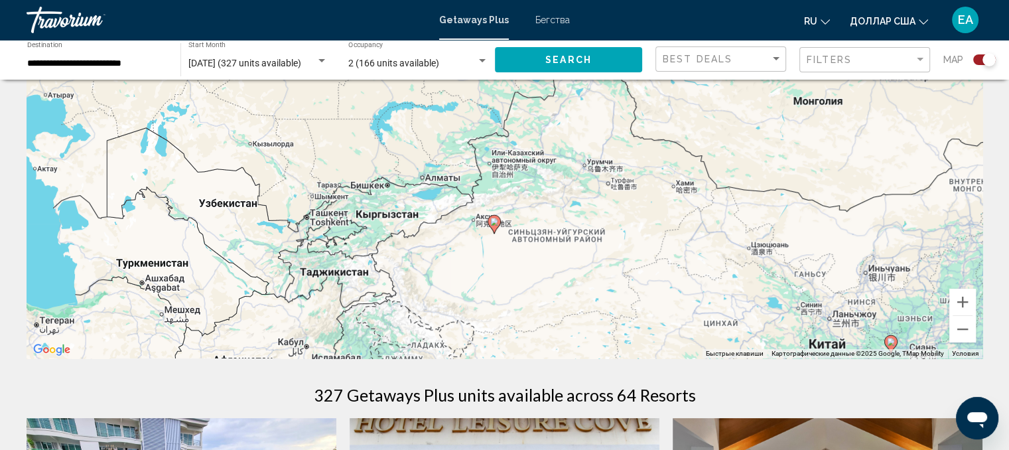
drag, startPoint x: 304, startPoint y: 206, endPoint x: 666, endPoint y: 258, distance: 365.7
click at [666, 258] on div "Чтобы активировать перетаскивание с помощью клавиатуры, нажмите Alt + Ввод. Пос…" at bounding box center [505, 159] width 956 height 398
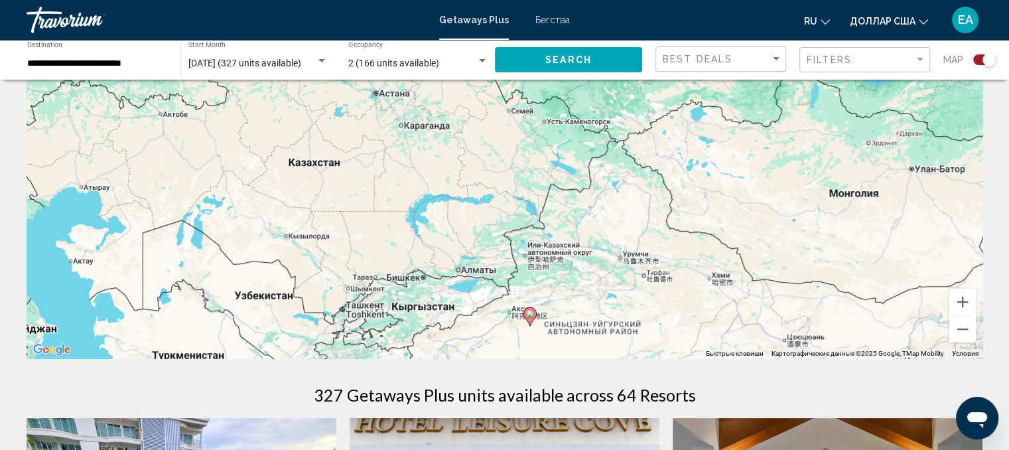
drag, startPoint x: 379, startPoint y: 205, endPoint x: 416, endPoint y: 298, distance: 100.4
click at [416, 298] on div "Чтобы активировать перетаскивание с помощью клавиатуры, нажмите Alt + Ввод. Пос…" at bounding box center [505, 159] width 956 height 398
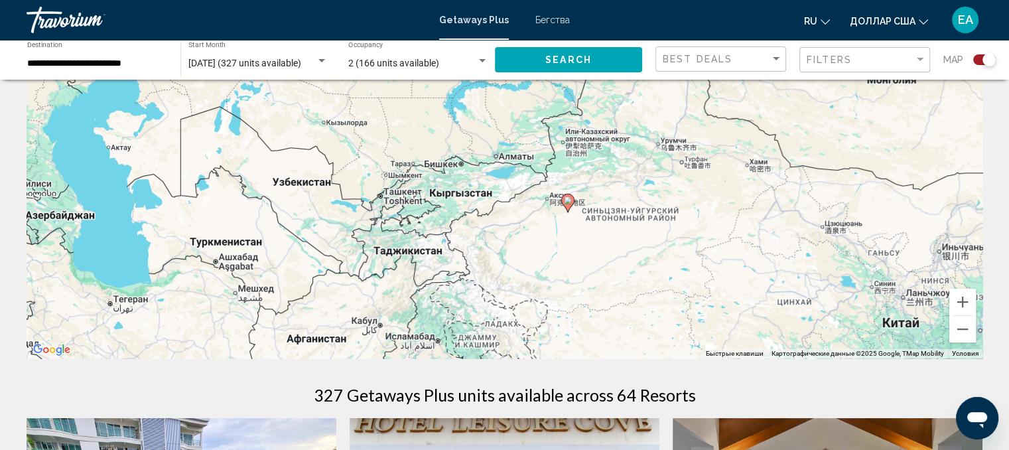
drag, startPoint x: 404, startPoint y: 239, endPoint x: 436, endPoint y: 88, distance: 155.2
click at [436, 88] on div "Чтобы активировать перетаскивание с помощью клавиатуры, нажмите Alt + Ввод. Пос…" at bounding box center [505, 159] width 956 height 398
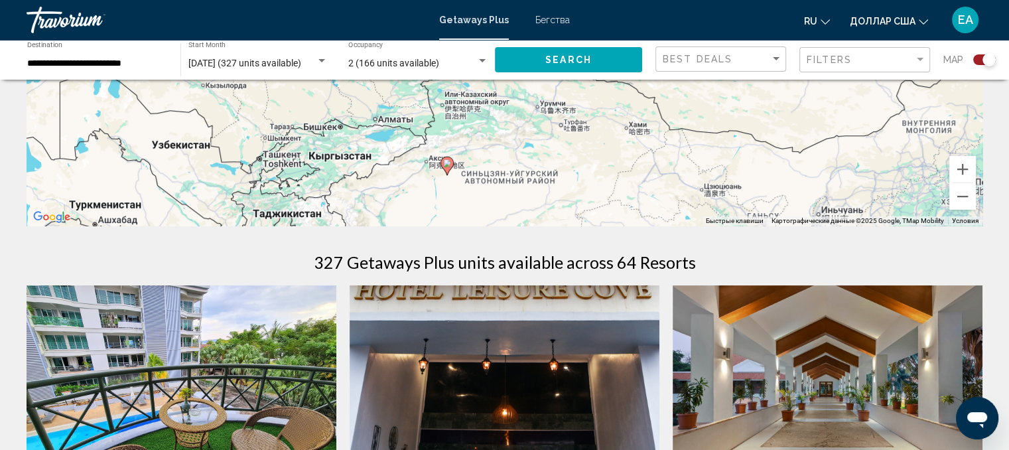
drag, startPoint x: 573, startPoint y: 154, endPoint x: 452, endPoint y: 251, distance: 155.7
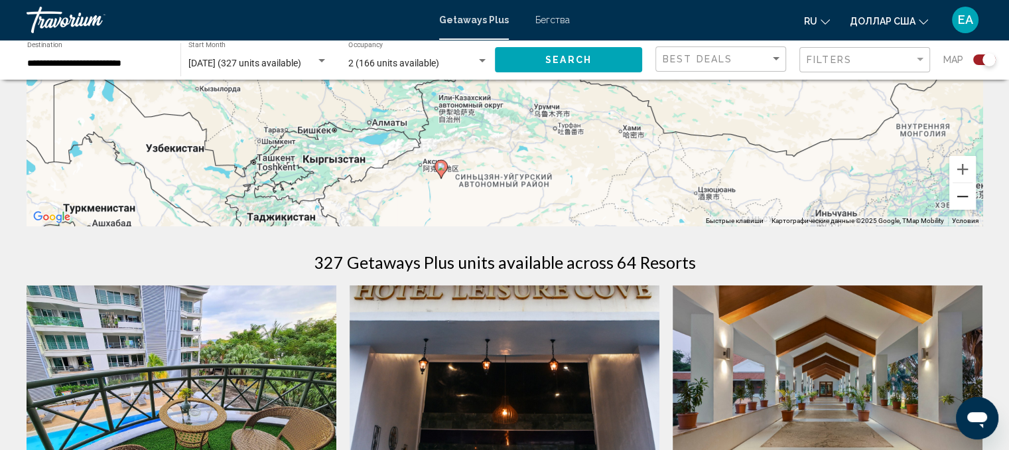
click at [962, 194] on button "Уменьшить" at bounding box center [962, 196] width 27 height 27
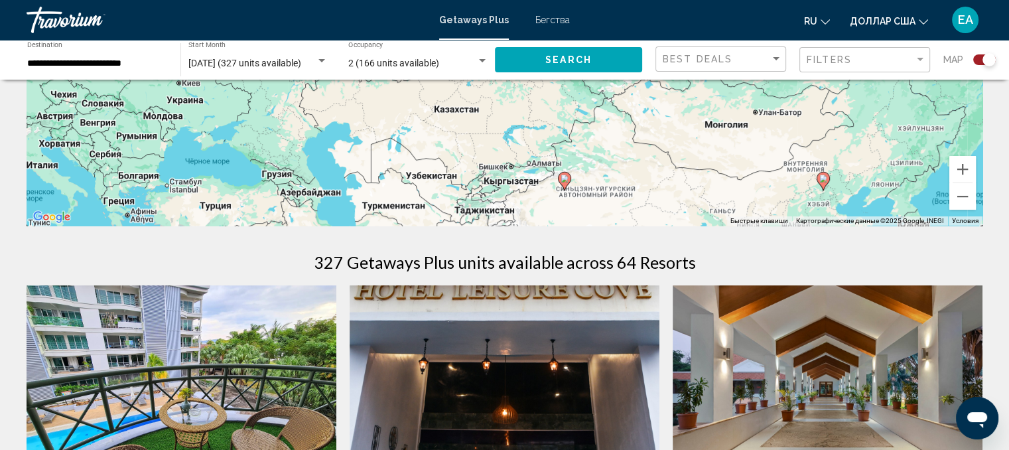
drag, startPoint x: 620, startPoint y: 109, endPoint x: 711, endPoint y: 200, distance: 128.5
click at [711, 200] on div "Чтобы активировать перетаскивание с помощью клавиатуры, нажмите Alt + Ввод. Пос…" at bounding box center [505, 27] width 956 height 398
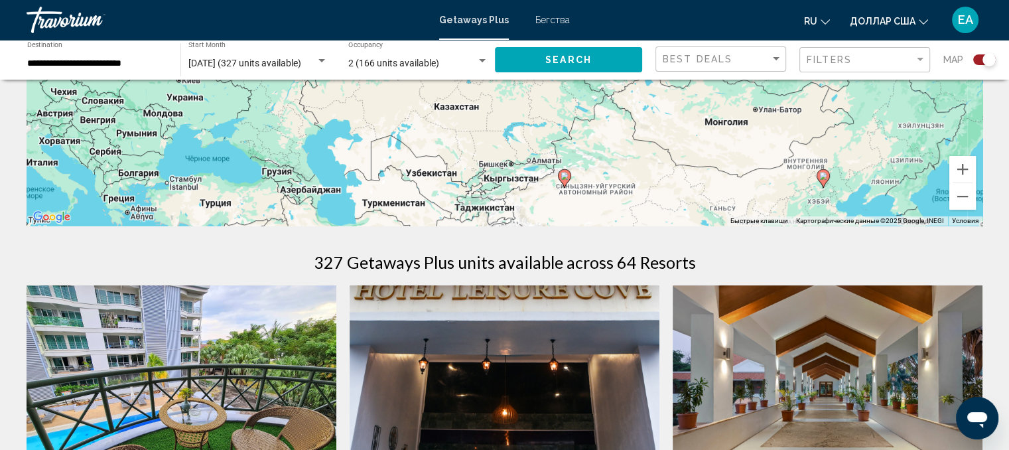
scroll to position [66, 0]
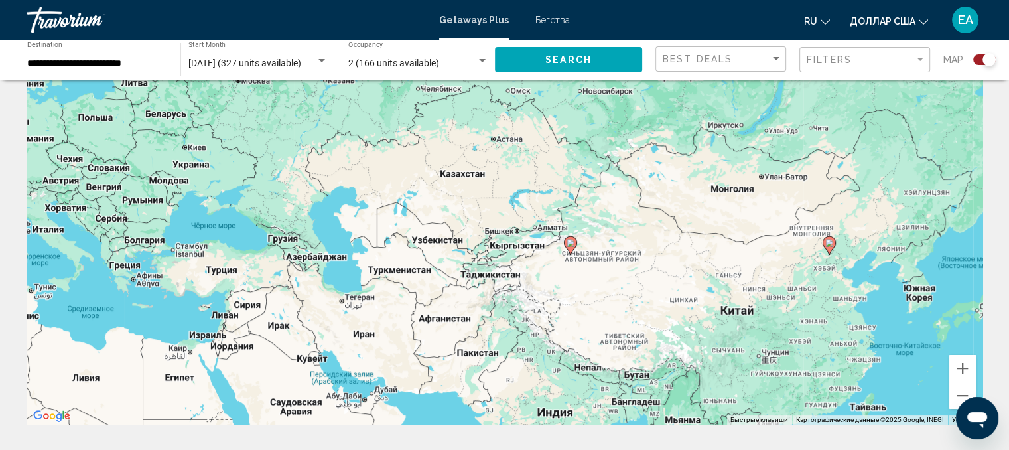
drag, startPoint x: 493, startPoint y: 176, endPoint x: 513, endPoint y: 134, distance: 46.9
click at [513, 134] on div "Чтобы активировать перетаскивание с помощью клавиатуры, нажмите Alt + Ввод. Пос…" at bounding box center [505, 226] width 956 height 398
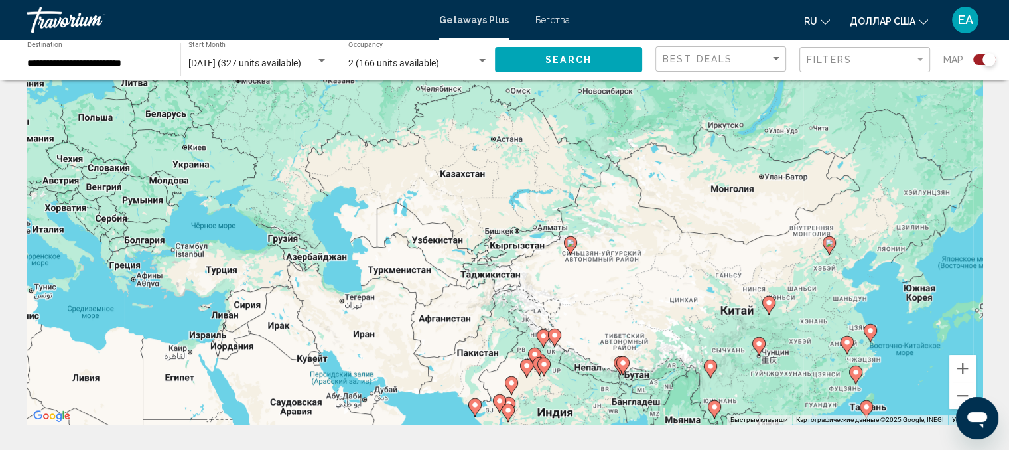
scroll to position [0, 0]
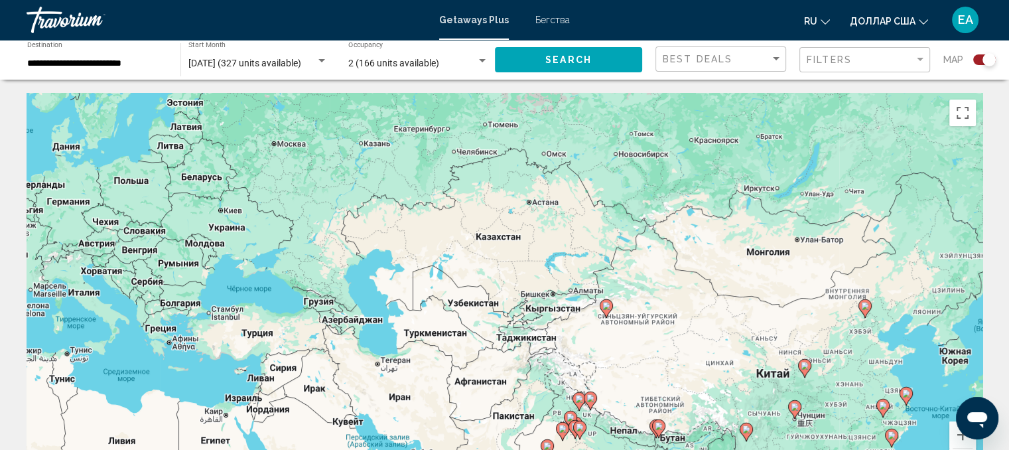
drag, startPoint x: 642, startPoint y: 280, endPoint x: 676, endPoint y: 277, distance: 34.1
click at [676, 277] on div "Чтобы активировать перетаскивание с помощью клавиатуры, нажмите Alt + Ввод. Пос…" at bounding box center [505, 292] width 956 height 398
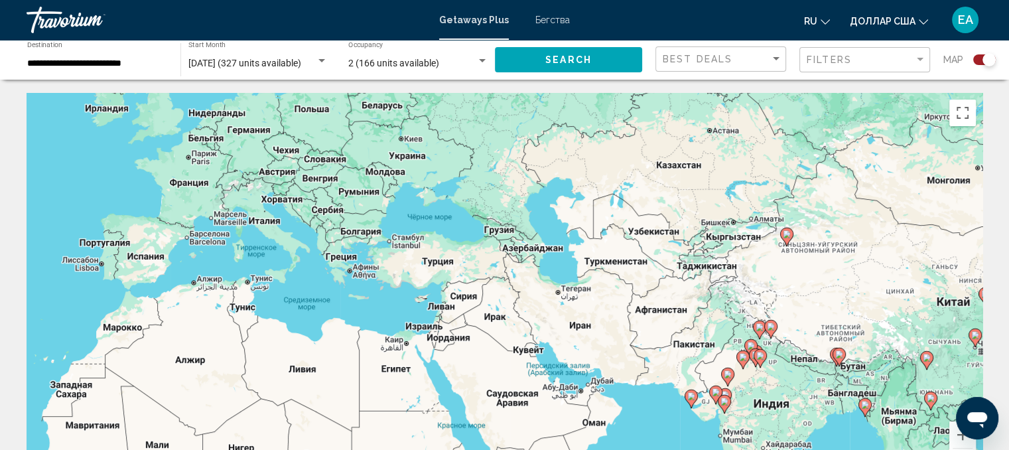
drag, startPoint x: 257, startPoint y: 267, endPoint x: 454, endPoint y: 188, distance: 212.5
click at [454, 188] on div "Чтобы активировать перетаскивание с помощью клавиатуры, нажмите Alt + Ввод. Пос…" at bounding box center [505, 292] width 956 height 398
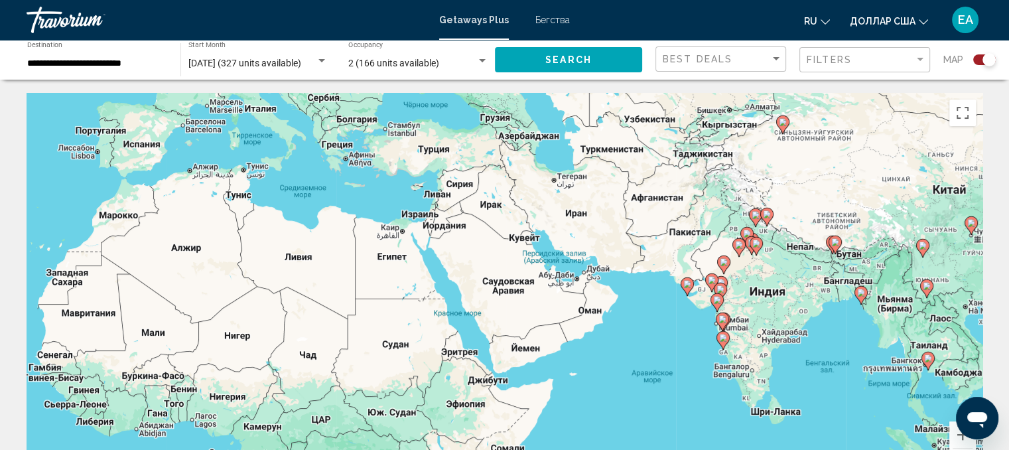
drag, startPoint x: 434, startPoint y: 245, endPoint x: 434, endPoint y: 164, distance: 80.9
click at [434, 164] on div "Чтобы активировать перетаскивание с помощью клавиатуры, нажмите Alt + Ввод. Пос…" at bounding box center [505, 292] width 956 height 398
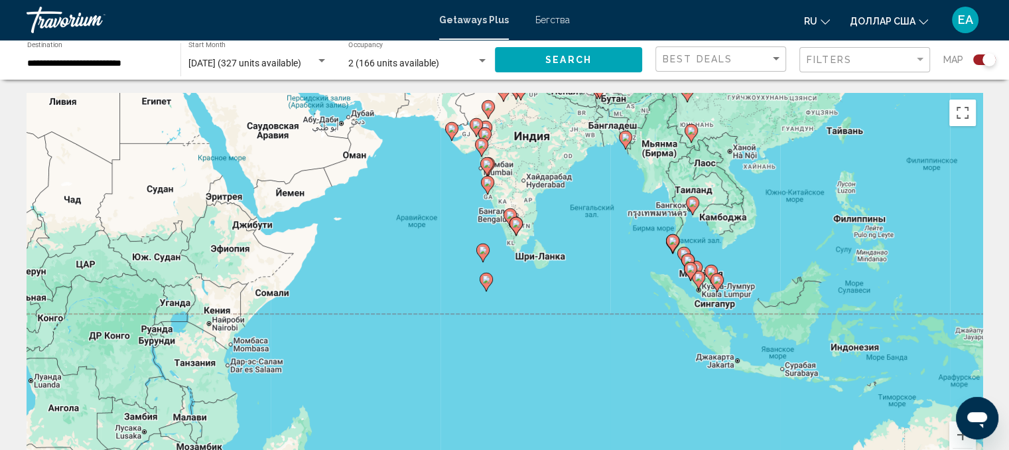
drag, startPoint x: 431, startPoint y: 258, endPoint x: 197, endPoint y: 106, distance: 279.0
click at [197, 106] on div "Чтобы активировать перетаскивание с помощью клавиатуры, нажмите Alt + Ввод. Пос…" at bounding box center [505, 292] width 956 height 398
click at [756, 214] on icon "Основное содержание" at bounding box center [754, 212] width 12 height 17
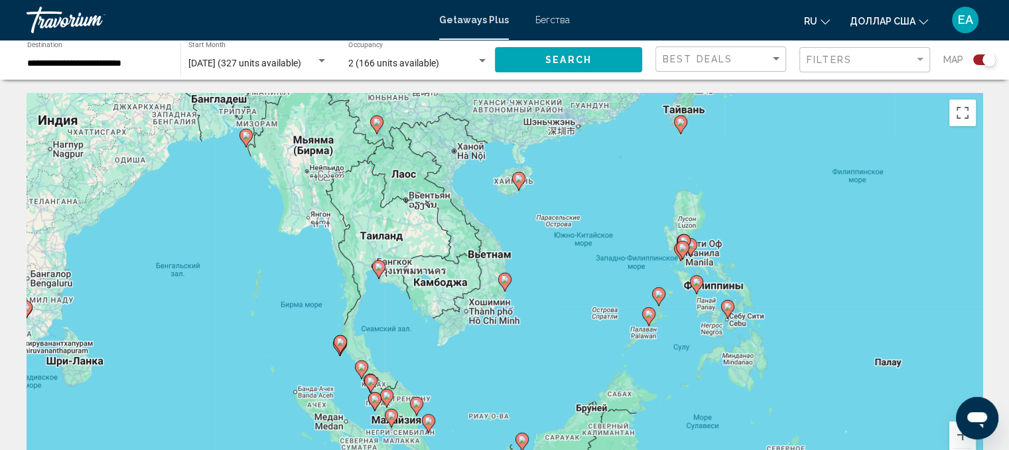
click at [506, 283] on icon "Основное содержание" at bounding box center [504, 281] width 12 height 17
type input "**********"
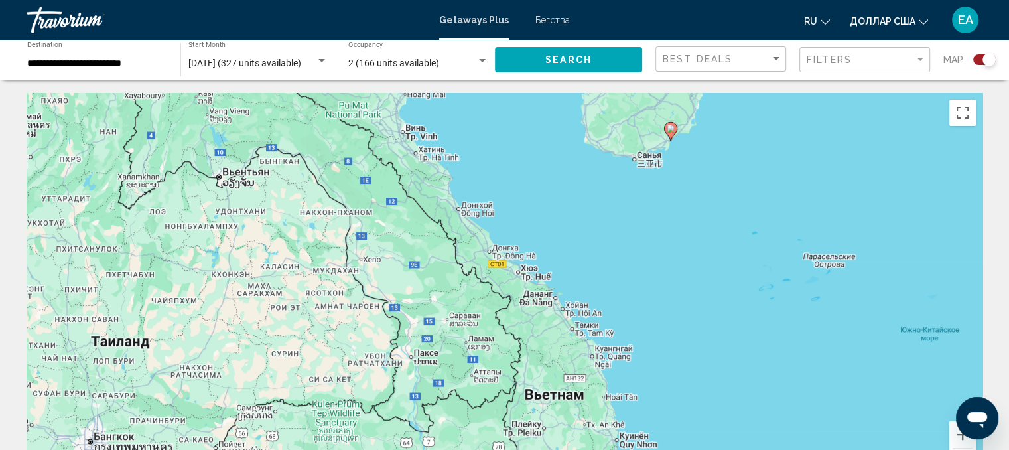
drag, startPoint x: 533, startPoint y: 222, endPoint x: 647, endPoint y: 475, distance: 277.2
click at [647, 449] on html "**********" at bounding box center [504, 225] width 1009 height 450
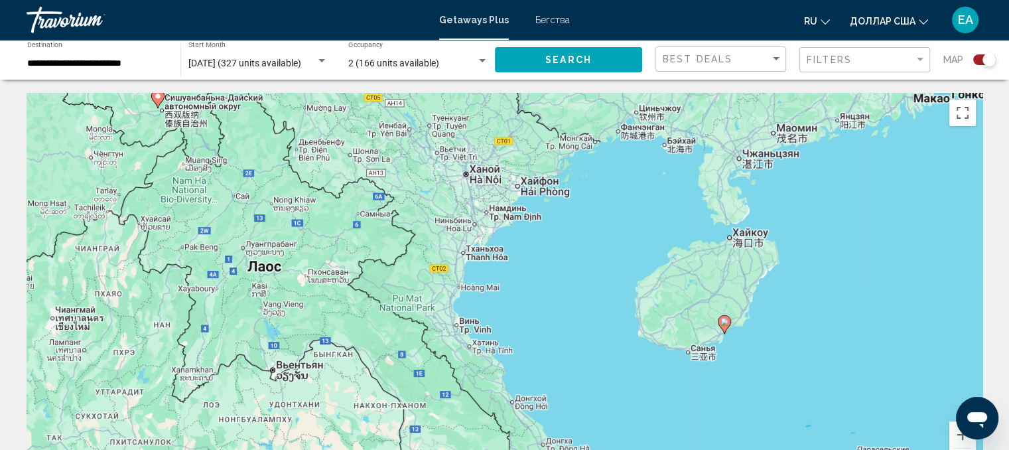
drag, startPoint x: 554, startPoint y: 202, endPoint x: 606, endPoint y: 406, distance: 210.8
click at [606, 406] on div "Чтобы активировать перетаскивание с помощью клавиатуры, нажмите Alt + Ввод. Пос…" at bounding box center [505, 292] width 956 height 398
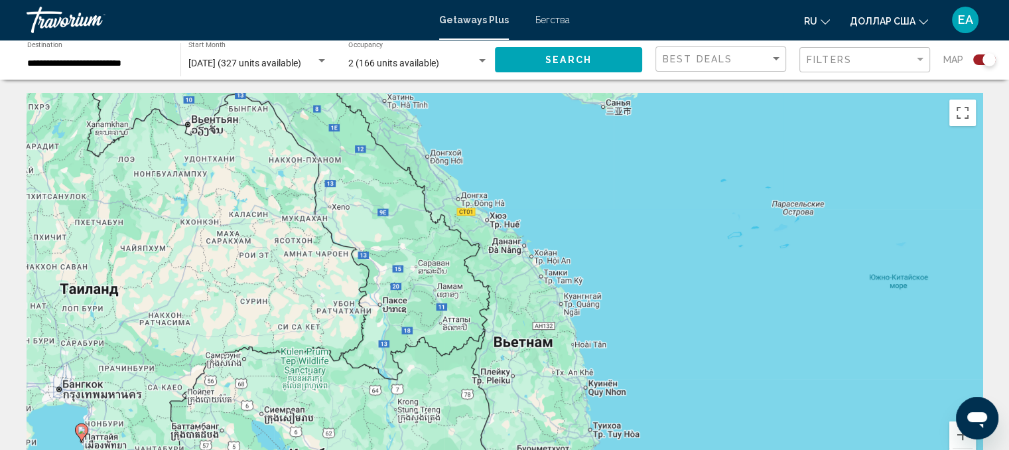
drag, startPoint x: 577, startPoint y: 294, endPoint x: 488, endPoint y: 37, distance: 271.6
click at [487, 21] on div "**********" at bounding box center [504, 225] width 1009 height 450
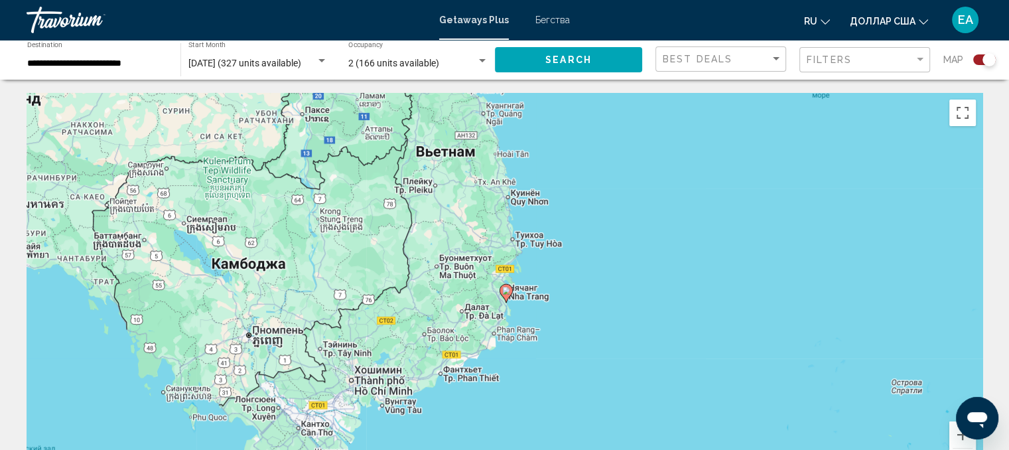
drag, startPoint x: 627, startPoint y: 288, endPoint x: 554, endPoint y: 107, distance: 194.6
click at [554, 107] on div "Чтобы активировать перетаскивание с помощью клавиатуры, нажмите Alt + Ввод. Пос…" at bounding box center [505, 292] width 956 height 398
click at [506, 287] on image "Основное содержание" at bounding box center [506, 290] width 8 height 8
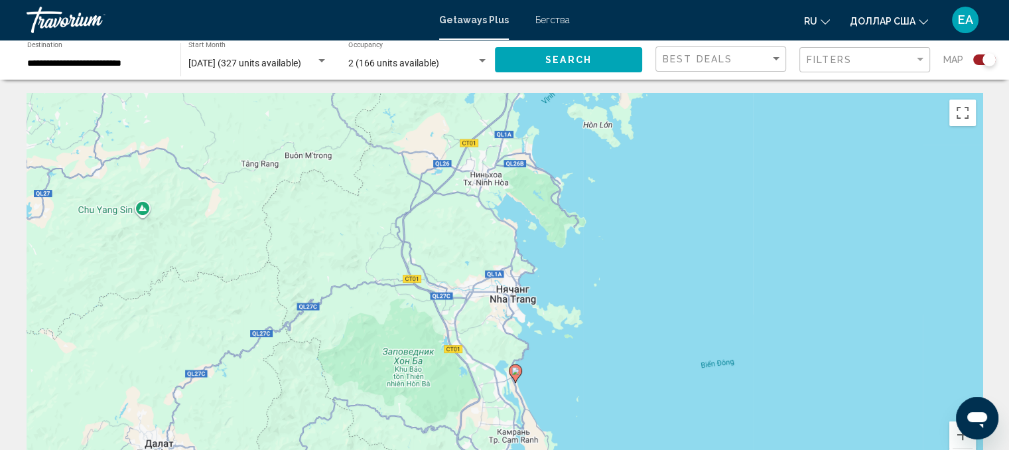
click at [513, 372] on image "Основное содержание" at bounding box center [515, 371] width 8 height 8
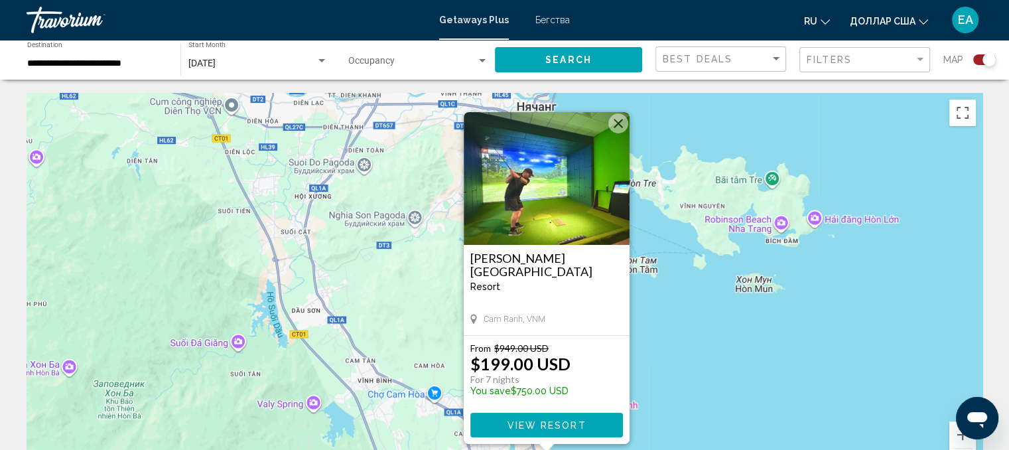
click at [578, 173] on img "Основное содержание" at bounding box center [547, 178] width 166 height 133
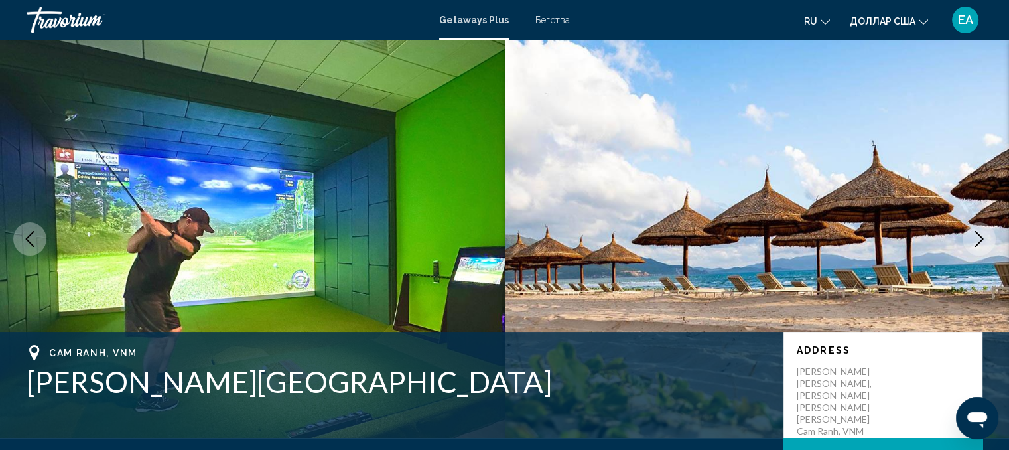
scroll to position [14, 0]
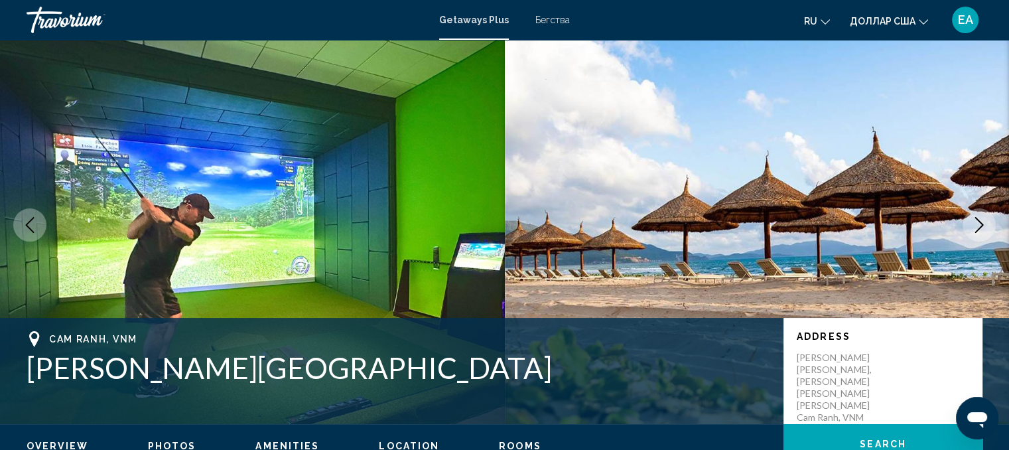
click at [976, 226] on icon "Next image" at bounding box center [979, 225] width 16 height 16
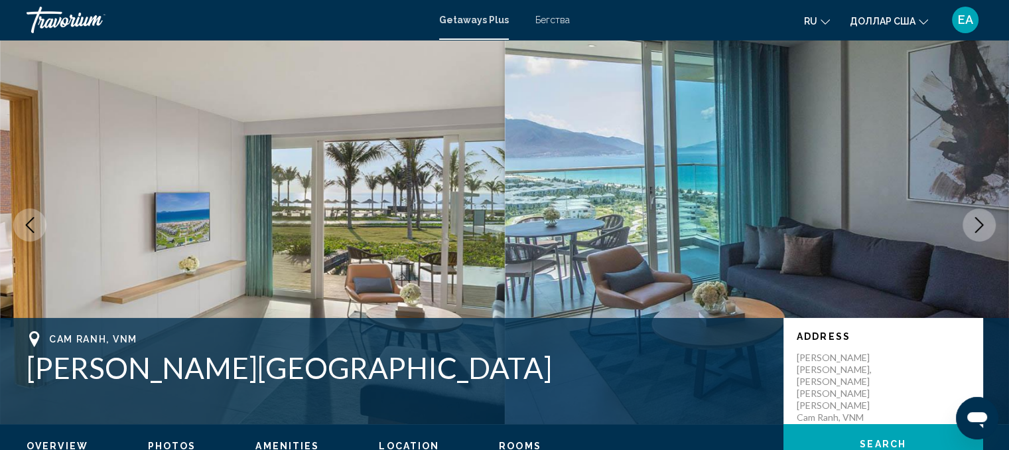
click at [976, 226] on icon "Next image" at bounding box center [979, 225] width 16 height 16
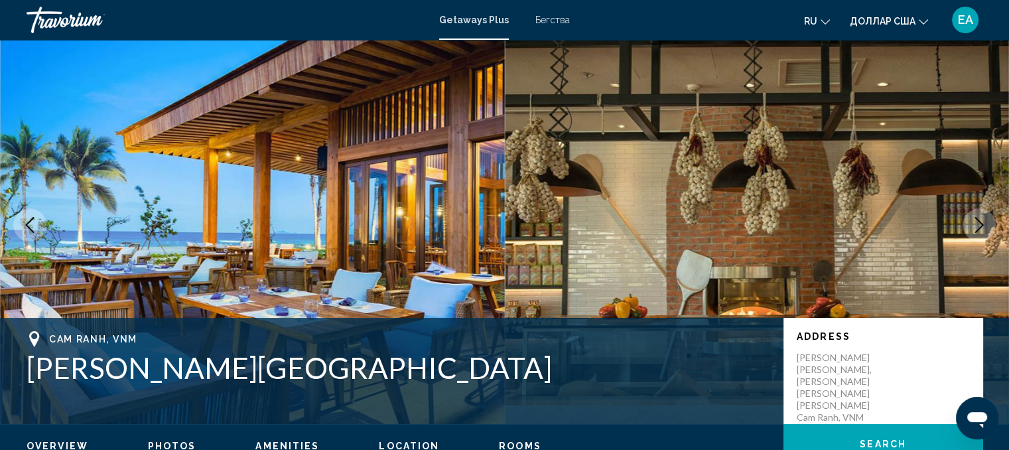
click at [976, 226] on icon "Next image" at bounding box center [979, 225] width 16 height 16
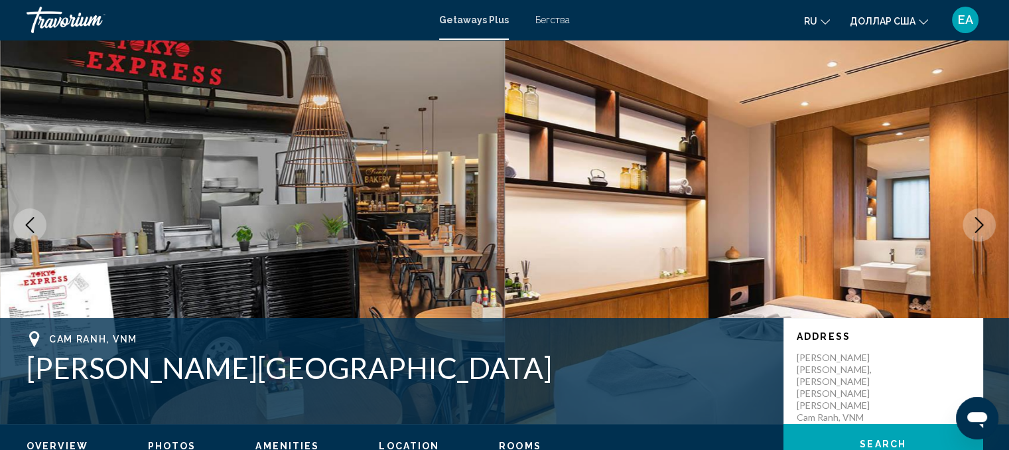
click at [976, 226] on icon "Next image" at bounding box center [979, 225] width 16 height 16
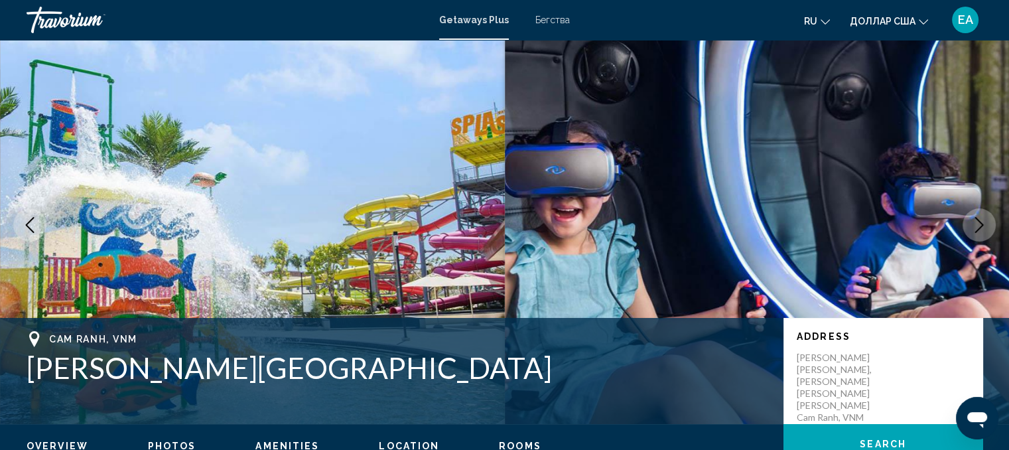
click at [976, 226] on icon "Next image" at bounding box center [979, 225] width 16 height 16
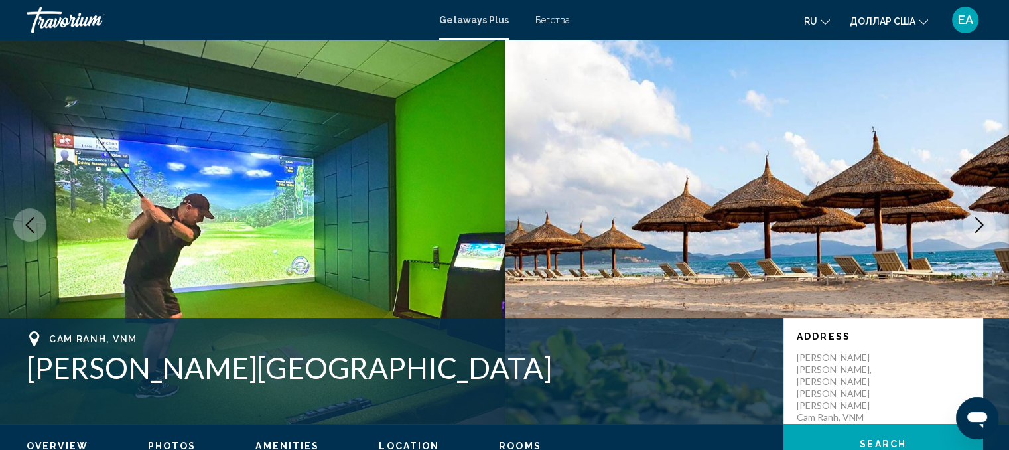
click at [976, 226] on icon "Next image" at bounding box center [979, 225] width 16 height 16
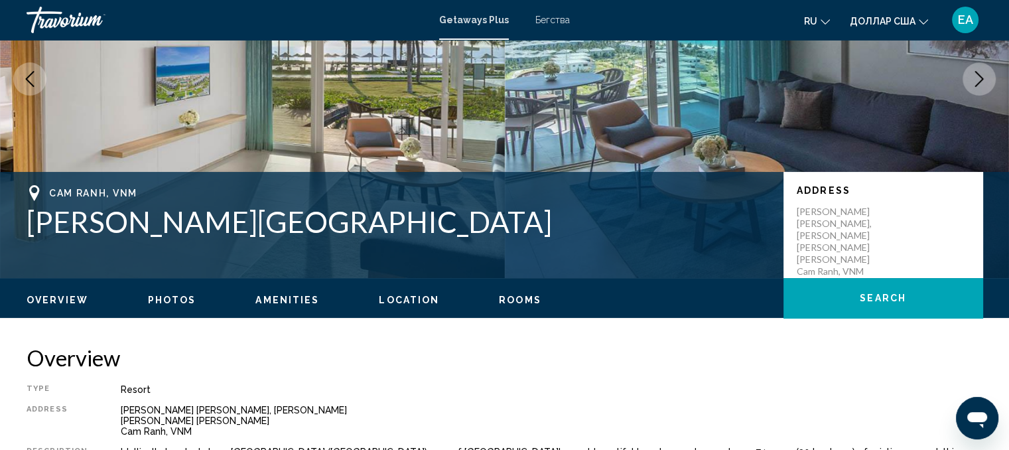
scroll to position [27, 0]
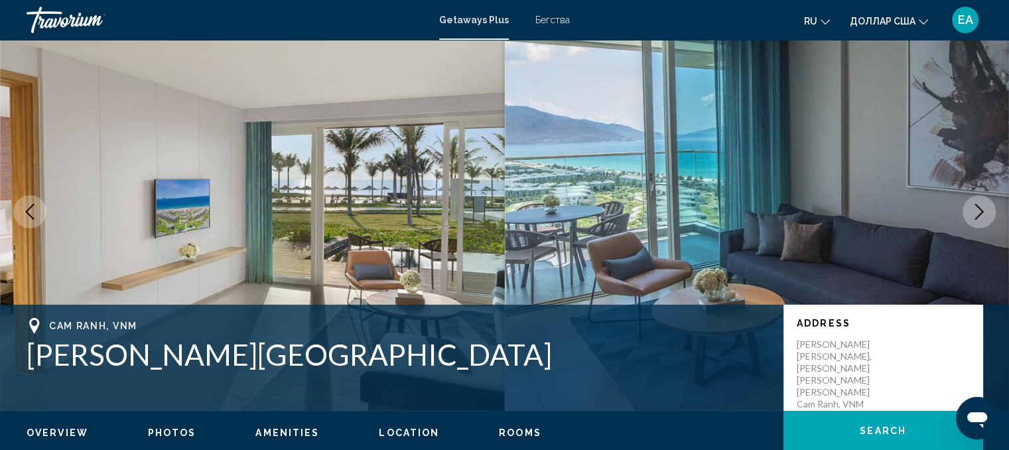
click at [25, 211] on icon "Previous image" at bounding box center [30, 212] width 16 height 16
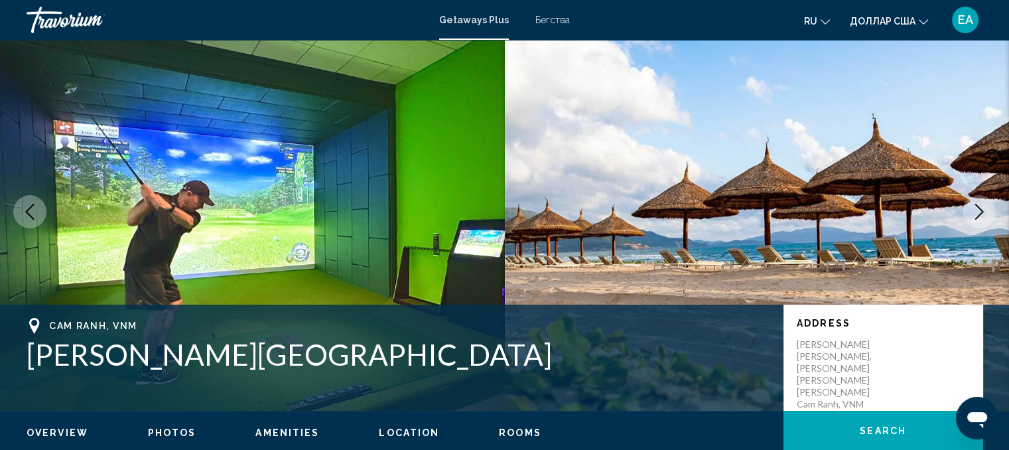
click at [25, 211] on icon "Previous image" at bounding box center [30, 212] width 16 height 16
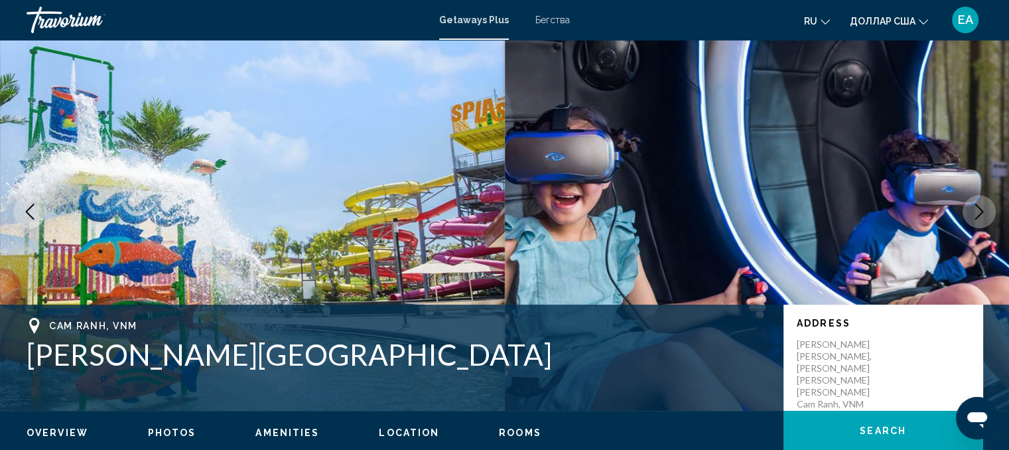
click at [26, 210] on icon "Previous image" at bounding box center [30, 212] width 9 height 16
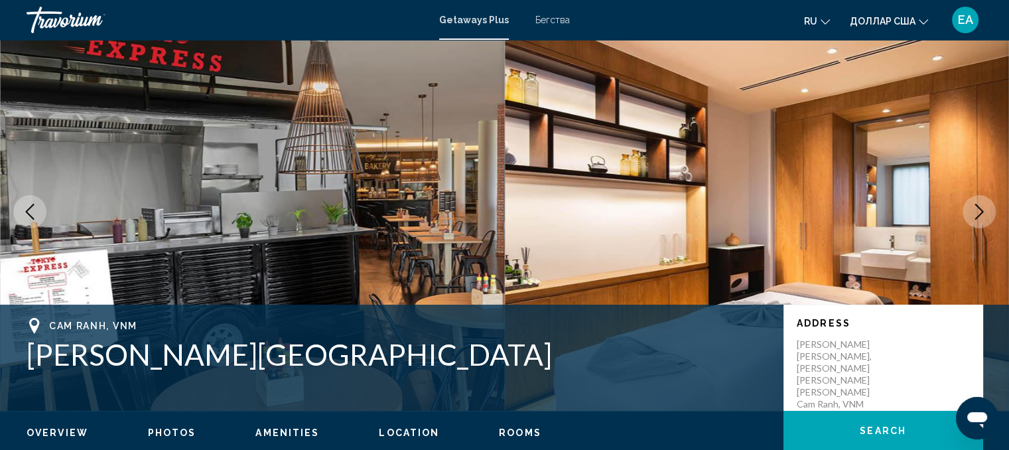
click at [26, 210] on icon "Previous image" at bounding box center [30, 212] width 16 height 16
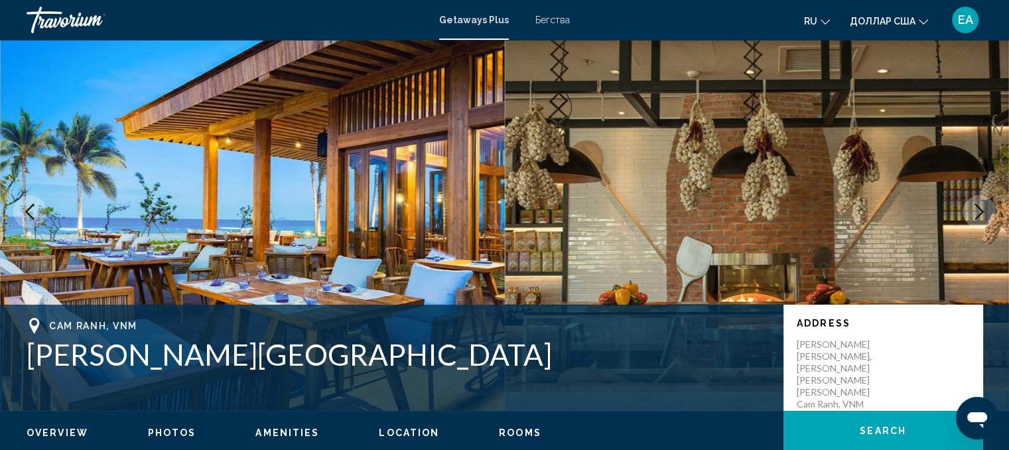
click at [26, 210] on icon "Previous image" at bounding box center [30, 212] width 16 height 16
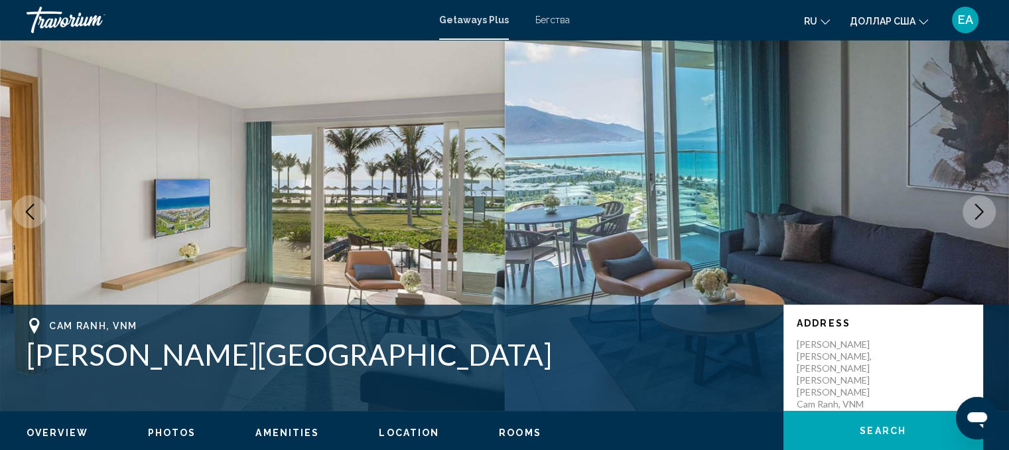
click at [24, 207] on icon "Previous image" at bounding box center [30, 212] width 16 height 16
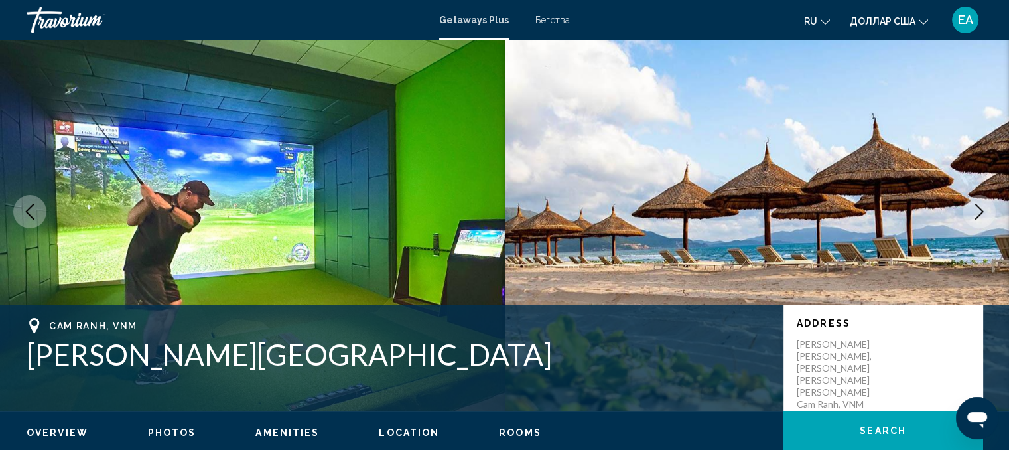
click at [24, 207] on icon "Previous image" at bounding box center [30, 212] width 16 height 16
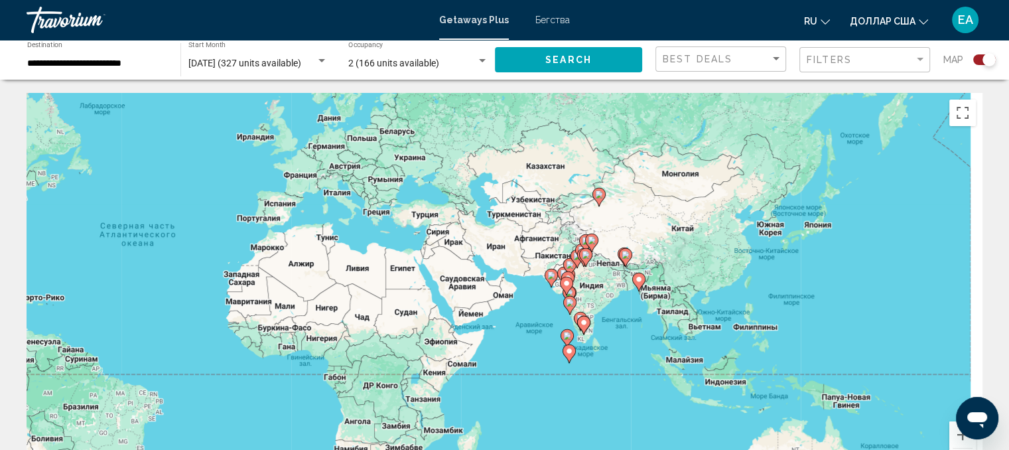
drag, startPoint x: 412, startPoint y: 182, endPoint x: 308, endPoint y: 173, distance: 103.9
click at [308, 173] on div "Чтобы активировать перетаскивание с помощью клавиатуры, нажмите Alt + Ввод. Пос…" at bounding box center [505, 292] width 956 height 398
